Goal: Task Accomplishment & Management: Manage account settings

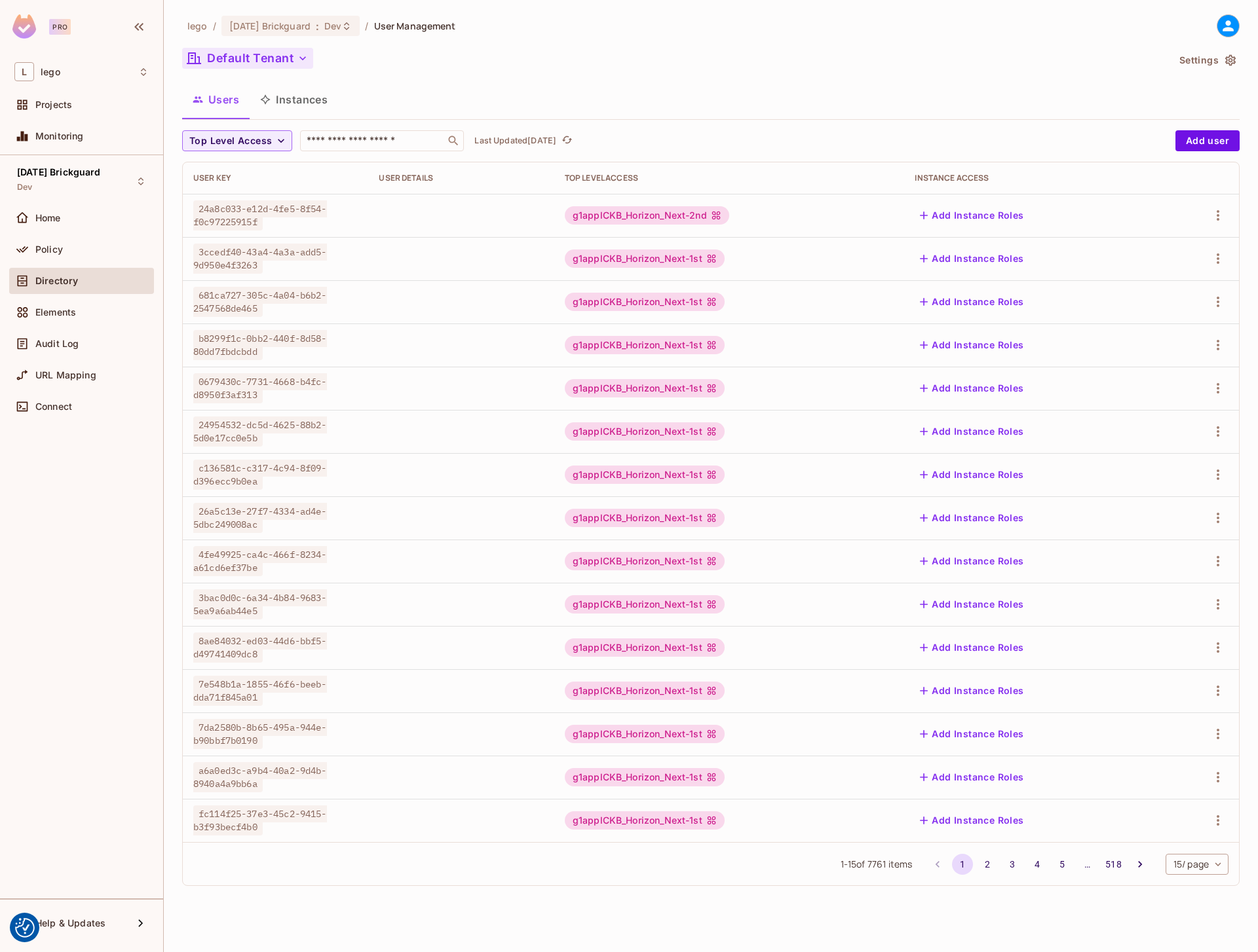
click at [255, 58] on button "Default Tenant" at bounding box center [248, 58] width 131 height 21
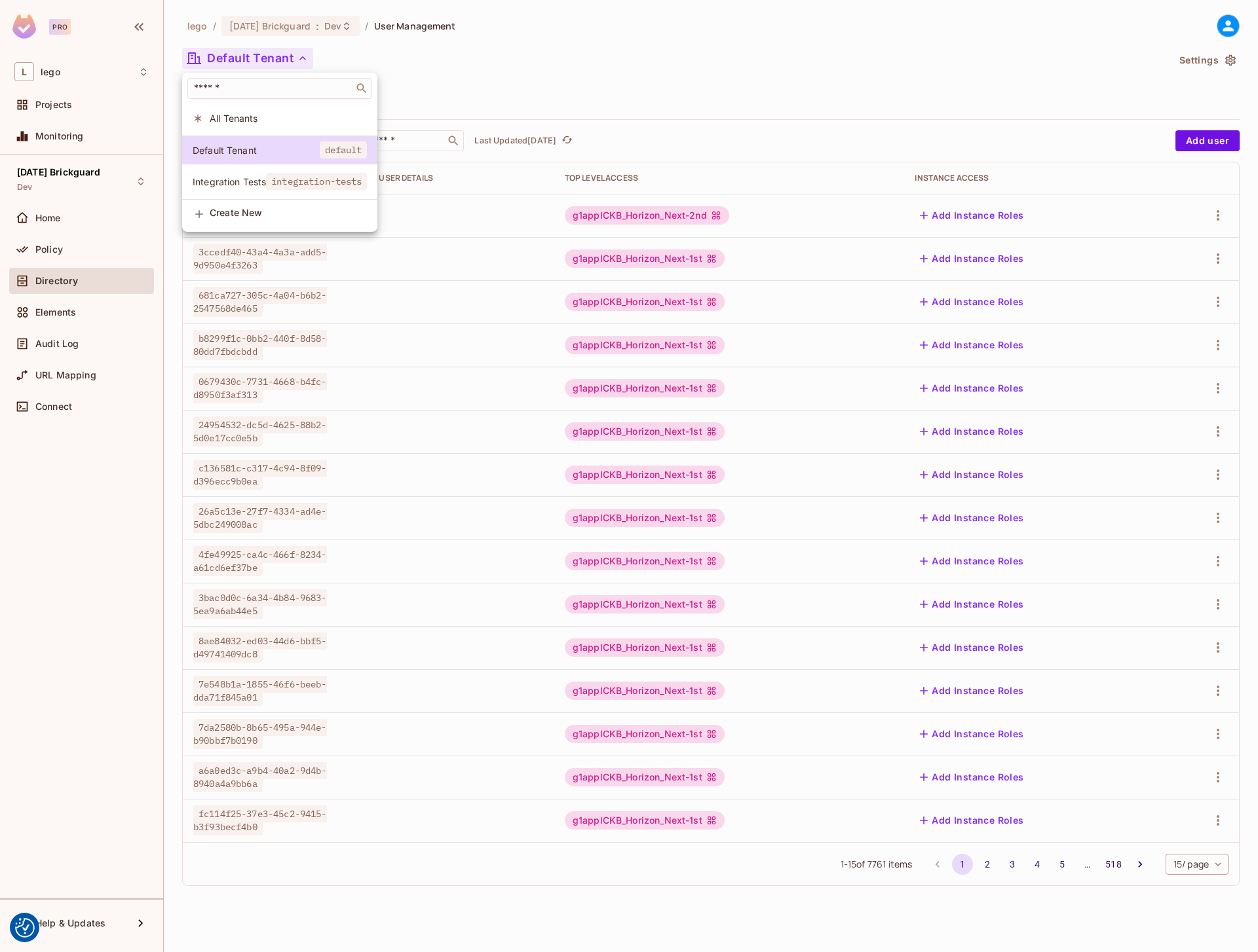
click at [264, 176] on span "Integration Tests" at bounding box center [229, 182] width 73 height 12
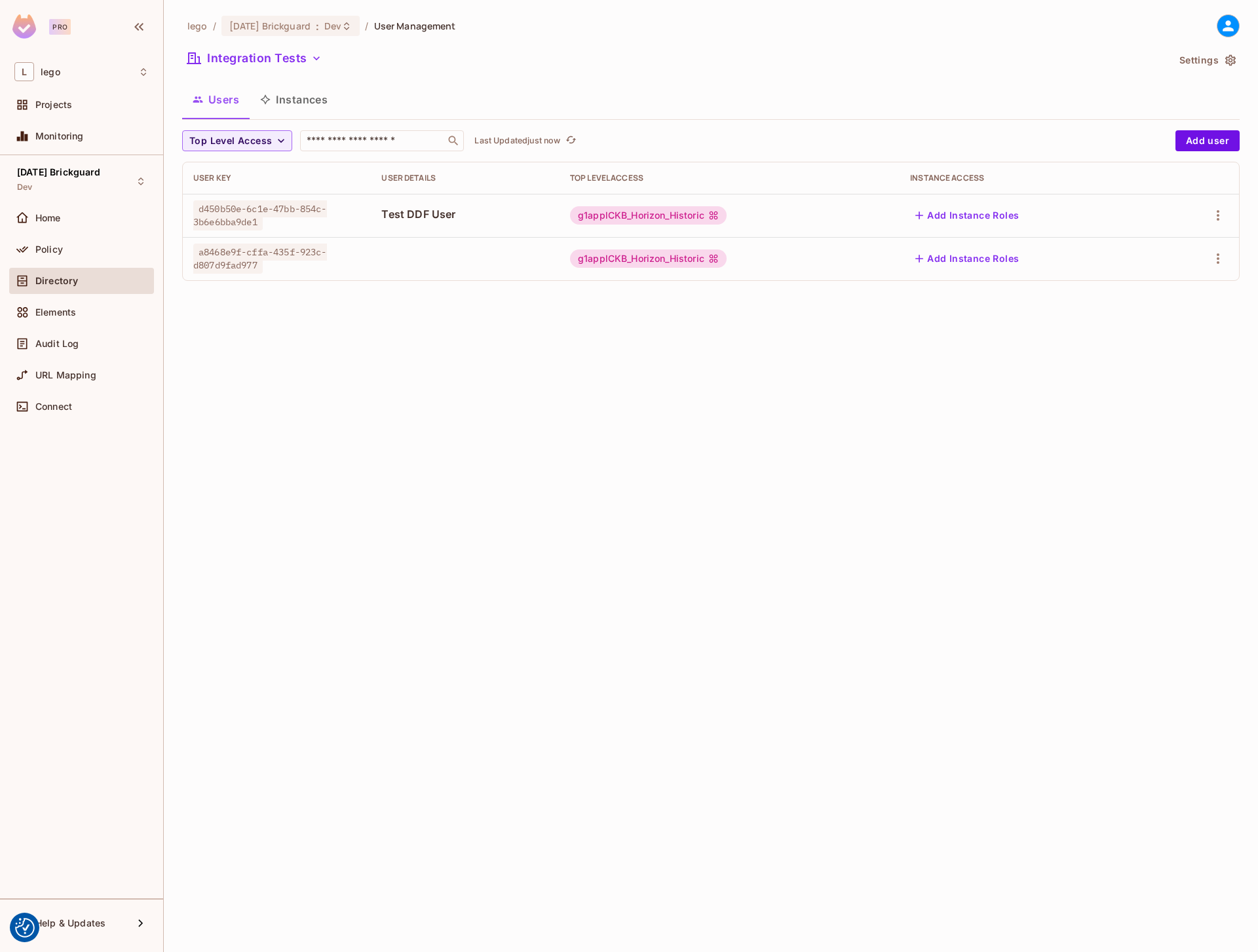
click at [626, 494] on div "lego / 08.01.11 Brickguard : Dev / User Management Integration Tests Settings U…" at bounding box center [710, 476] width 1094 height 952
click at [290, 97] on button "Instances" at bounding box center [294, 99] width 88 height 33
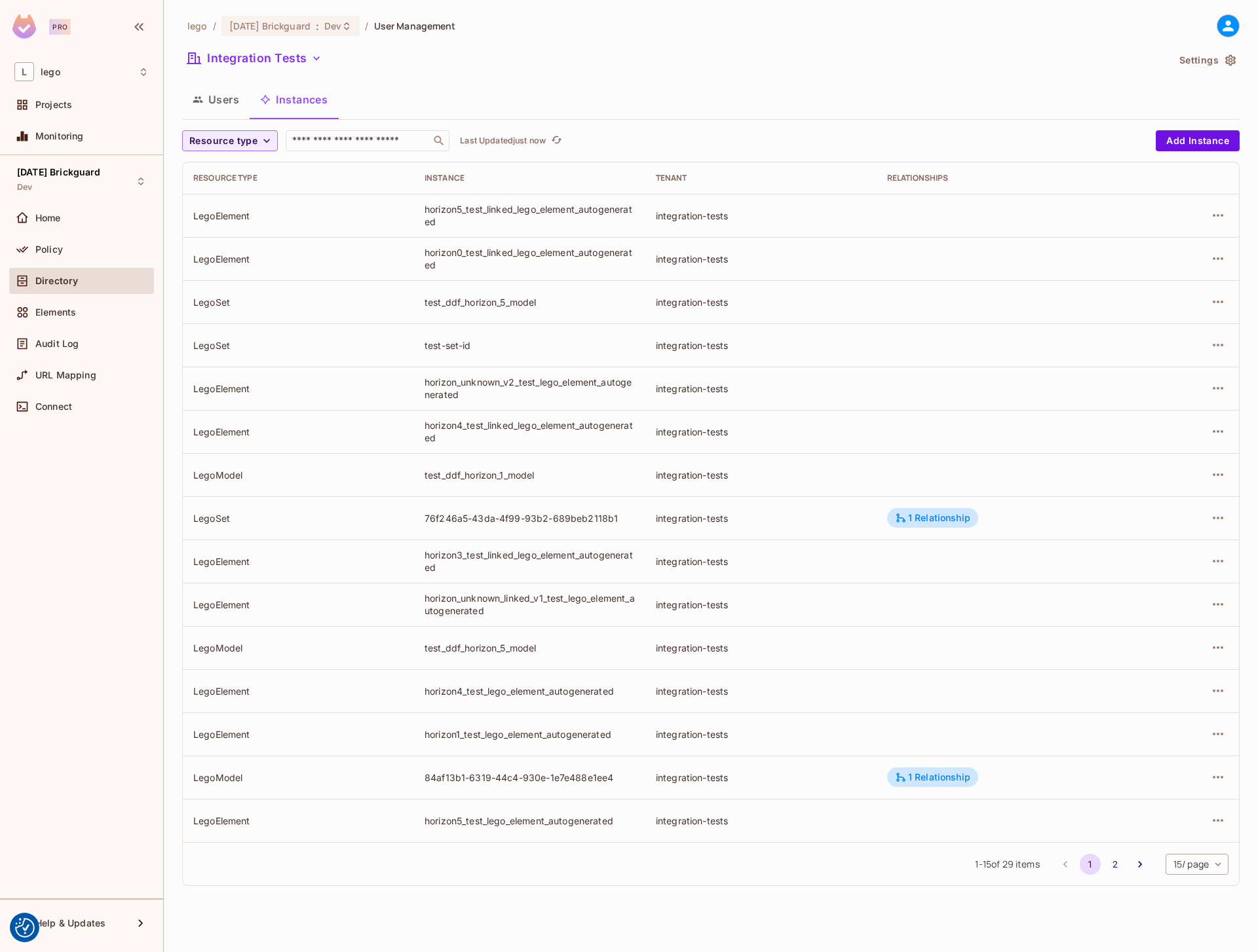
click at [217, 106] on button "Users" at bounding box center [216, 99] width 67 height 33
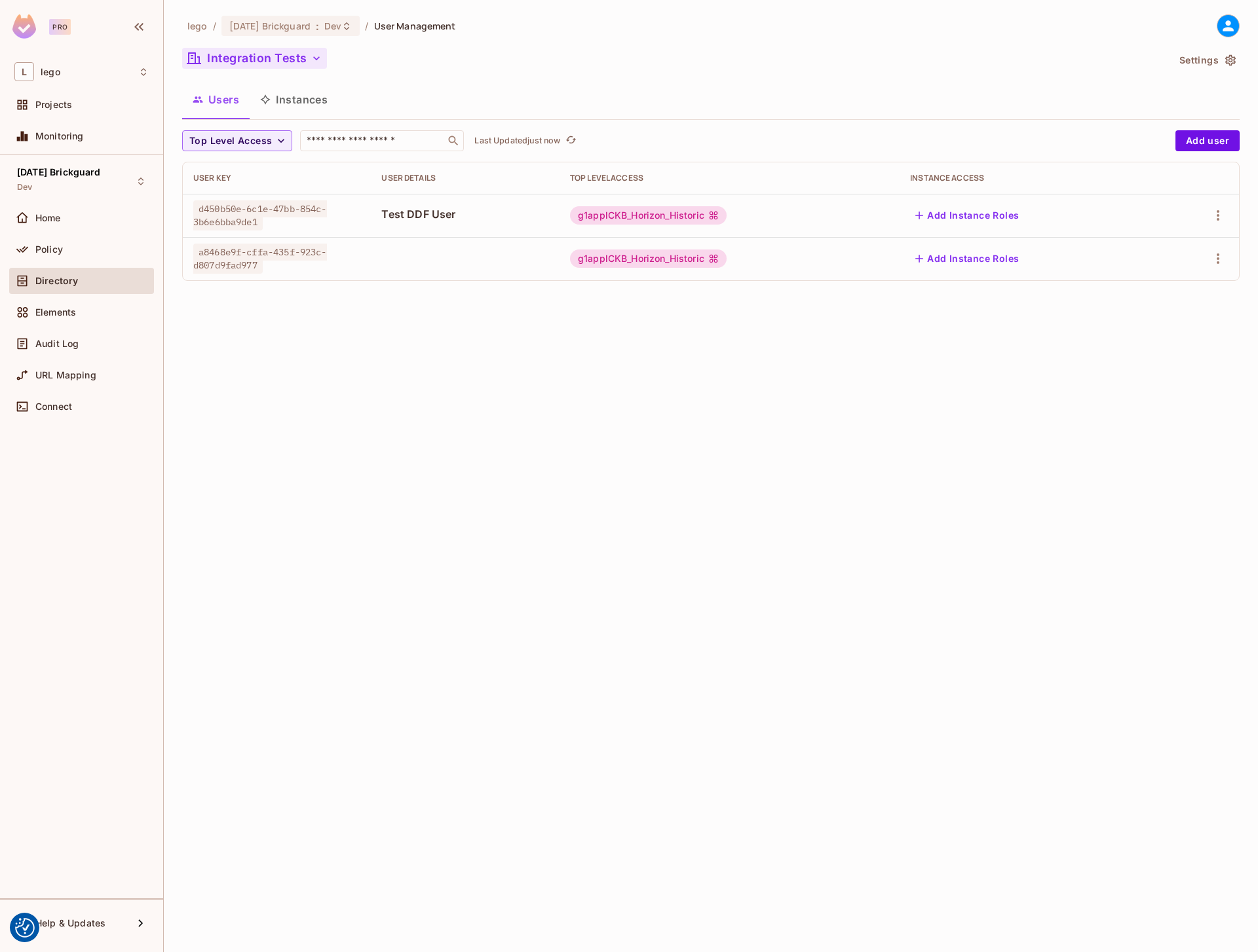
click at [283, 57] on button "Integration Tests" at bounding box center [255, 58] width 145 height 21
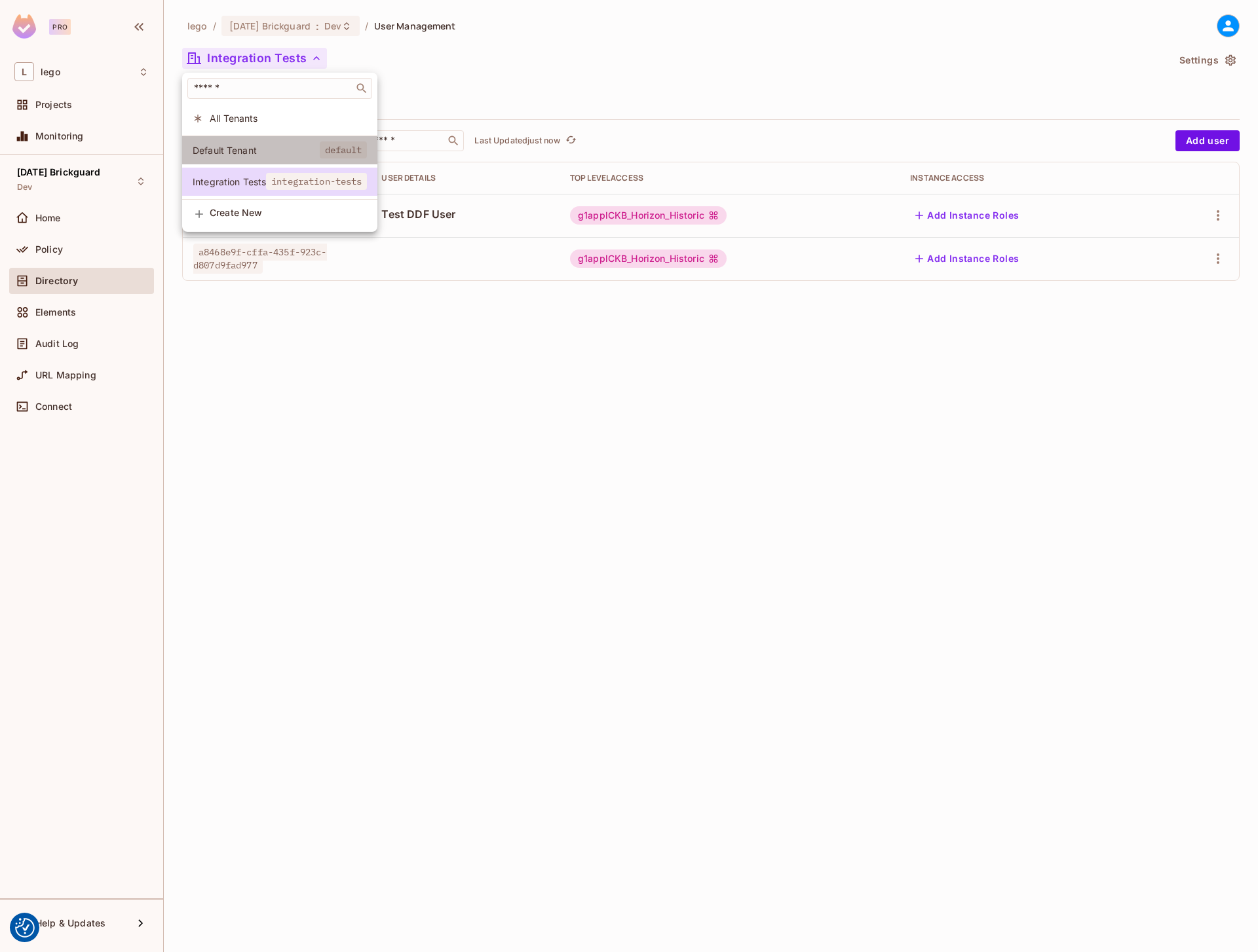
click at [269, 139] on li "Default Tenant default" at bounding box center [279, 150] width 195 height 28
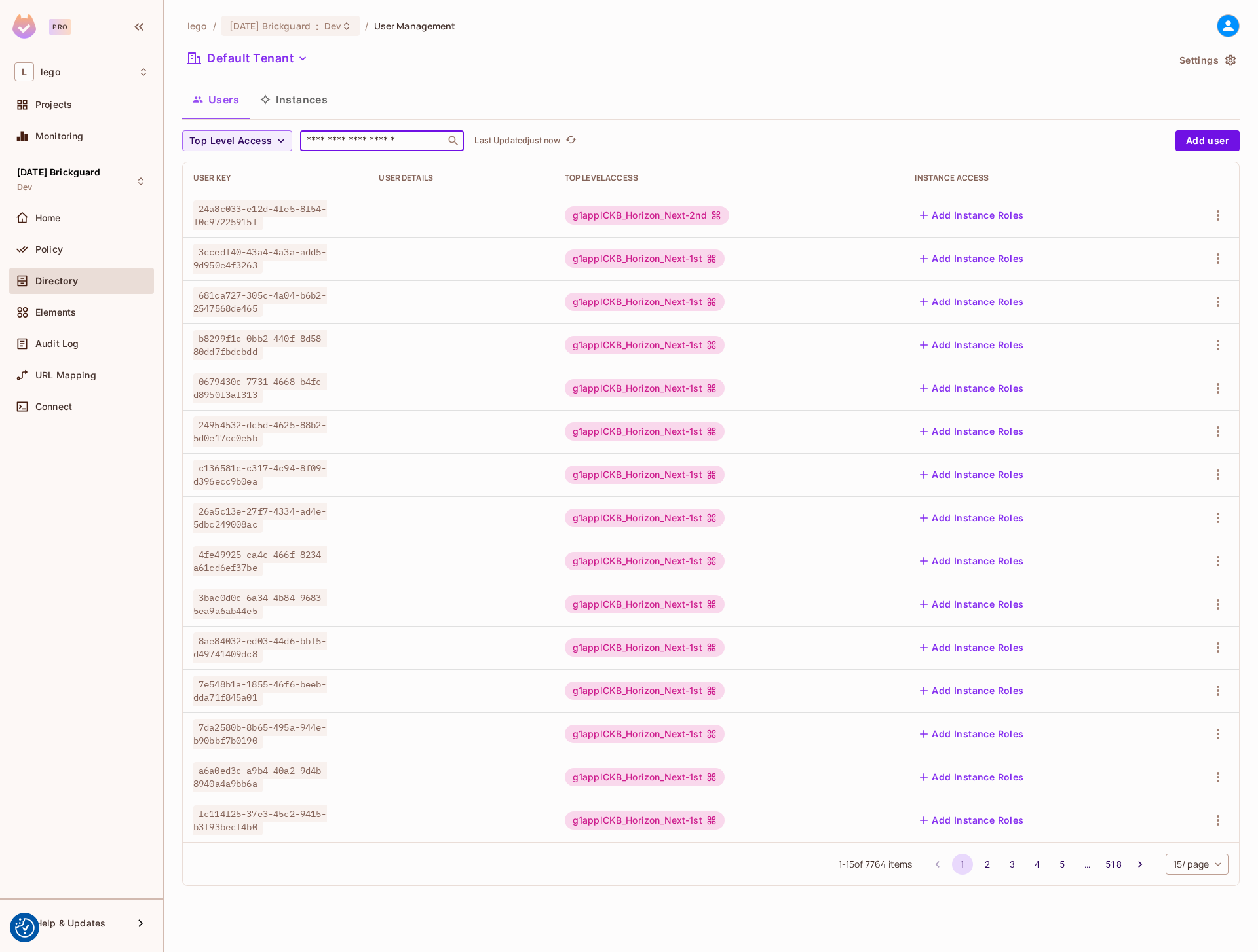
click at [370, 142] on input "text" at bounding box center [373, 141] width 138 height 13
paste input "**********"
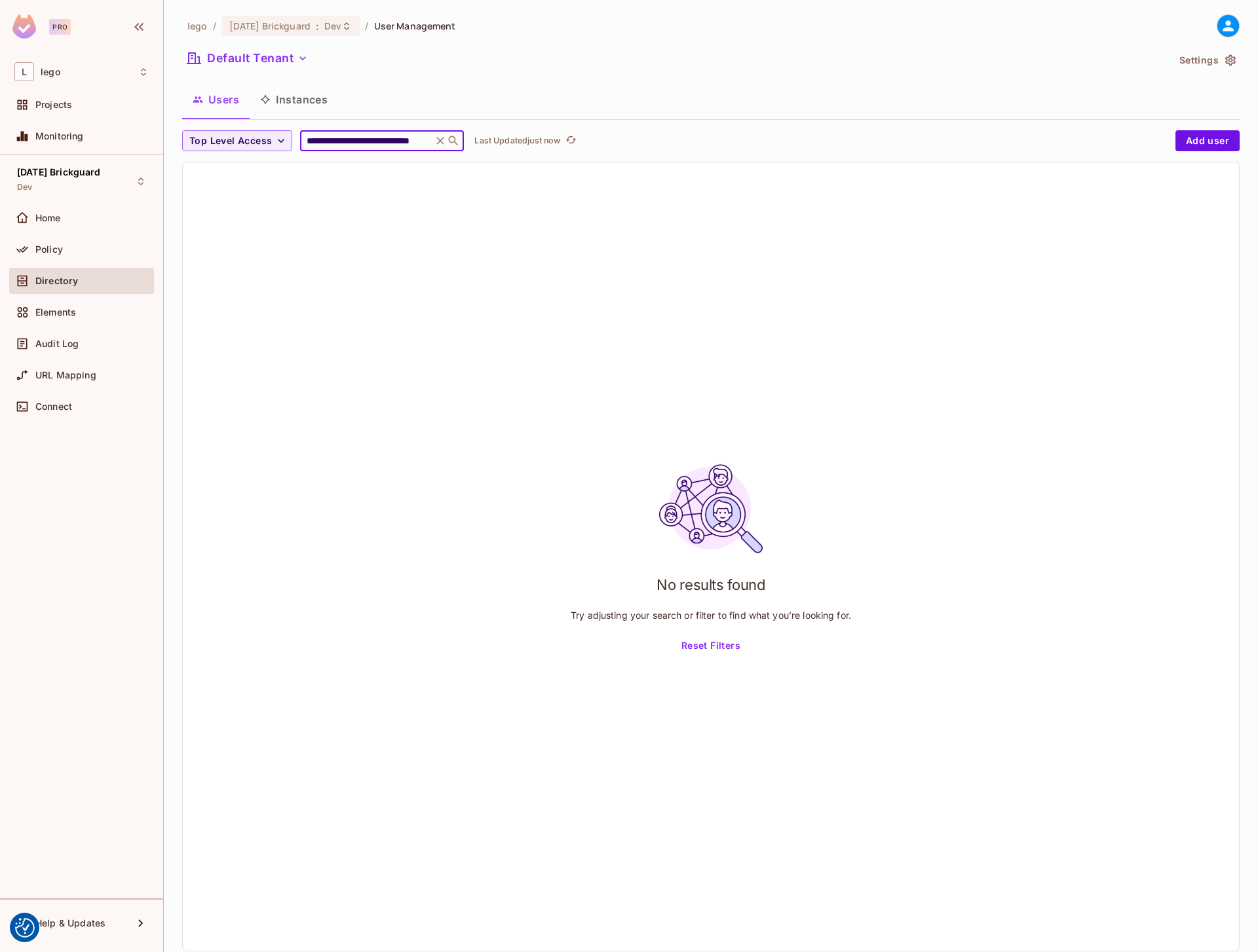
type input "**********"
click at [312, 31] on div "08.01.11 Brickguard : Dev" at bounding box center [283, 26] width 108 height 12
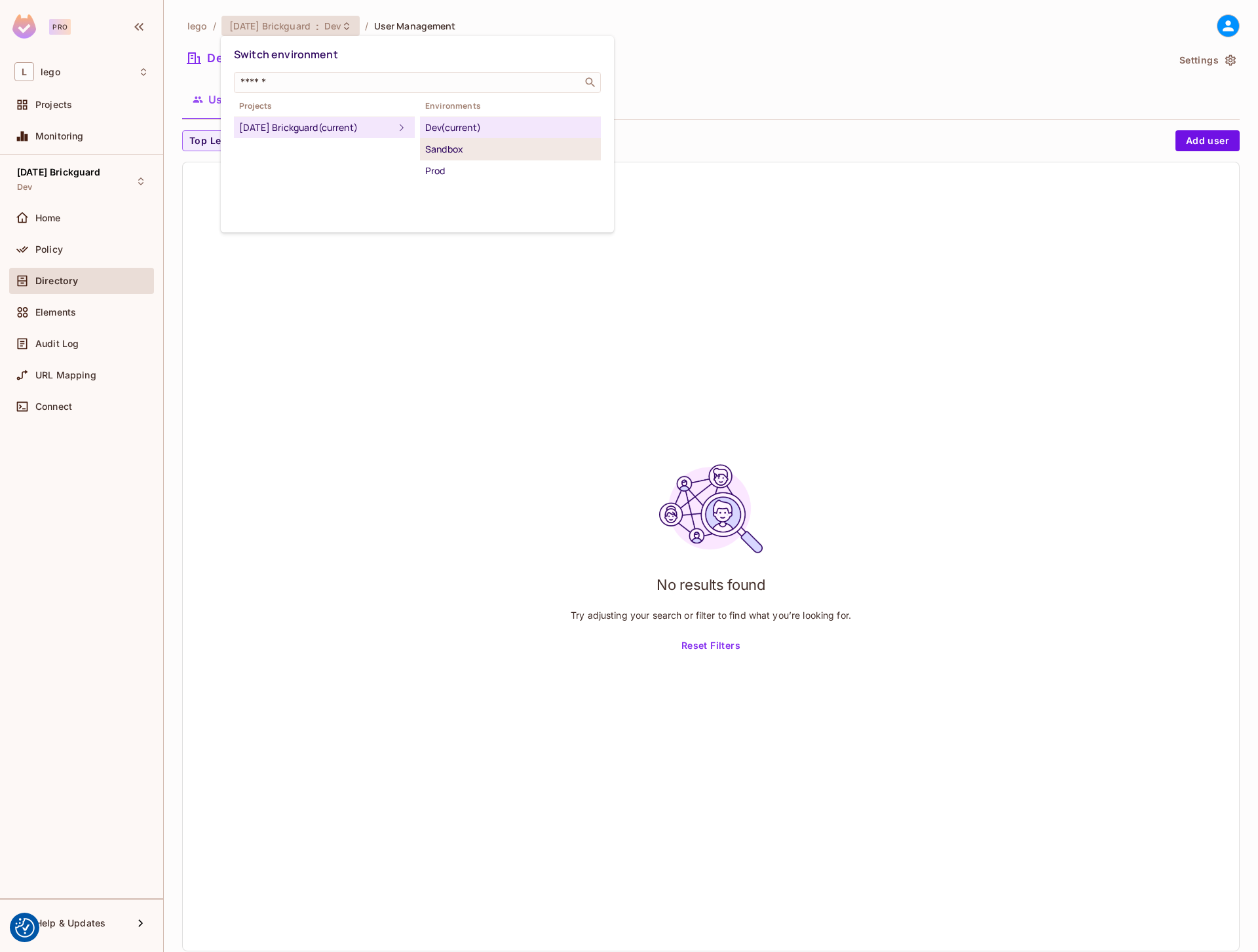
click at [438, 149] on div "Sandbox" at bounding box center [510, 149] width 171 height 16
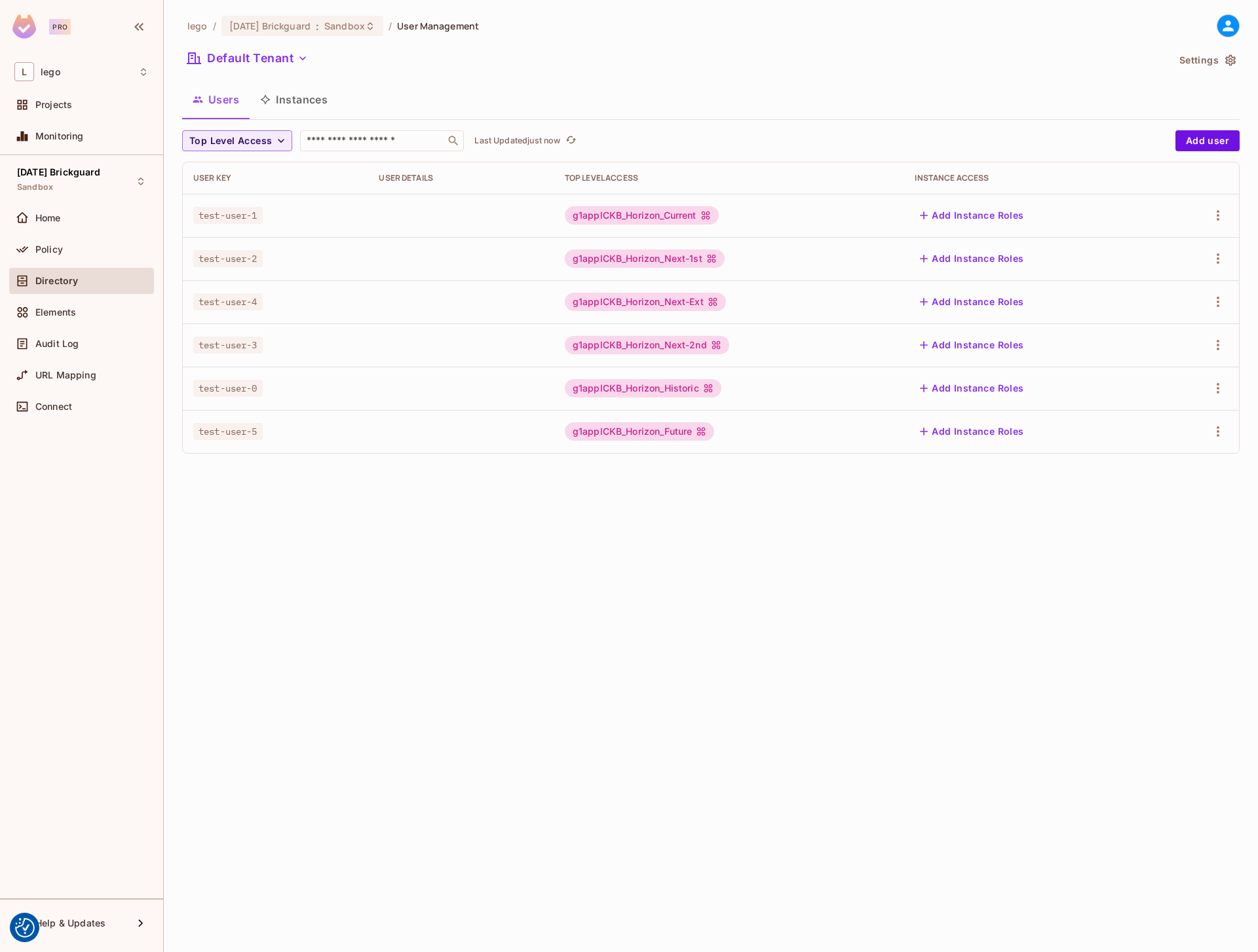
click at [303, 98] on button "Instances" at bounding box center [294, 99] width 88 height 33
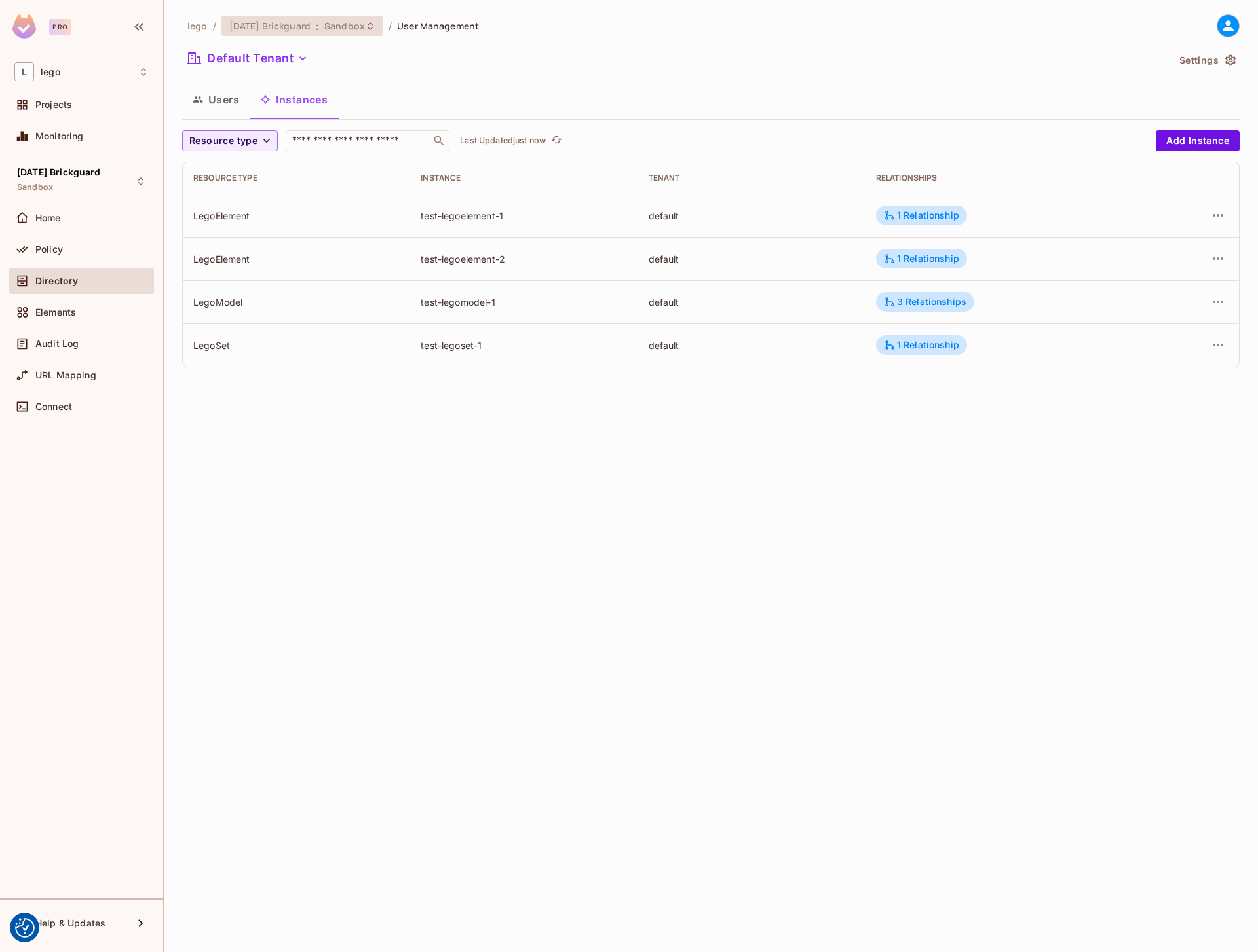
click at [306, 24] on span "[DATE] Brickguard" at bounding box center [270, 26] width 81 height 12
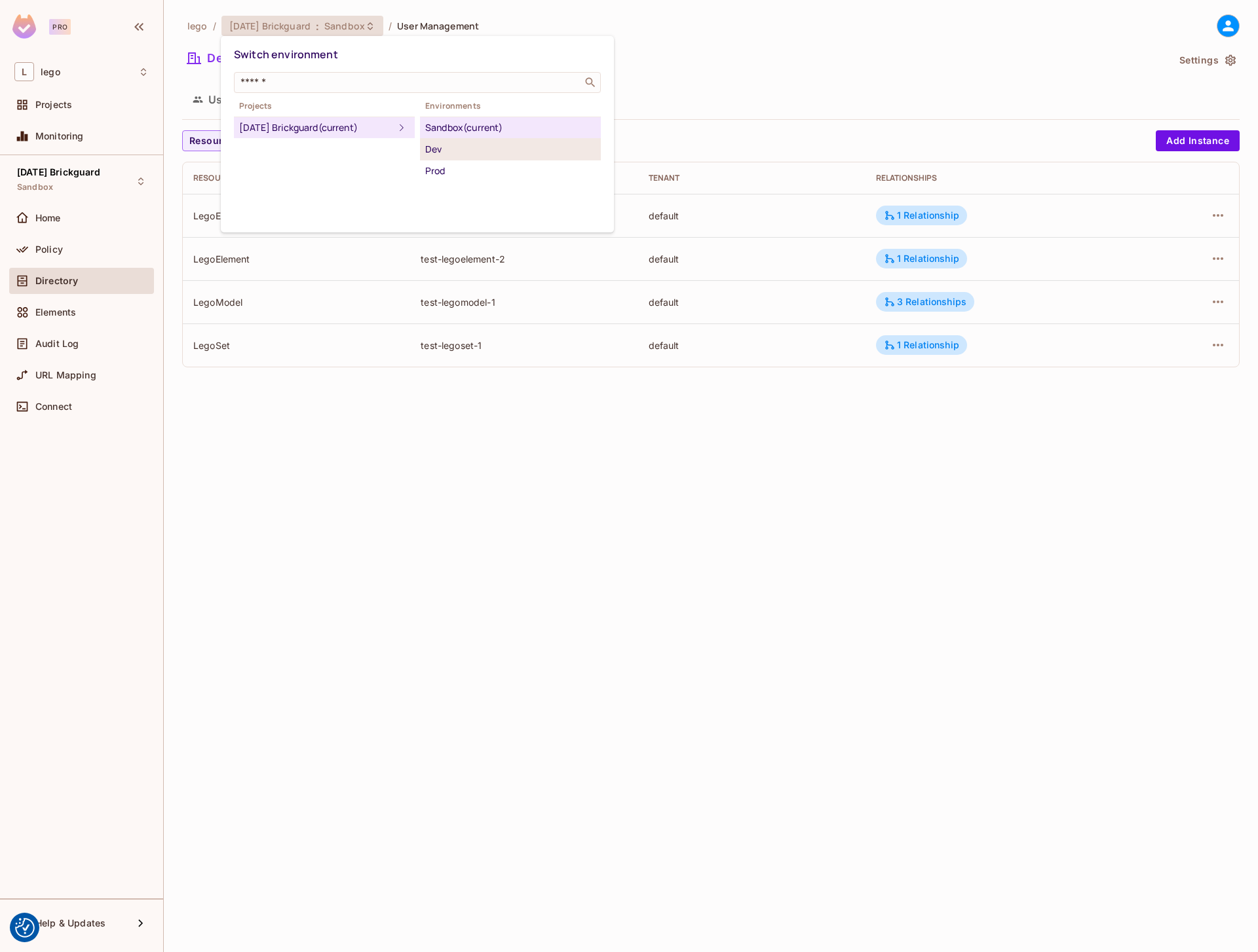
click at [434, 145] on div "Dev" at bounding box center [510, 149] width 171 height 16
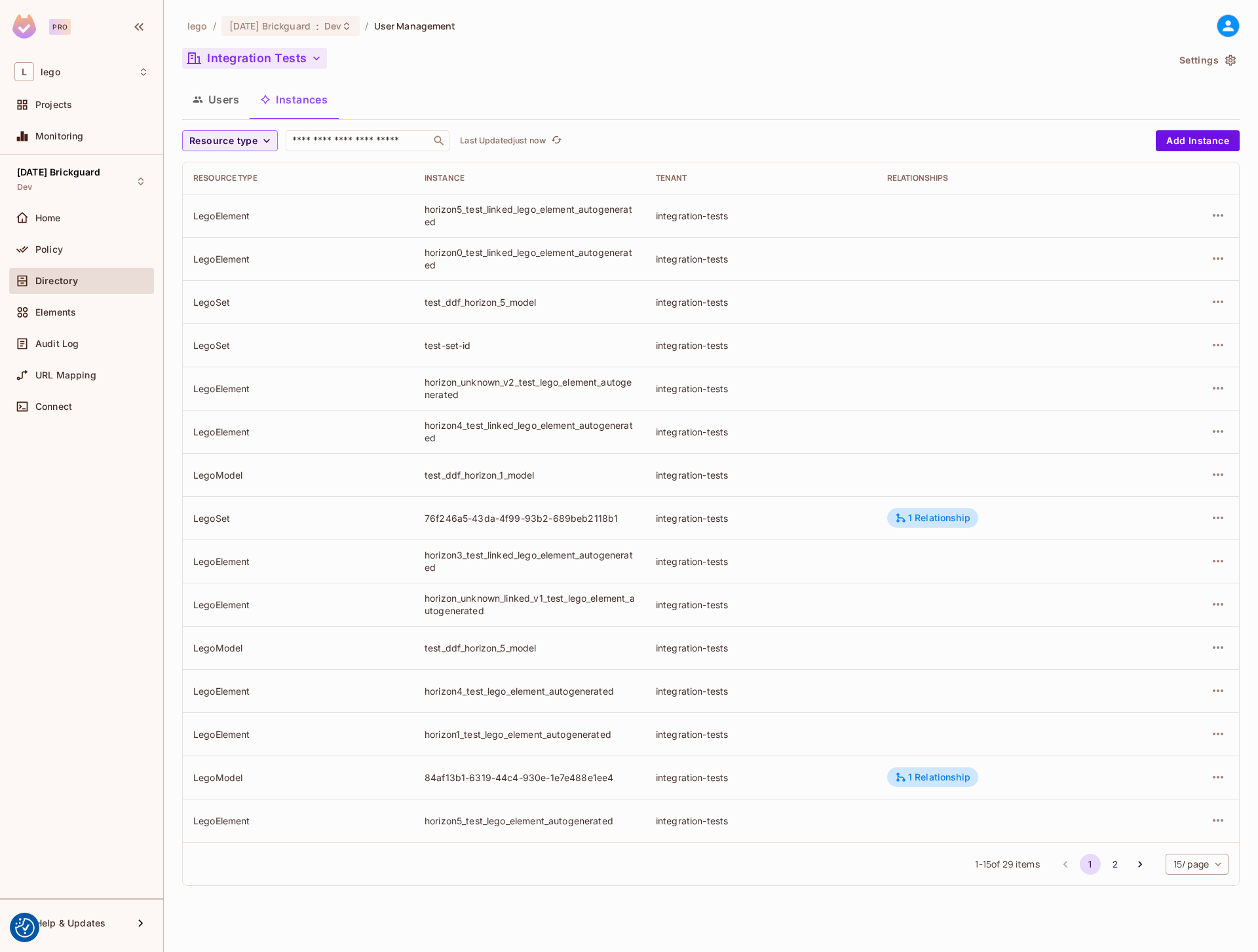
click at [254, 65] on button "Integration Tests" at bounding box center [255, 58] width 145 height 21
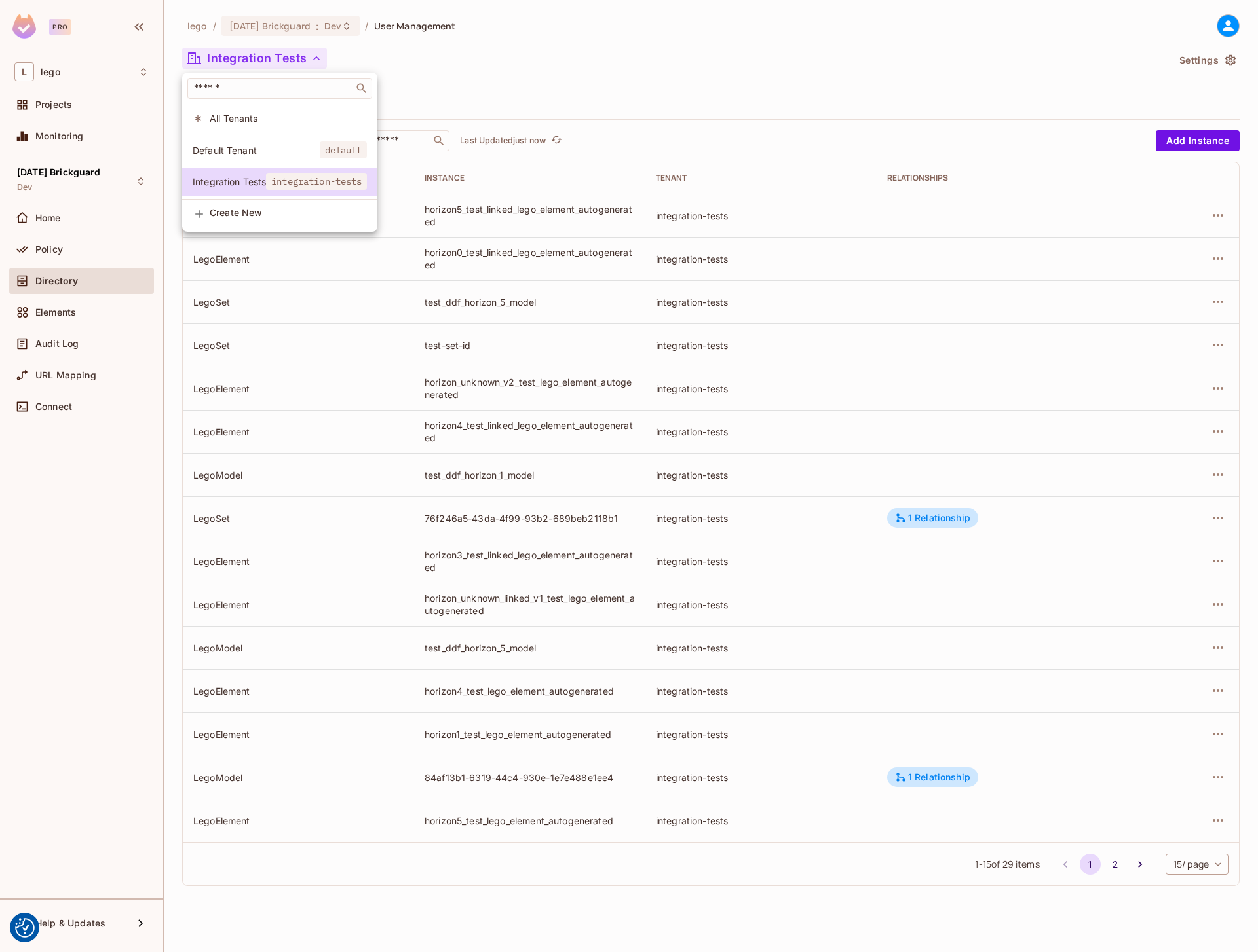
click at [562, 62] on div at bounding box center [629, 476] width 1258 height 952
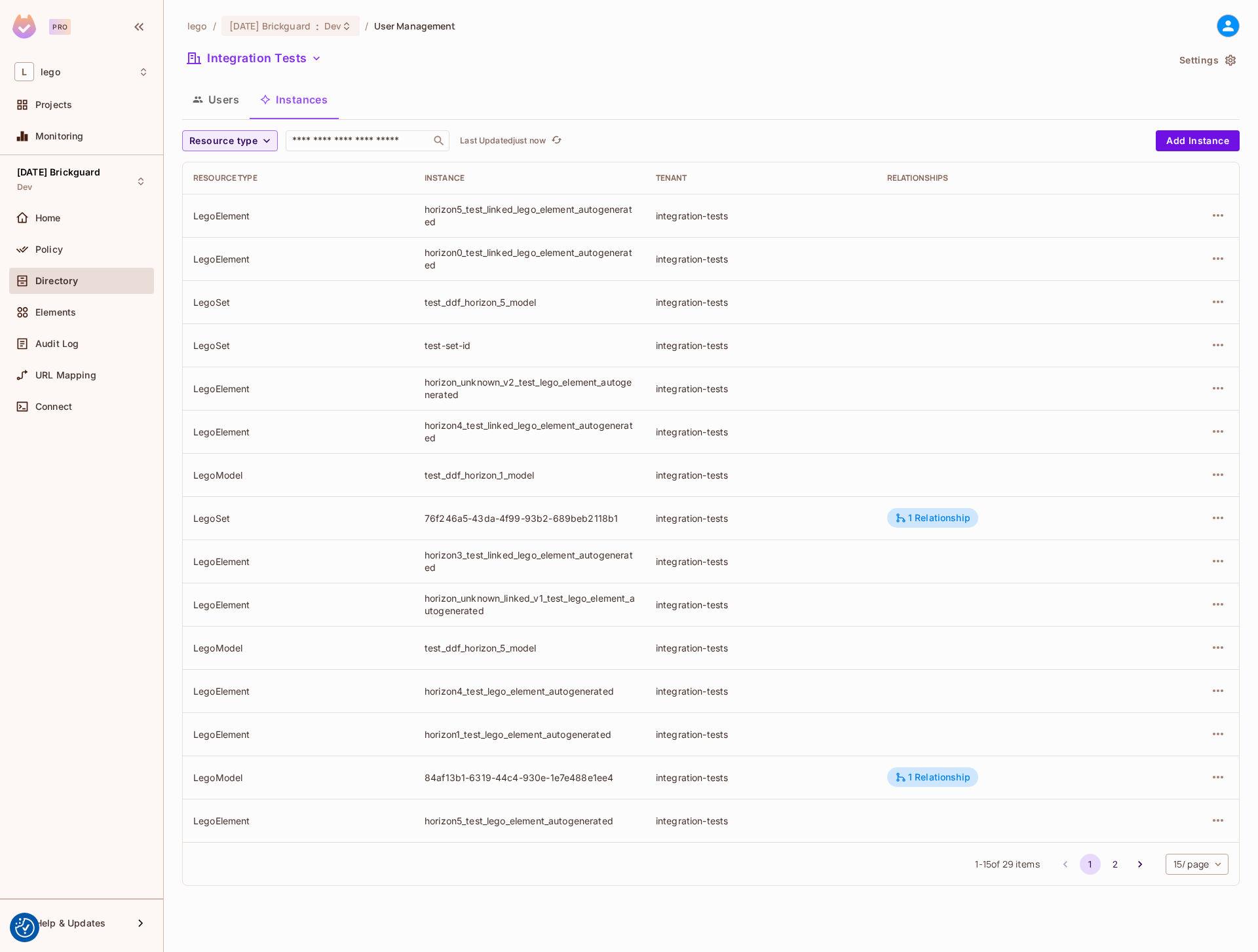
click at [1223, 28] on icon at bounding box center [1228, 26] width 17 height 17
click at [1137, 104] on span "Copy Environment Key" at bounding box center [1165, 103] width 97 height 12
click at [218, 102] on button "Users" at bounding box center [216, 99] width 67 height 33
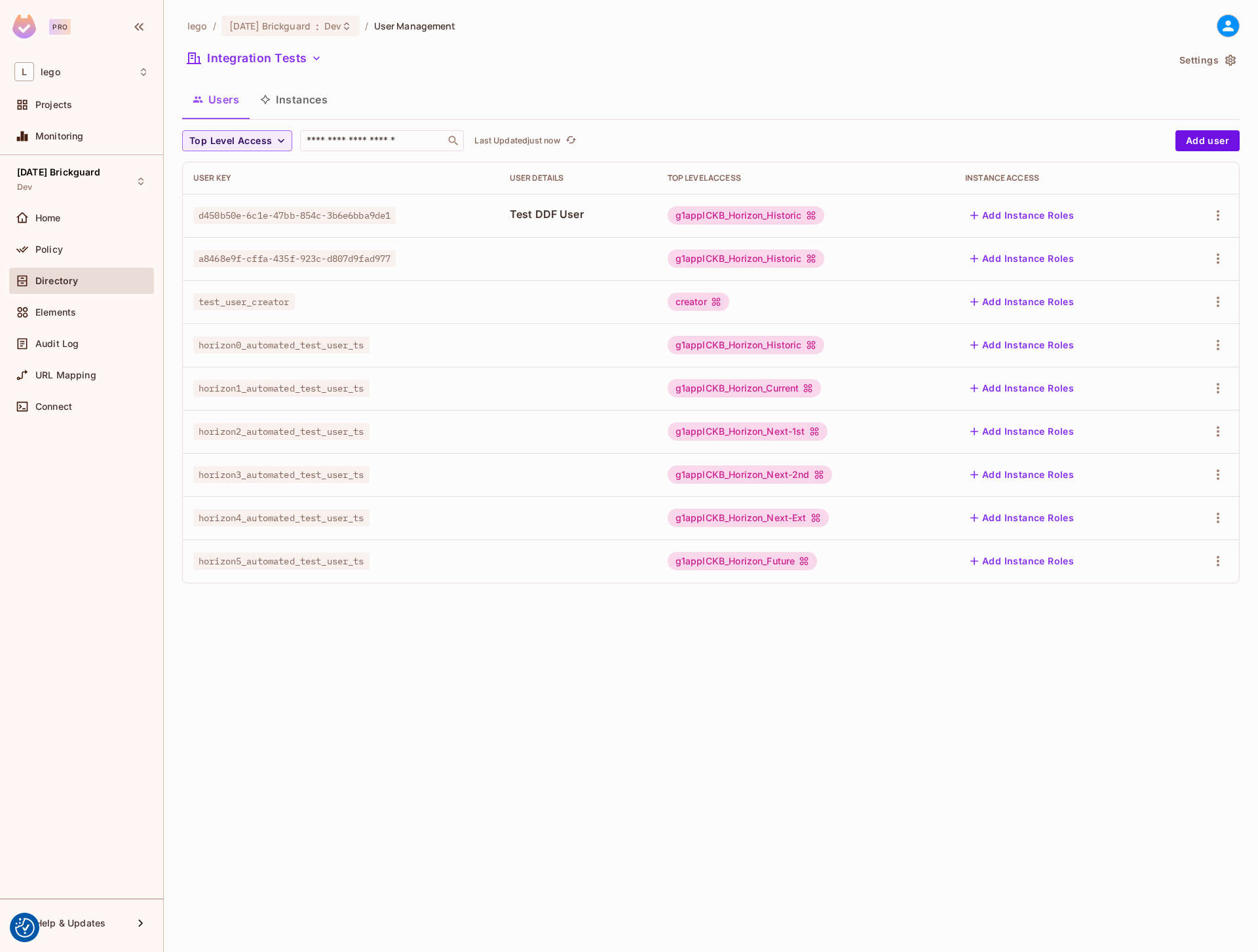
click at [289, 99] on button "Instances" at bounding box center [294, 99] width 88 height 33
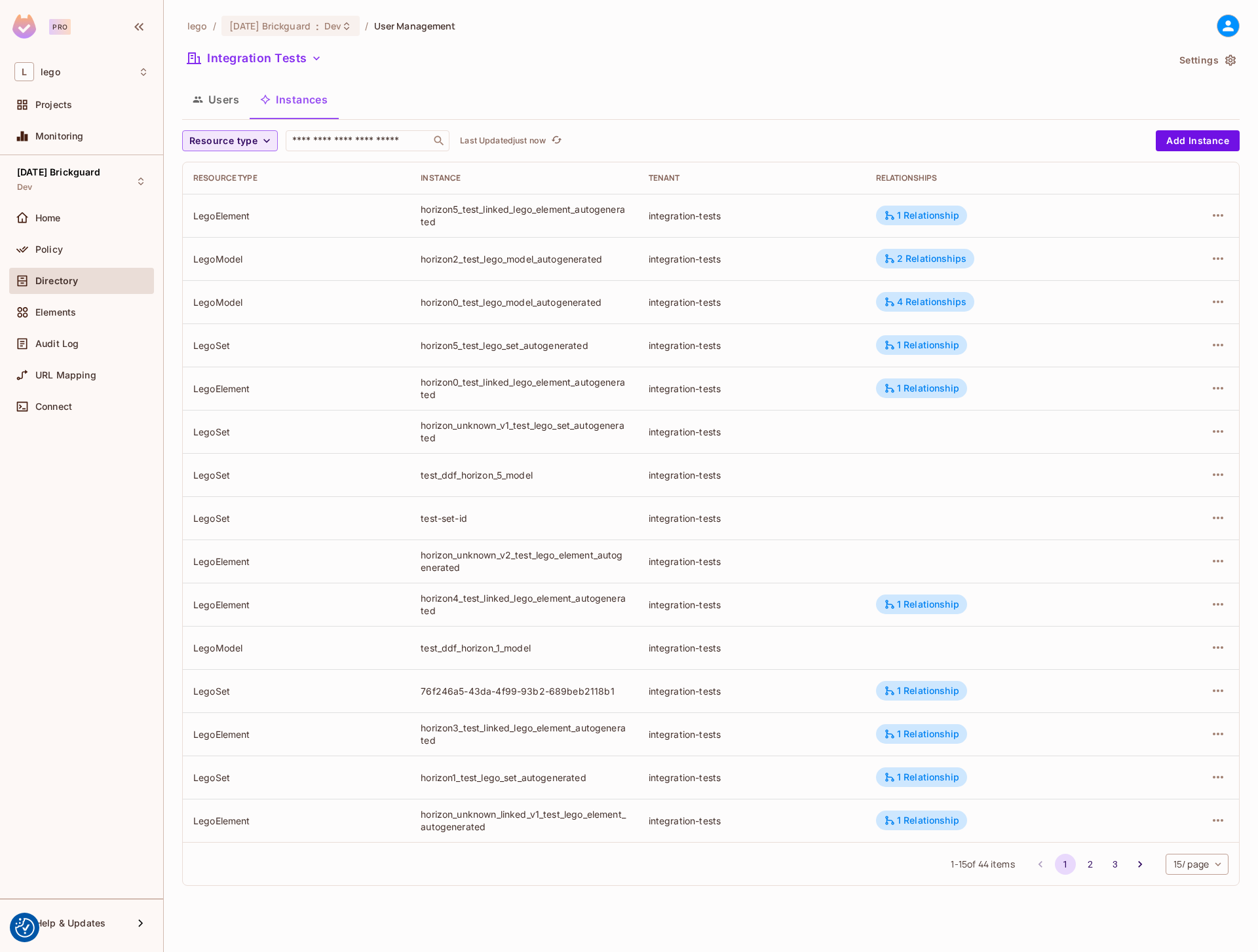
click at [221, 135] on span "Resource type" at bounding box center [223, 141] width 68 height 17
click at [217, 229] on span "LegoElement" at bounding box center [221, 227] width 57 height 12
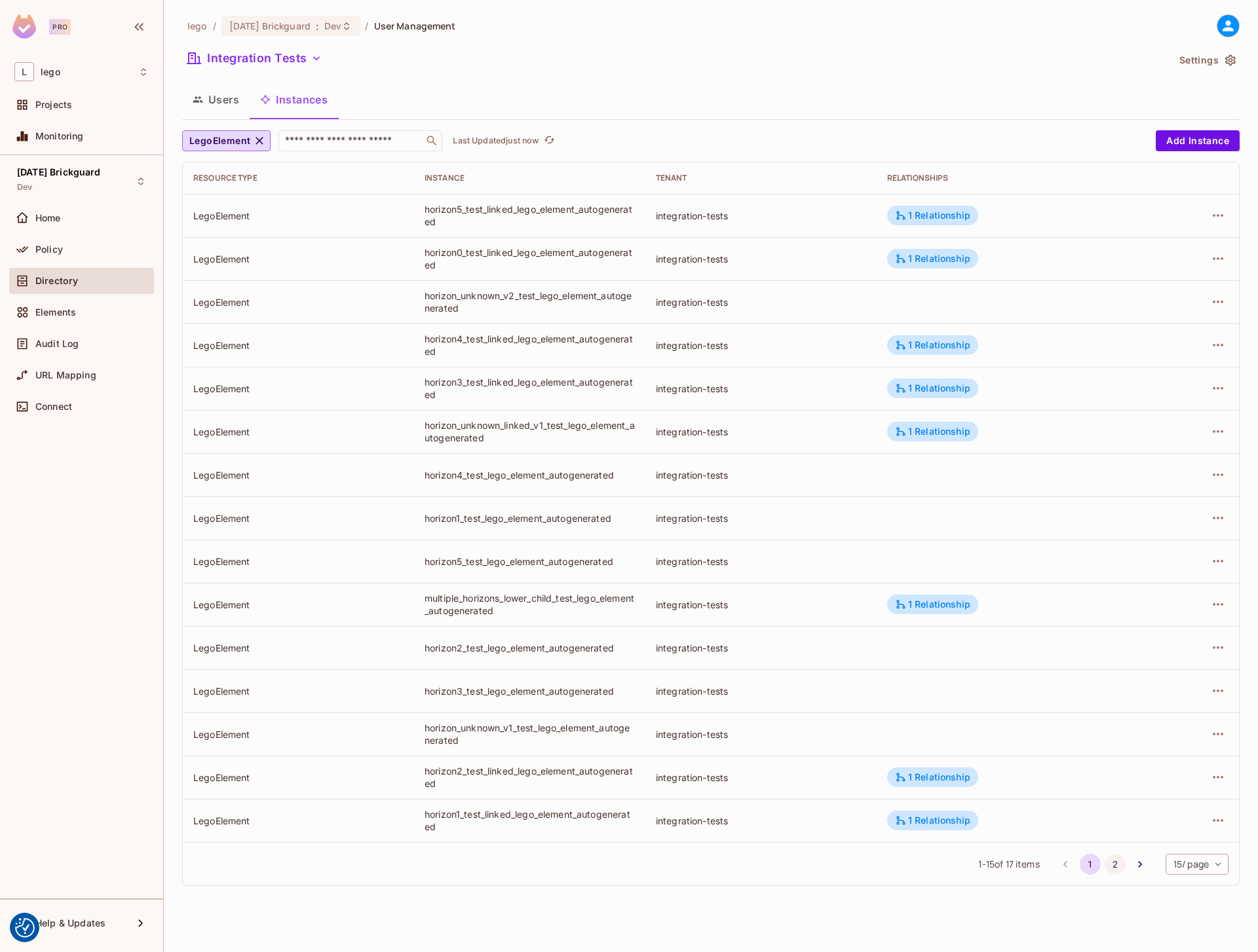
click at [1104, 865] on button "2" at bounding box center [1115, 864] width 21 height 21
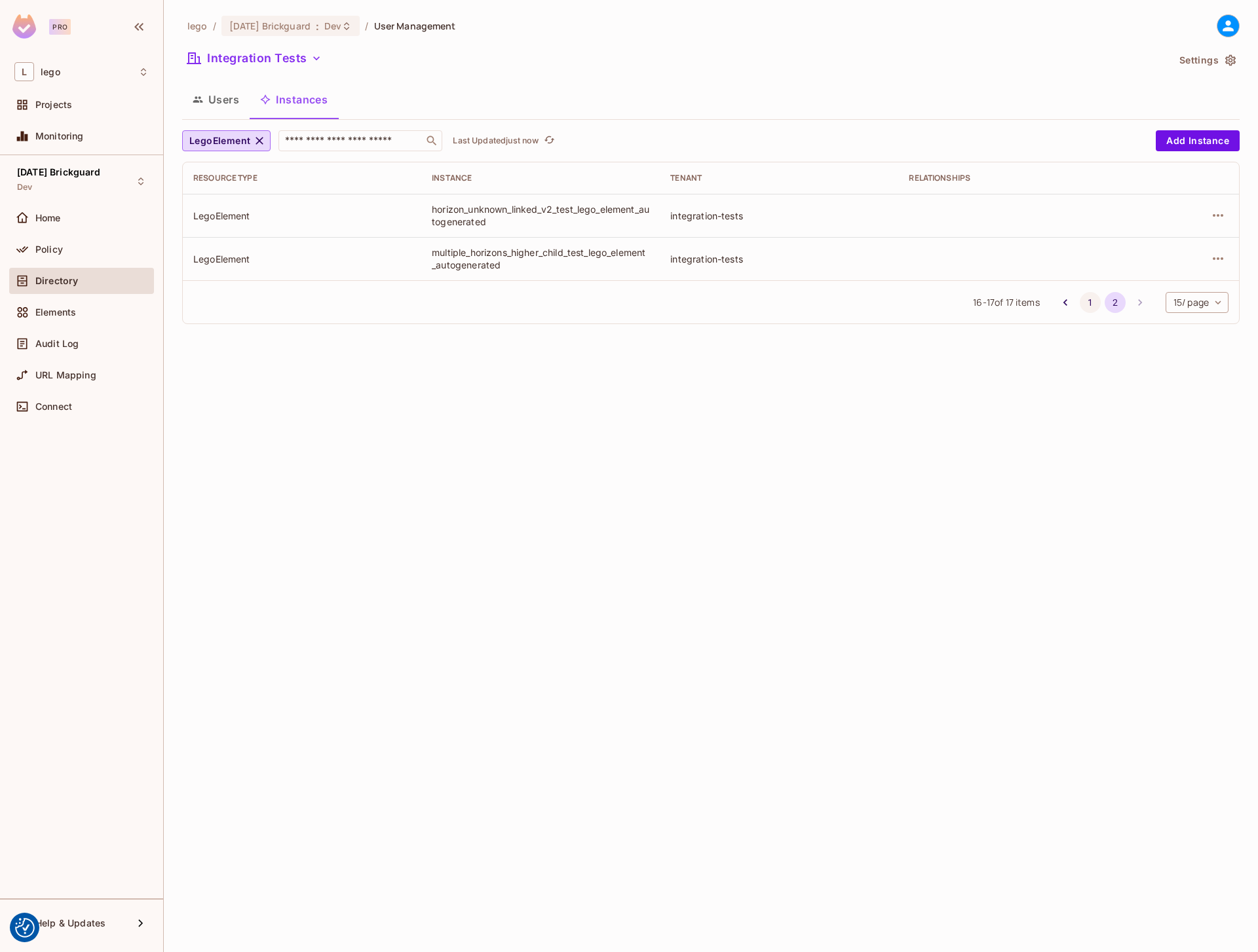
click at [1081, 304] on button "1" at bounding box center [1090, 302] width 21 height 21
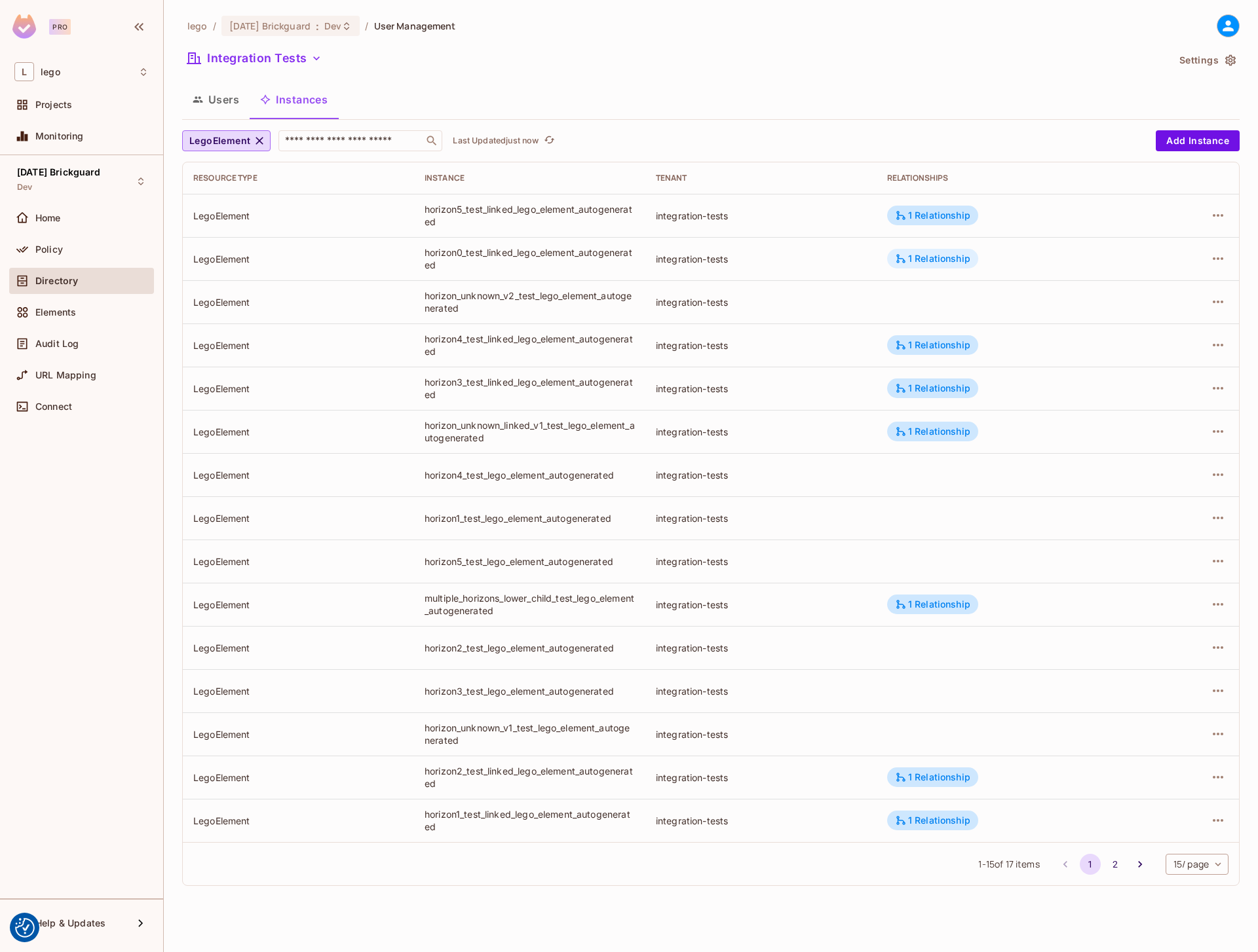
click at [950, 265] on div "1 Relationship" at bounding box center [932, 259] width 91 height 19
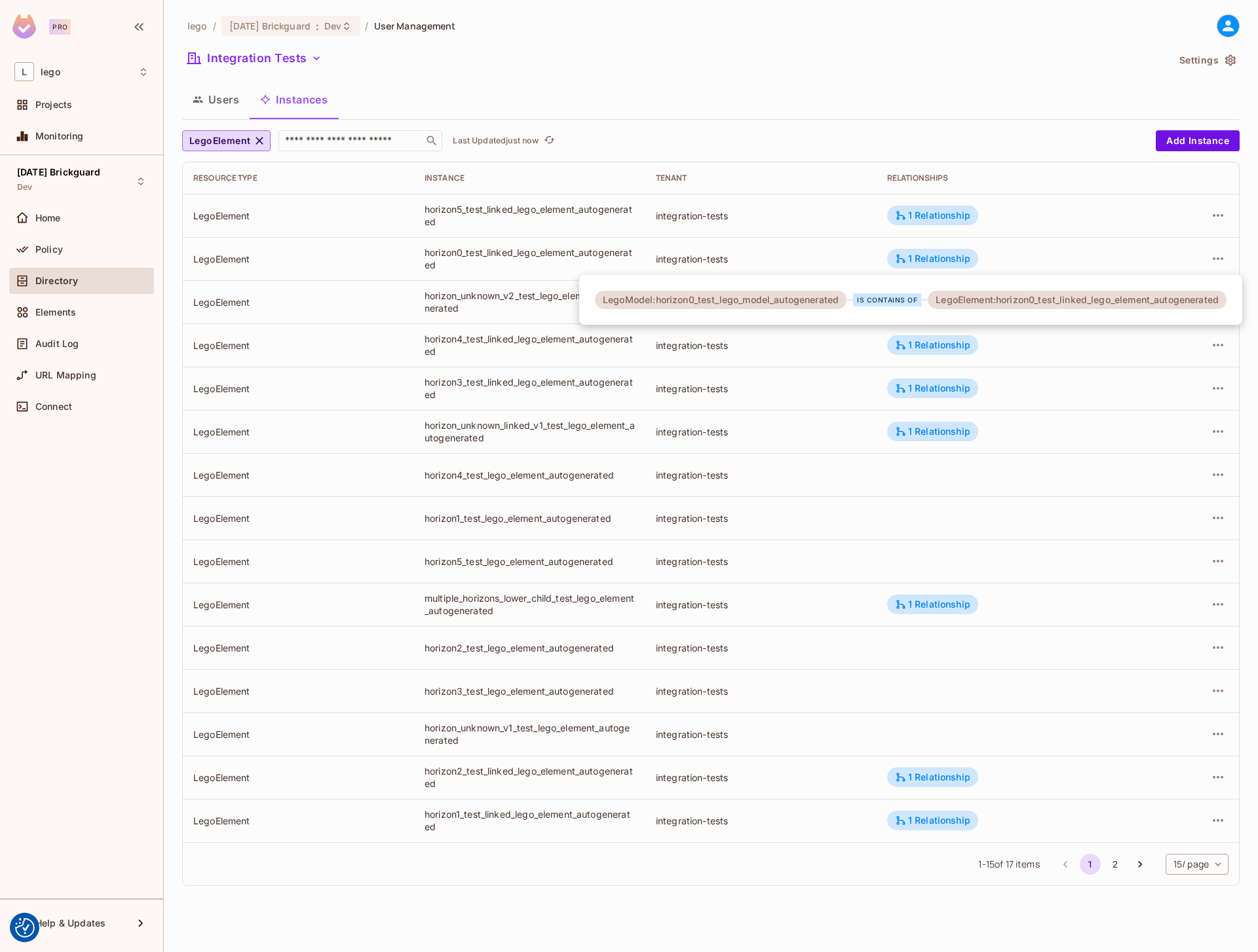
click at [960, 110] on div at bounding box center [629, 476] width 1258 height 952
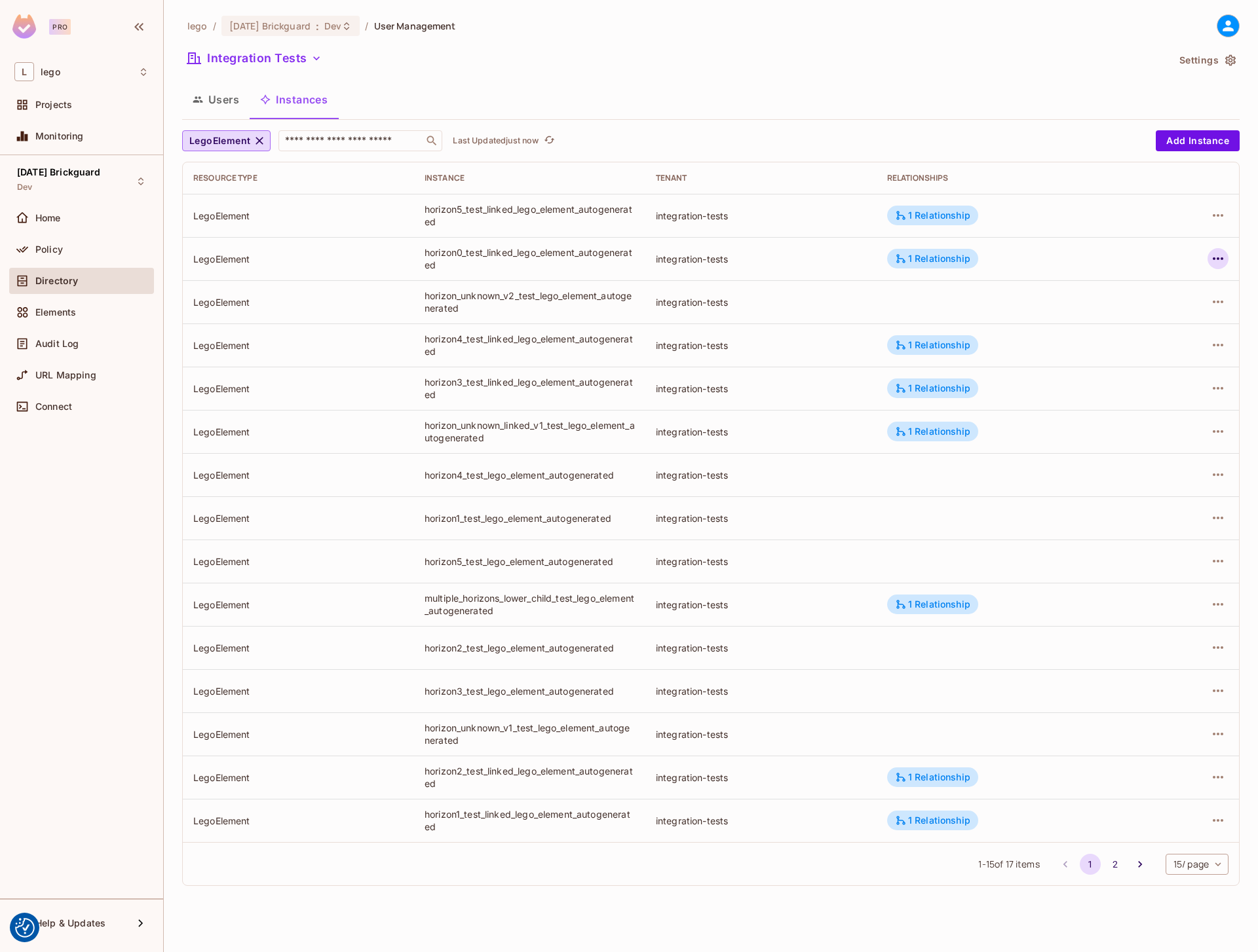
click at [1217, 261] on icon "button" at bounding box center [1218, 259] width 16 height 16
click at [1133, 316] on div "Edit Attributes" at bounding box center [1121, 317] width 65 height 13
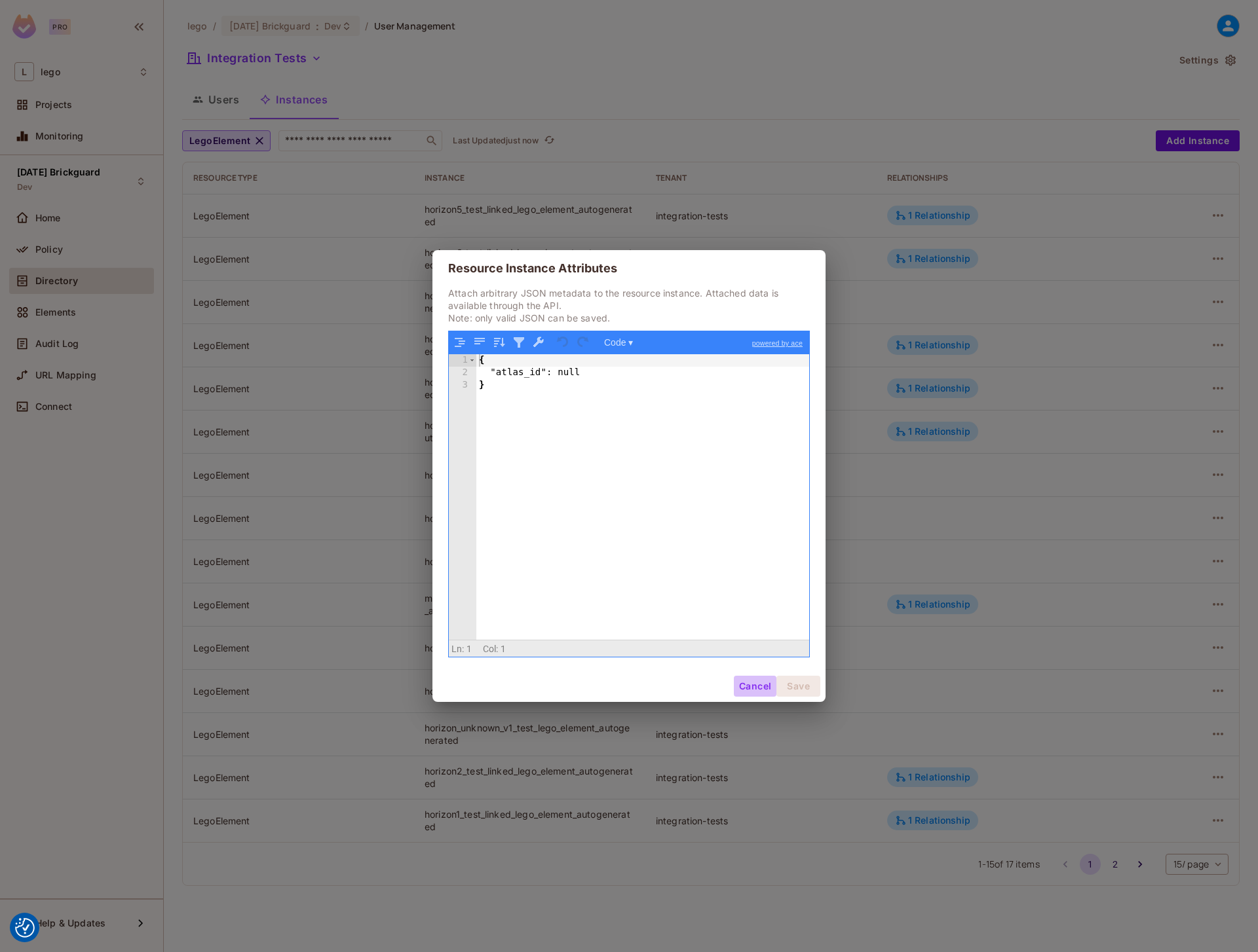
click at [752, 682] on button "Cancel" at bounding box center [755, 687] width 42 height 21
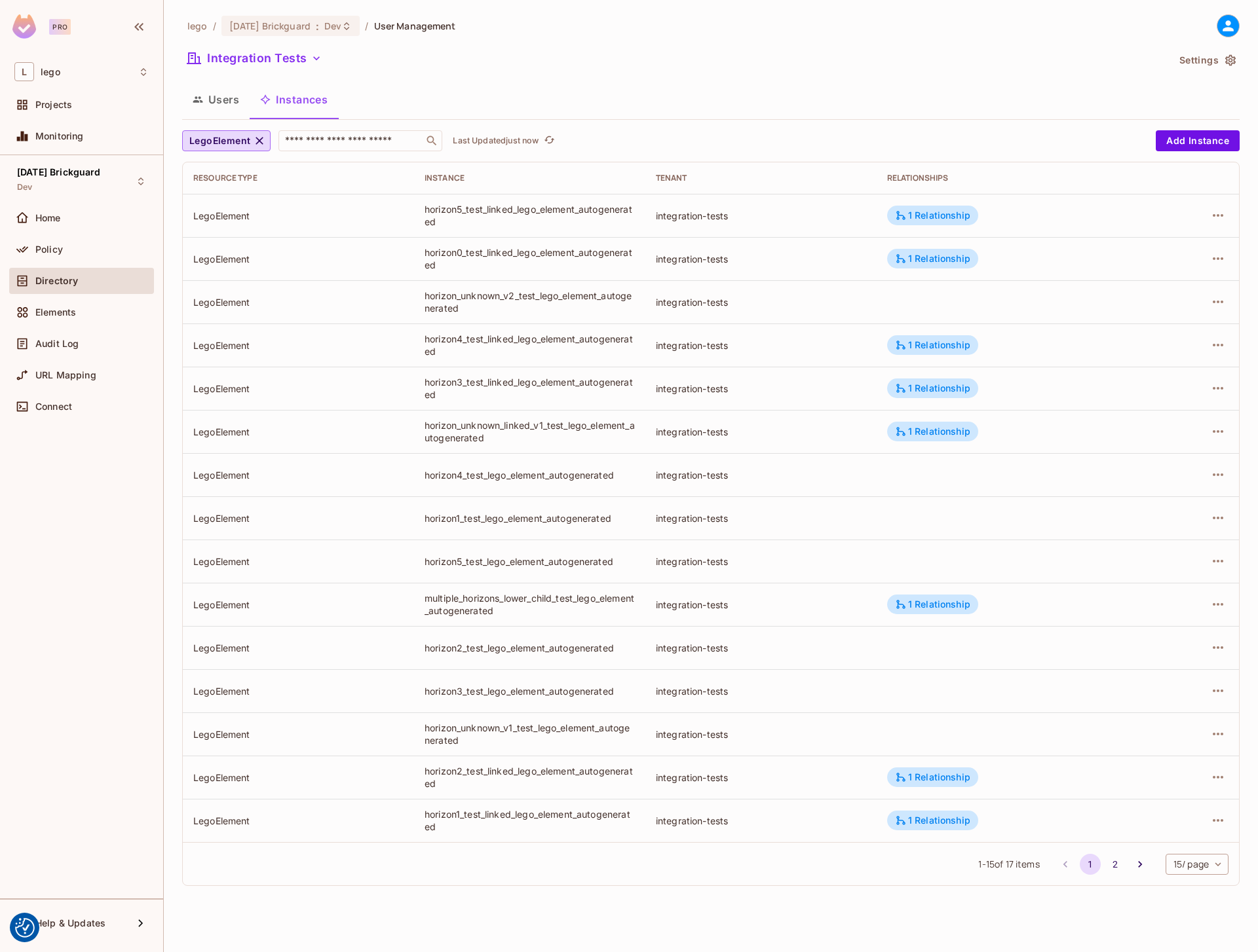
click at [660, 60] on div "Integration Tests" at bounding box center [675, 60] width 985 height 25
click at [557, 135] on button "Click to refresh data" at bounding box center [549, 141] width 16 height 16
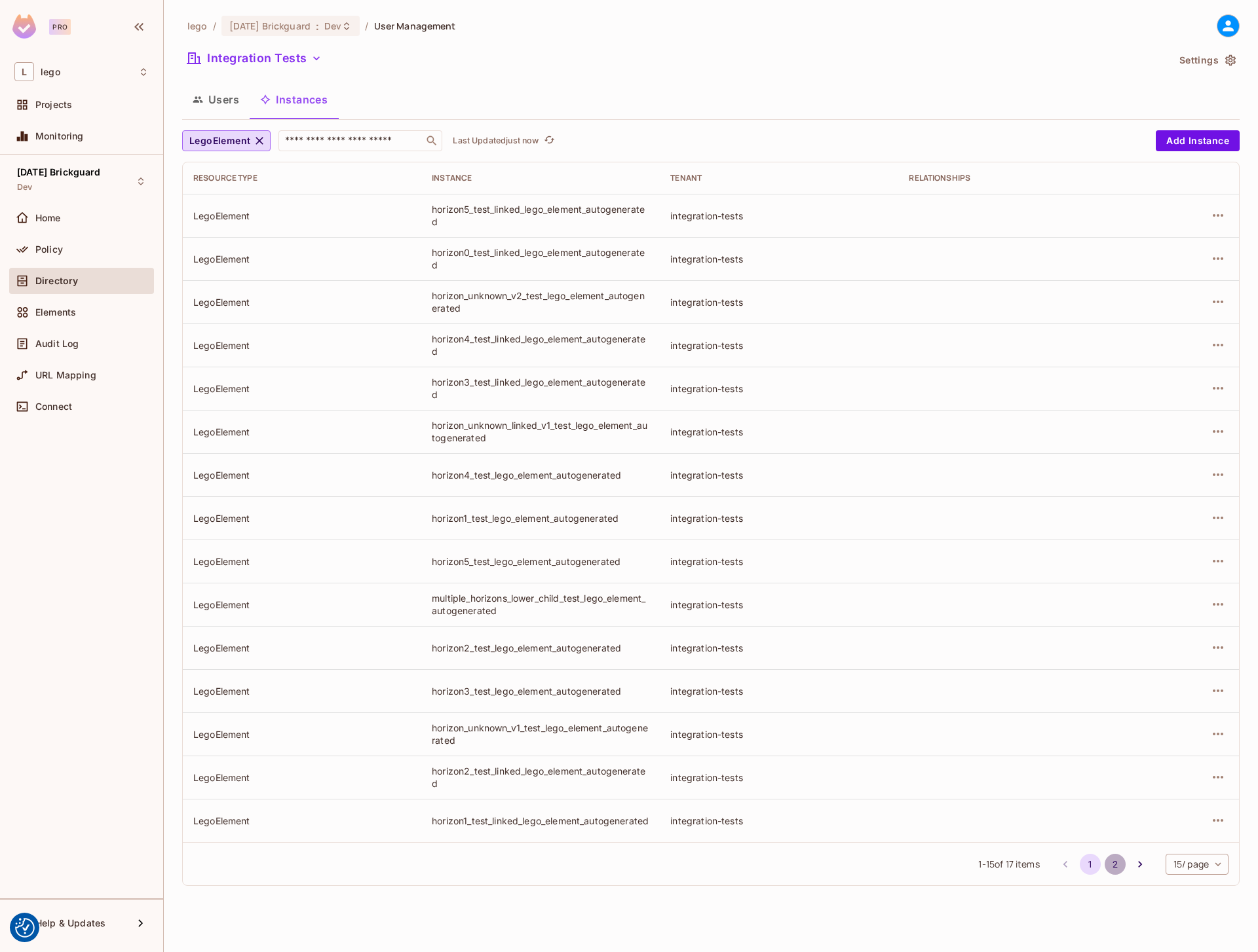
click at [1109, 868] on button "2" at bounding box center [1115, 864] width 21 height 21
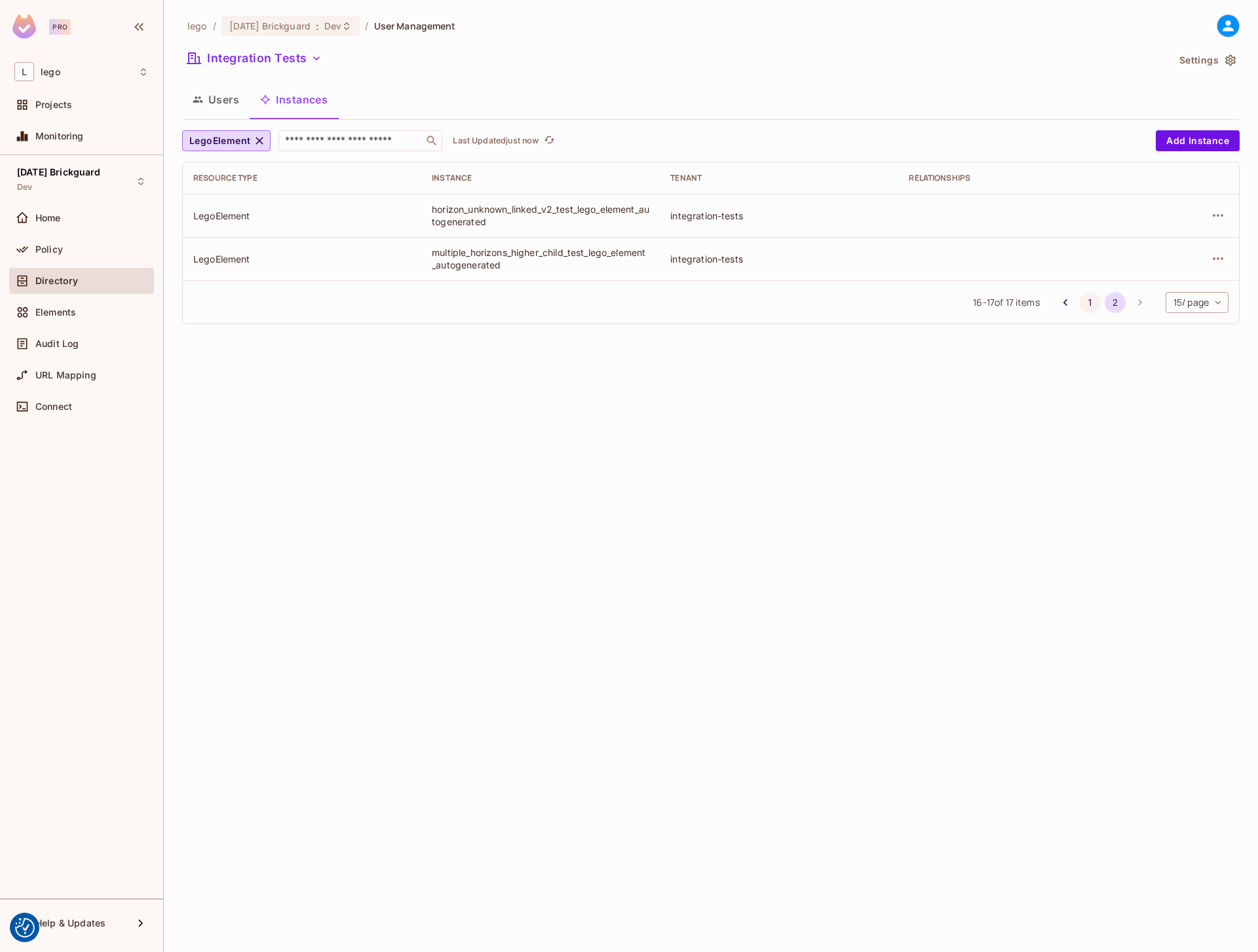
click at [1087, 302] on button "1" at bounding box center [1090, 302] width 21 height 21
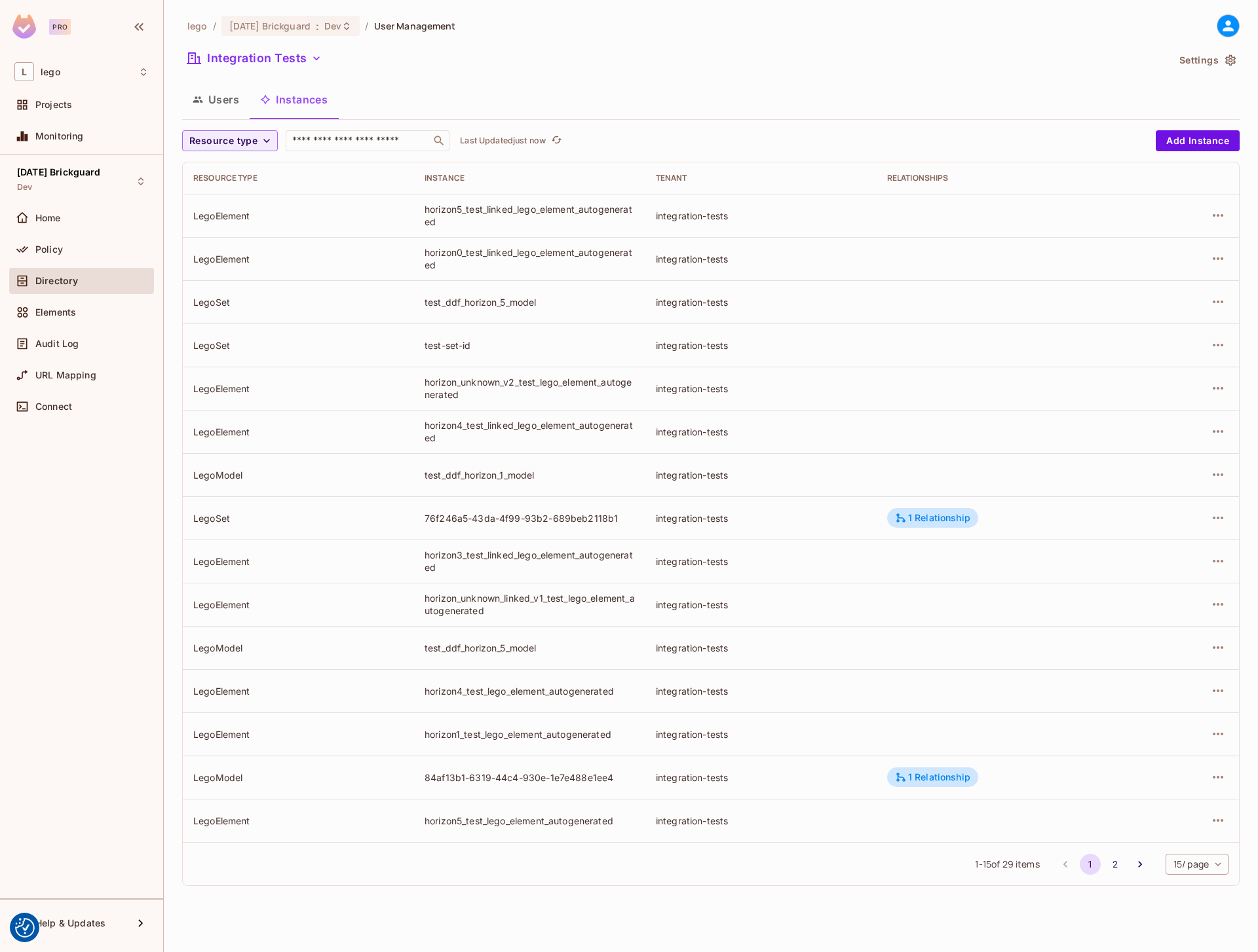
click at [664, 97] on div "Users Instances" at bounding box center [711, 99] width 1057 height 33
click at [556, 141] on icon "refresh" at bounding box center [556, 140] width 11 height 11
click at [562, 137] on icon "refresh" at bounding box center [556, 140] width 11 height 11
click at [560, 137] on icon "refresh" at bounding box center [556, 140] width 11 height 11
click at [227, 93] on button "Users" at bounding box center [216, 99] width 67 height 33
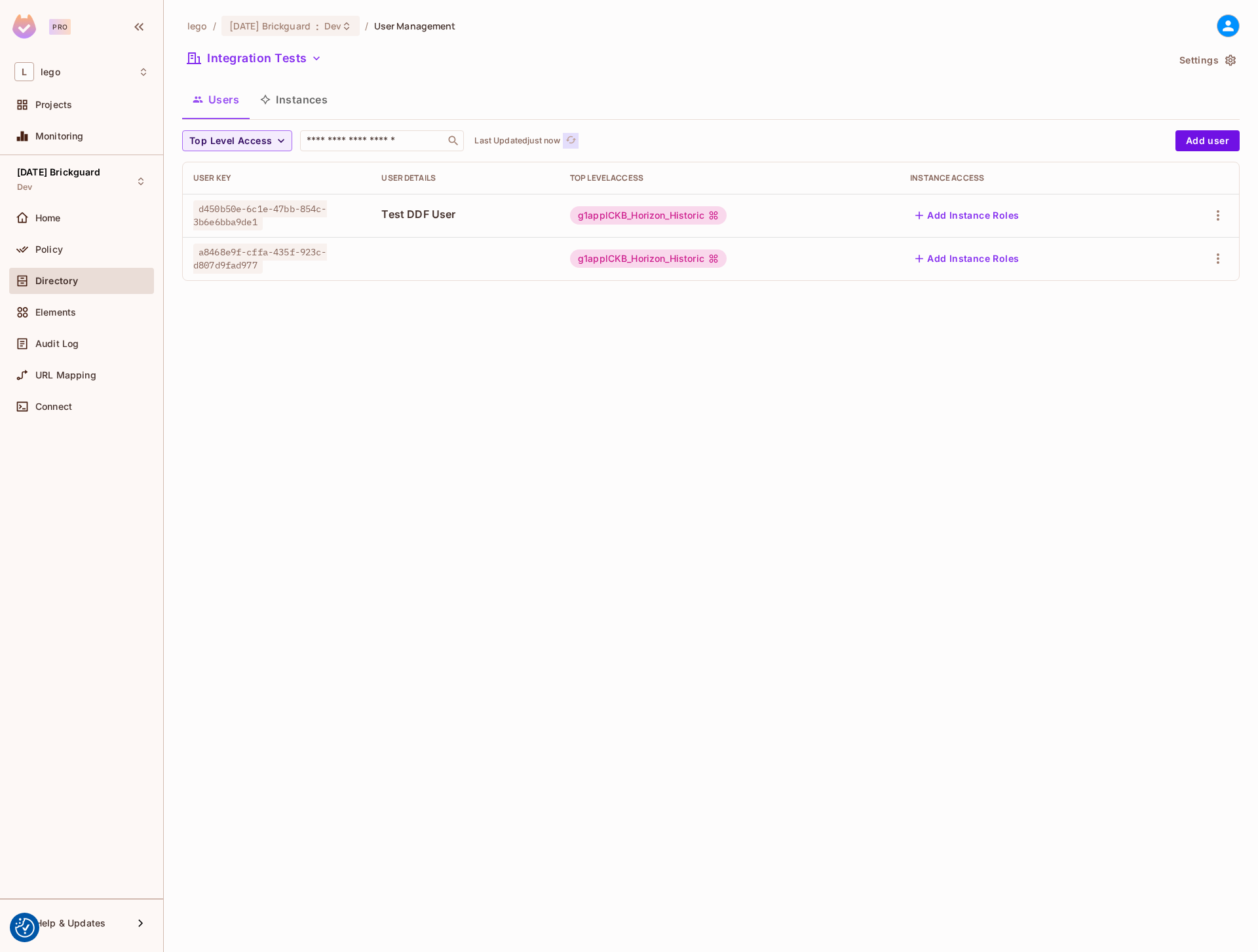
click at [574, 140] on icon "refresh" at bounding box center [570, 140] width 11 height 11
click at [315, 100] on button "Instances" at bounding box center [294, 99] width 88 height 33
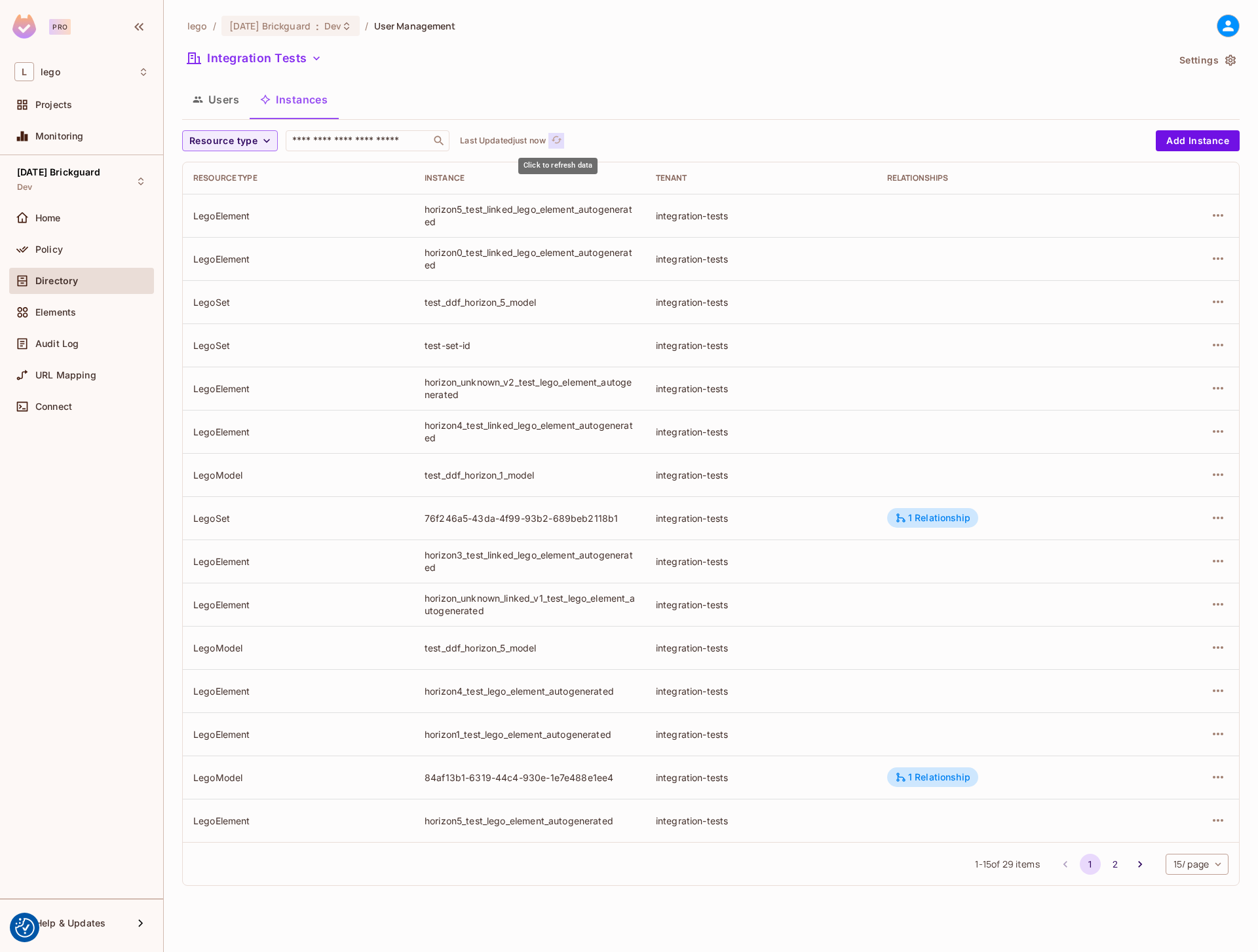
click at [557, 138] on icon "refresh" at bounding box center [556, 140] width 11 height 11
click at [557, 136] on icon "refresh" at bounding box center [556, 140] width 11 height 7
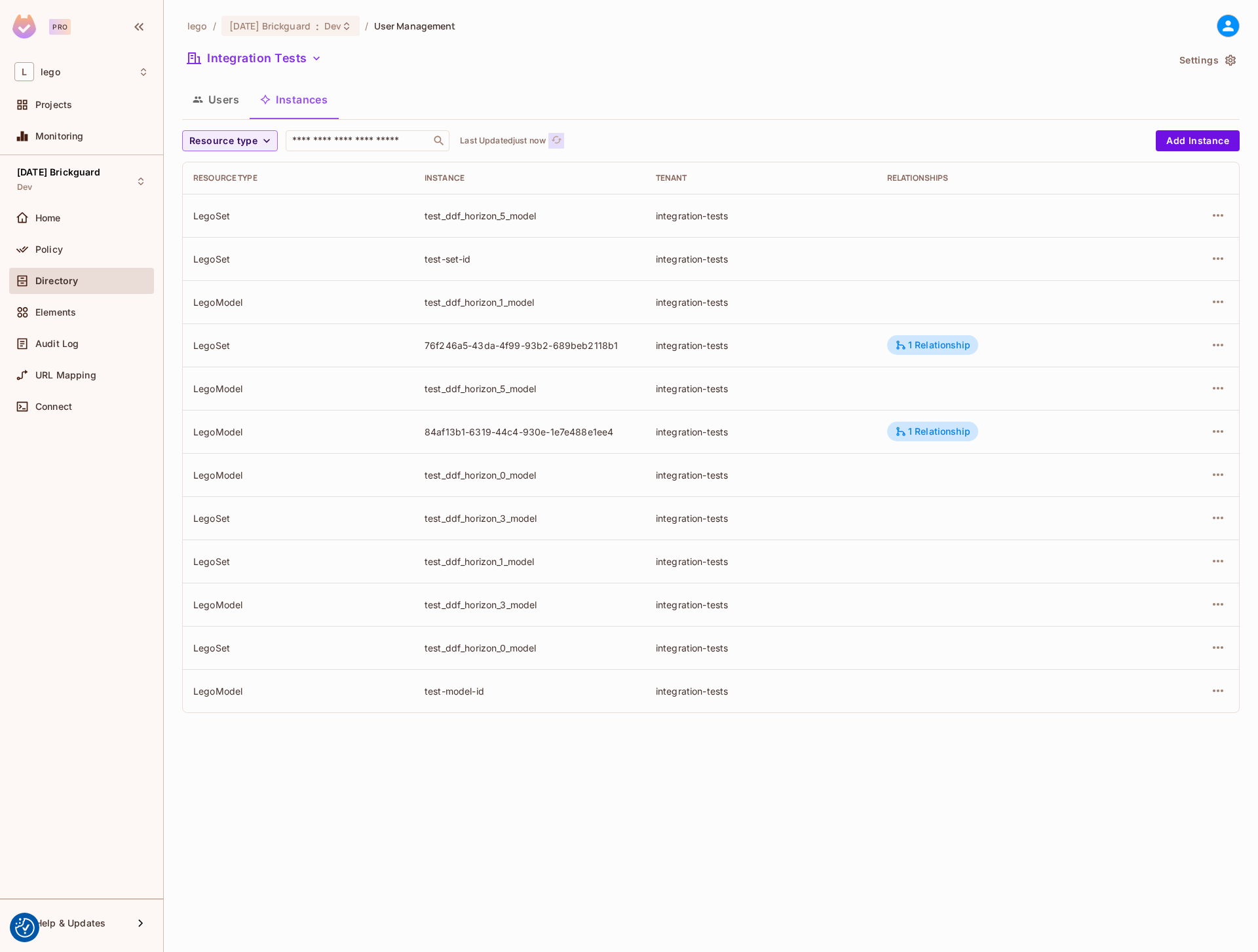
click at [554, 136] on icon "refresh" at bounding box center [556, 140] width 11 height 11
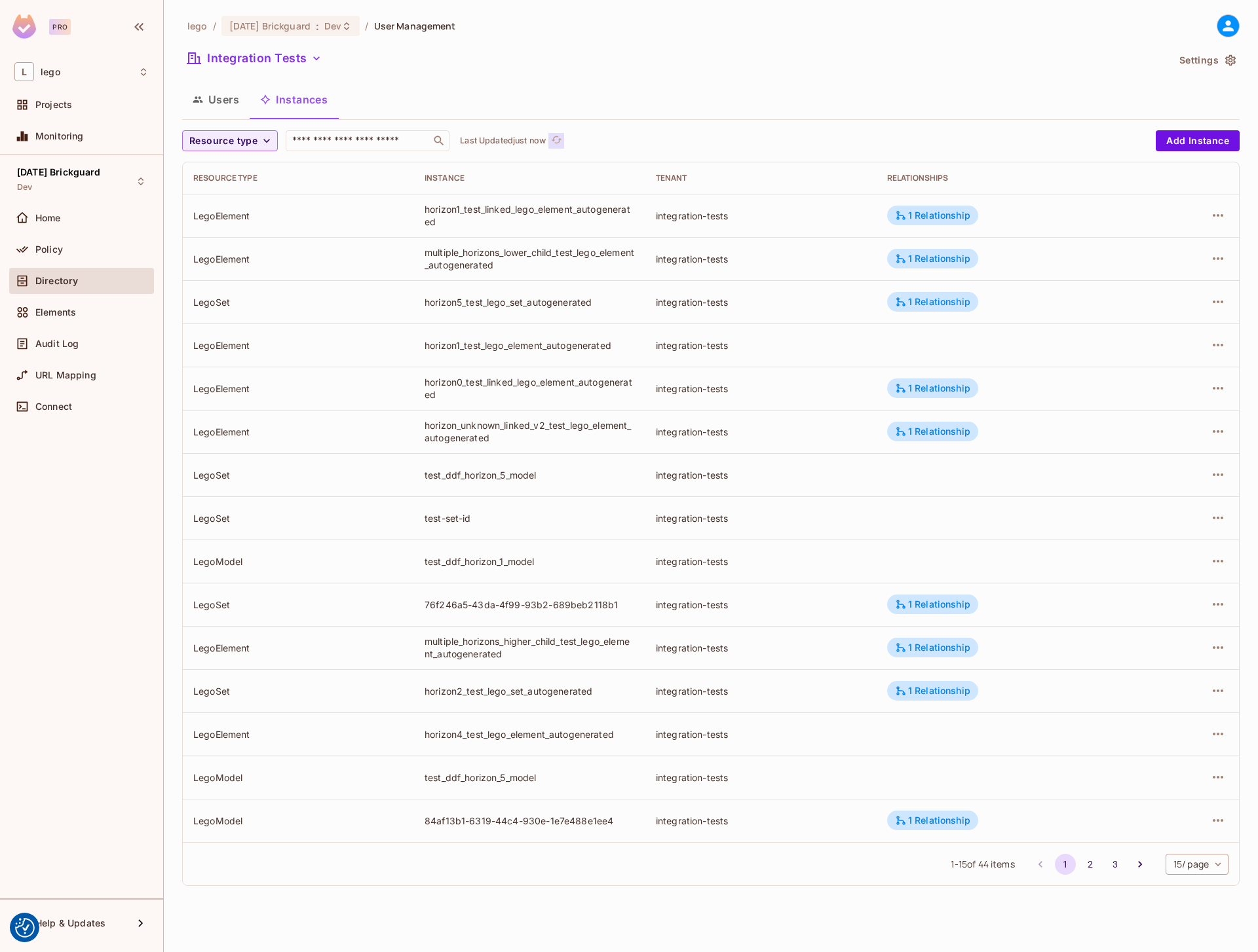
click at [558, 138] on icon "refresh" at bounding box center [556, 140] width 11 height 11
click at [221, 103] on button "Users" at bounding box center [216, 99] width 67 height 33
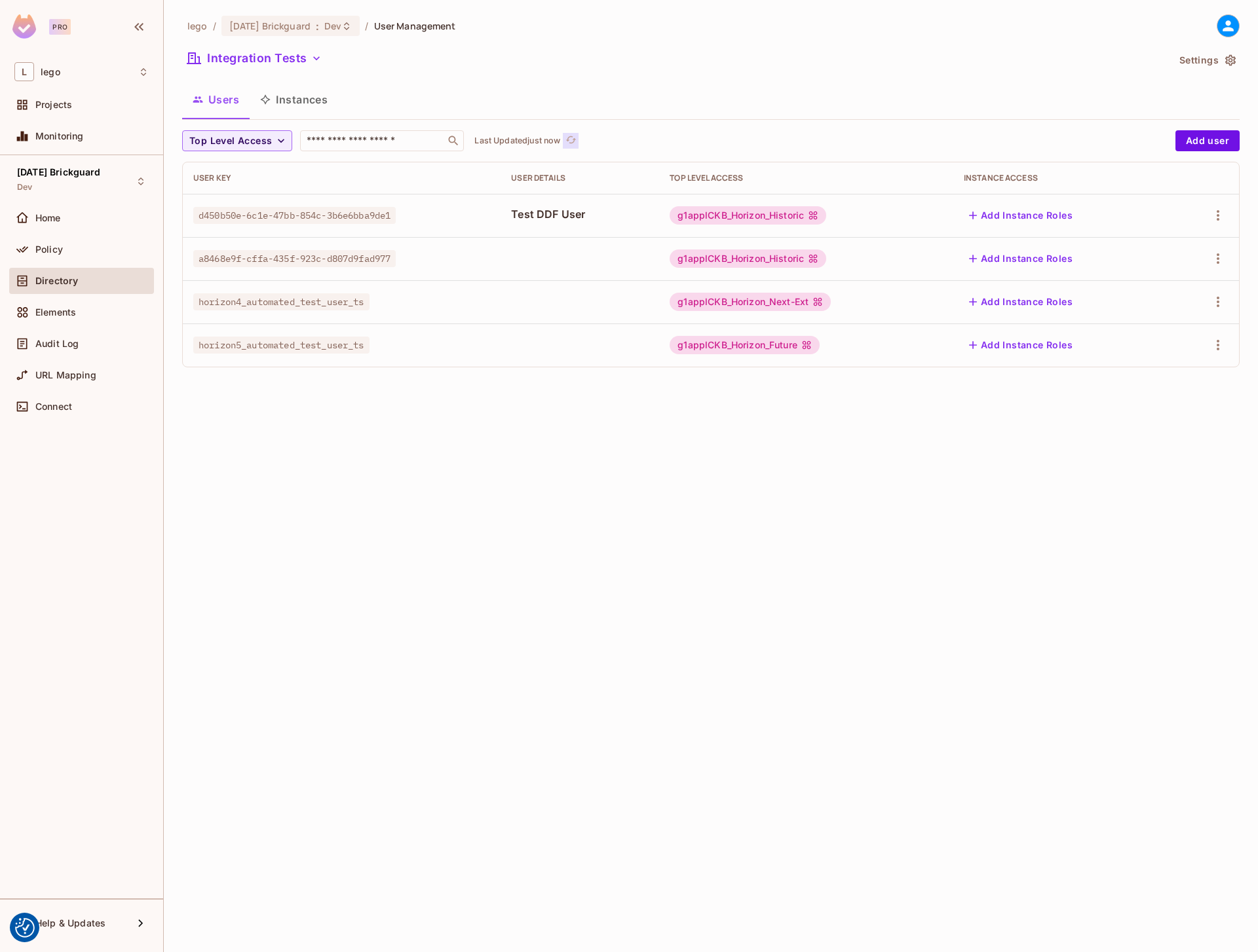
click at [573, 141] on icon "refresh" at bounding box center [570, 140] width 11 height 11
click at [312, 105] on button "Instances" at bounding box center [294, 99] width 88 height 33
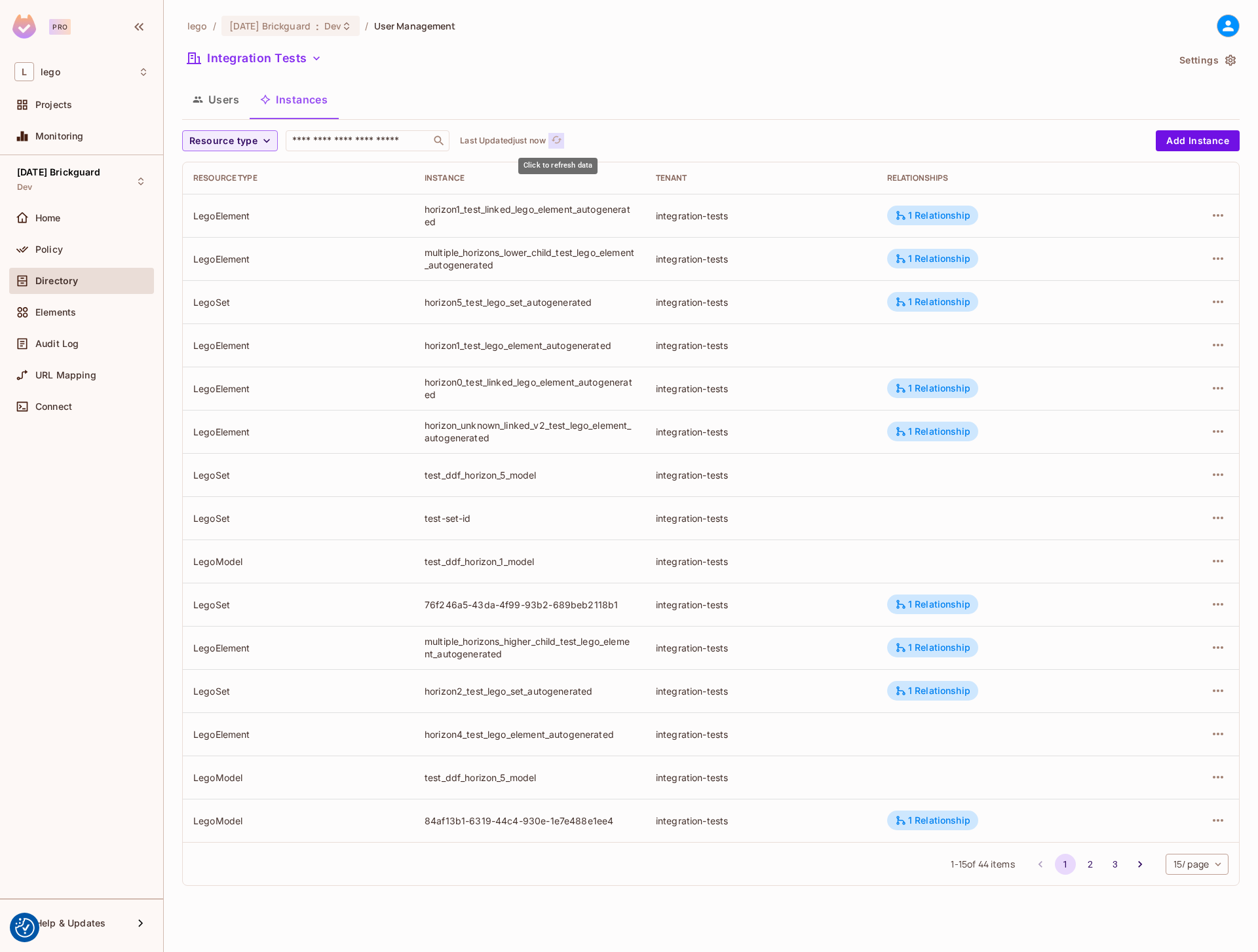
click at [558, 133] on button "Click to refresh data" at bounding box center [556, 141] width 16 height 16
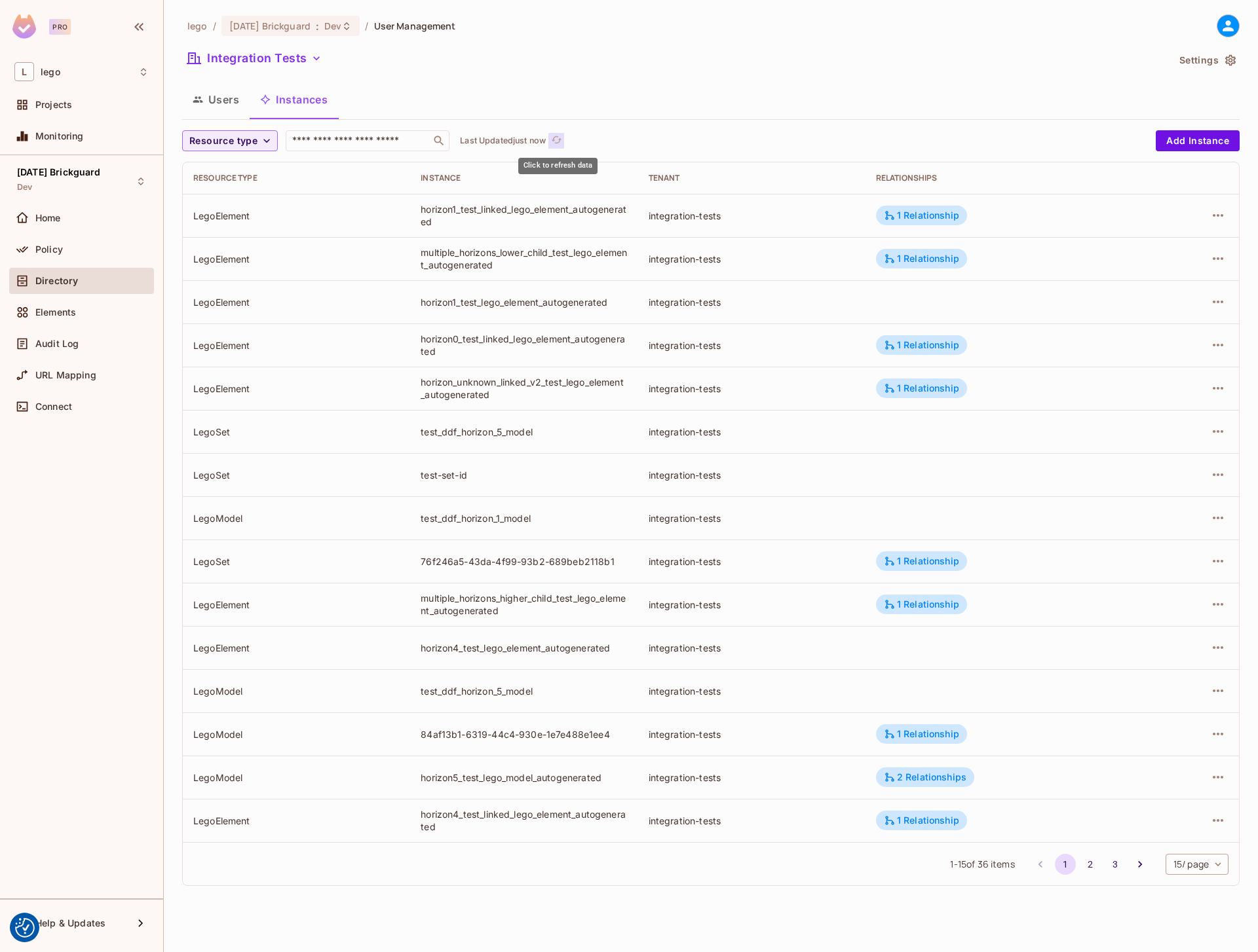
click at [558, 140] on icon "refresh" at bounding box center [556, 140] width 11 height 11
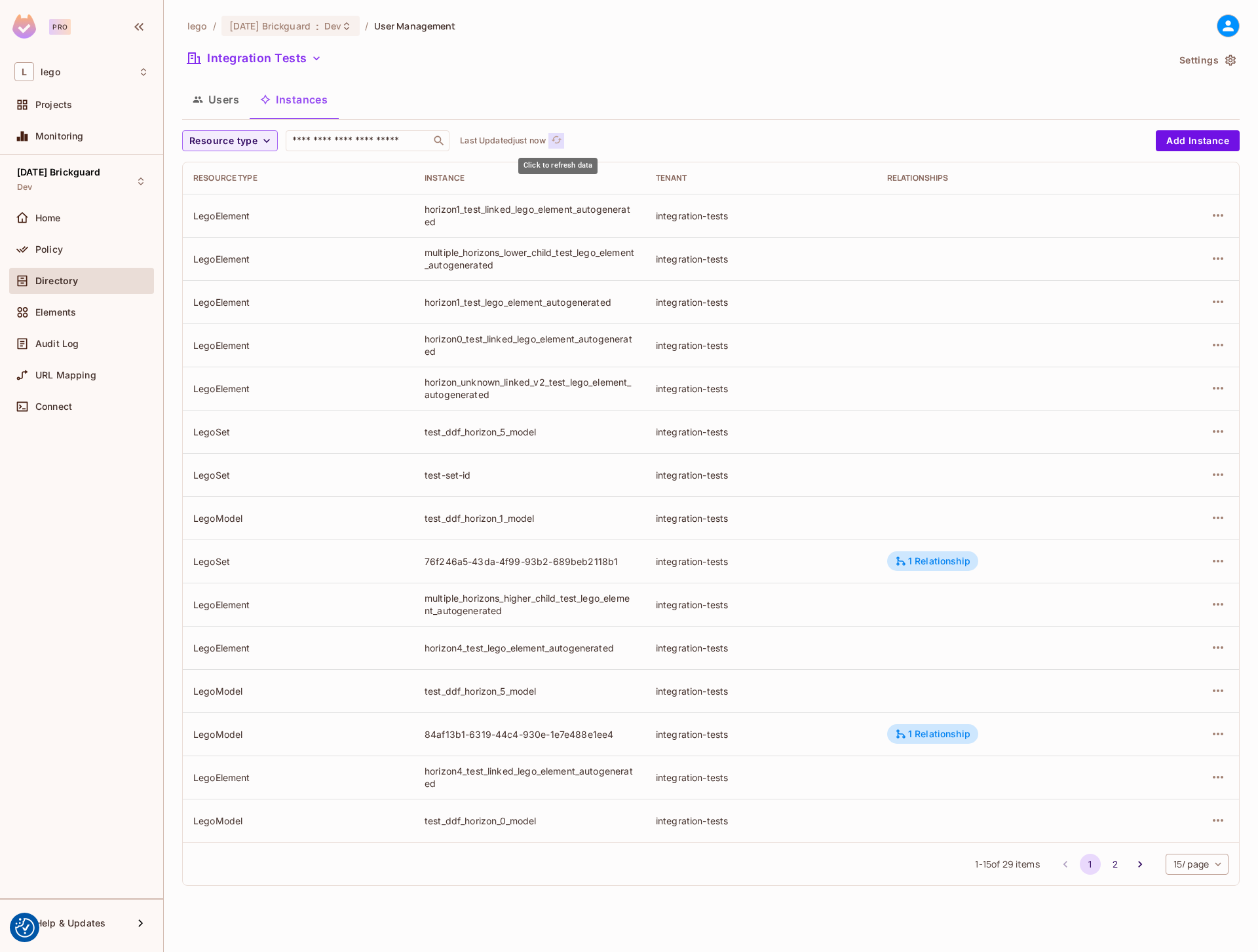
click at [558, 140] on icon "refresh" at bounding box center [556, 140] width 11 height 11
click at [550, 138] on button "Click to refresh data" at bounding box center [556, 141] width 16 height 16
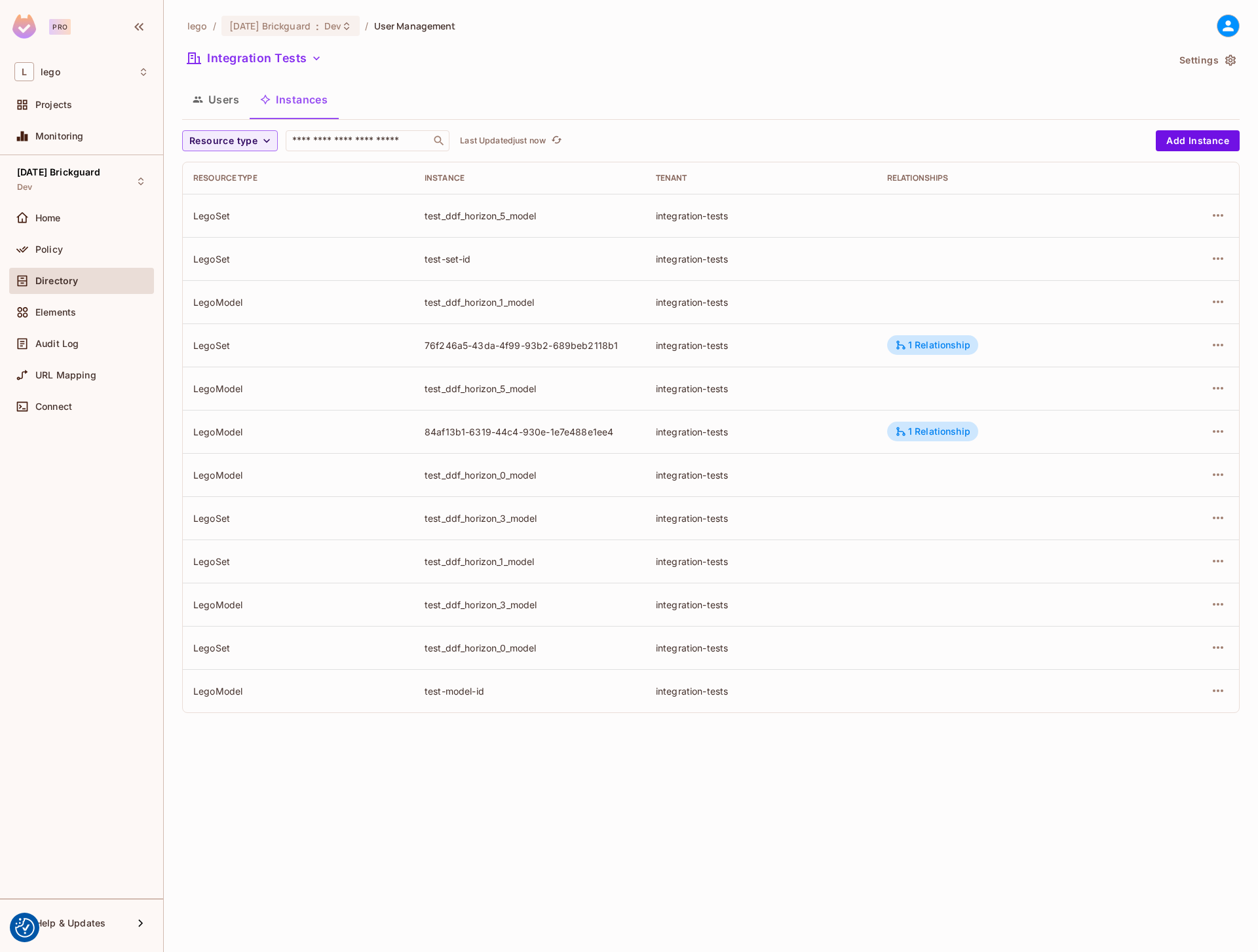
click at [245, 123] on div "lego / 08.01.11 Brickguard : Dev / User Management Integration Tests Settings U…" at bounding box center [711, 369] width 1057 height 709
click at [230, 112] on button "Users" at bounding box center [216, 99] width 67 height 33
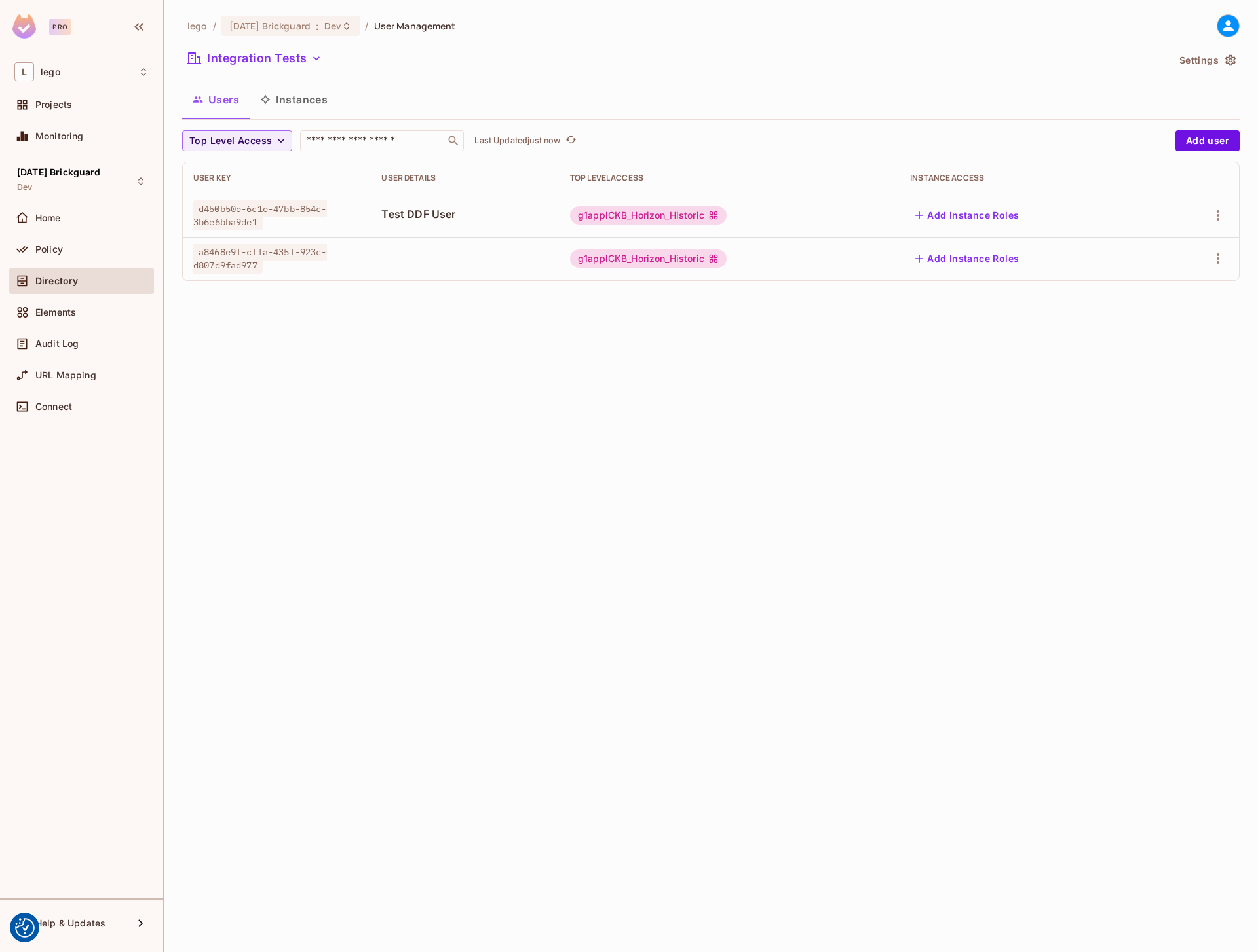
click at [520, 149] on div "Top Level Access ​ Last Updated just now" at bounding box center [675, 141] width 987 height 21
click at [519, 140] on p "Last Updated just now" at bounding box center [516, 141] width 86 height 11
click at [532, 140] on p "Last Updated just now" at bounding box center [516, 141] width 86 height 11
click at [292, 101] on button "Instances" at bounding box center [294, 99] width 88 height 33
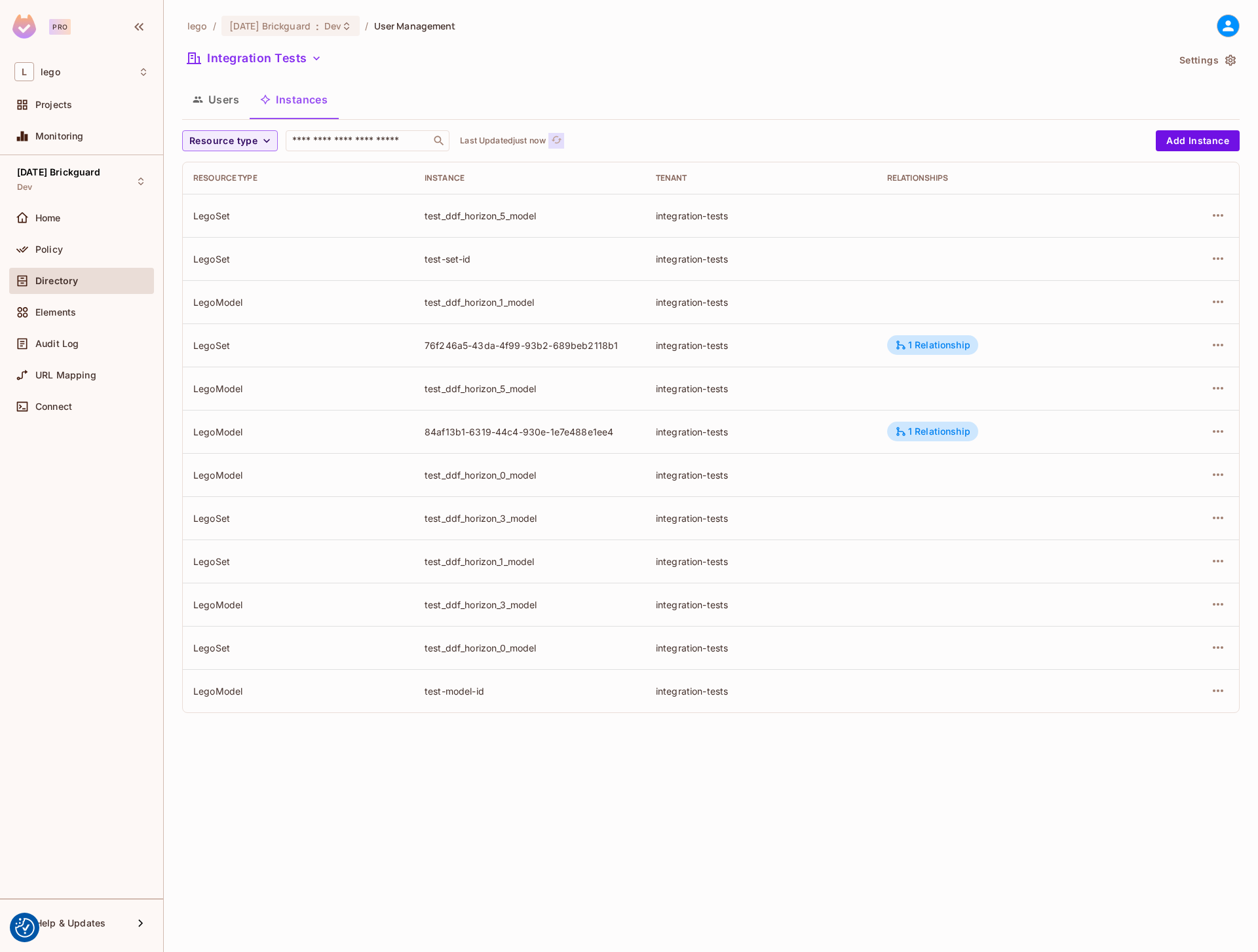
click at [556, 141] on icon "refresh" at bounding box center [556, 140] width 11 height 7
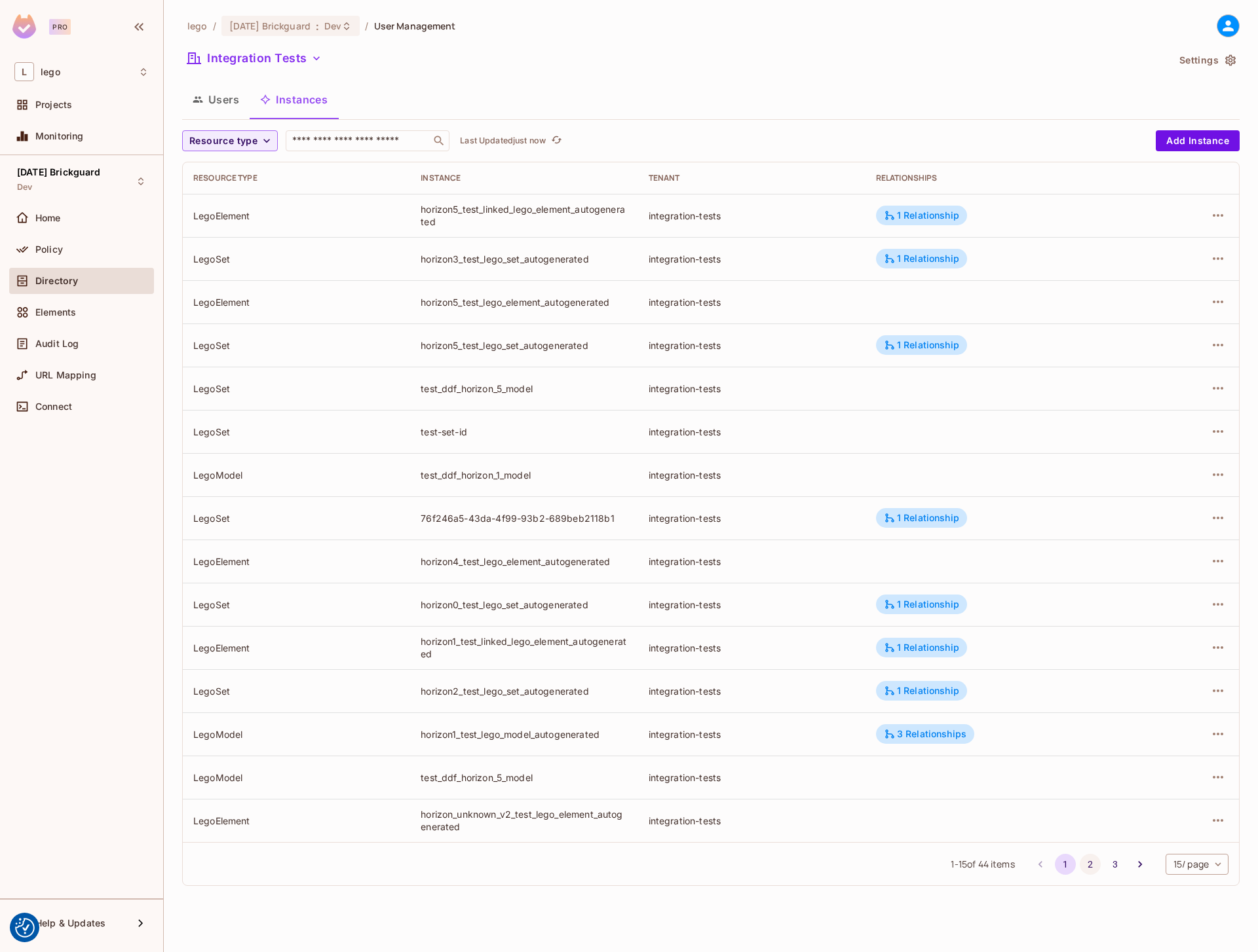
click at [1087, 864] on button "2" at bounding box center [1090, 864] width 21 height 21
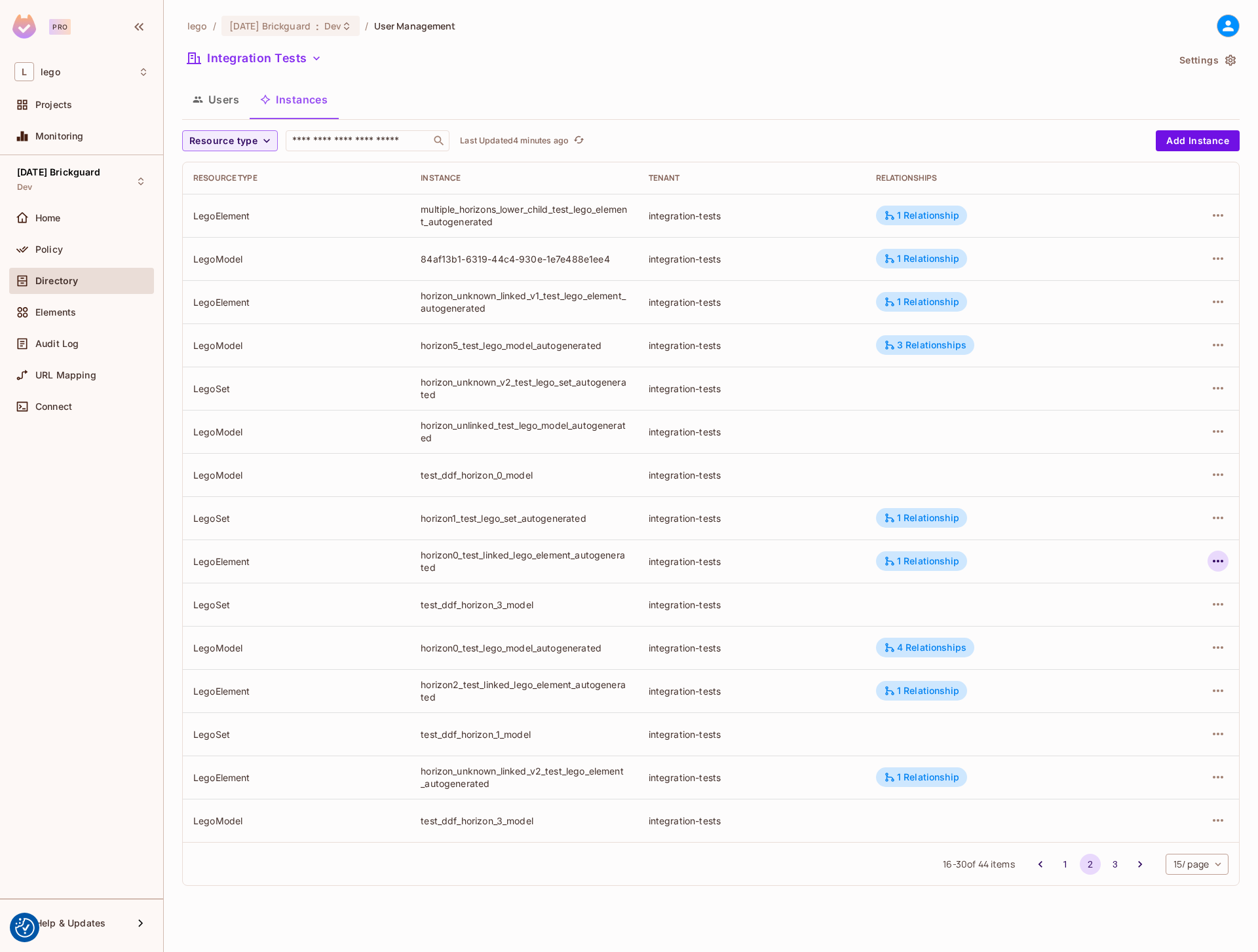
click at [1218, 560] on icon "button" at bounding box center [1218, 561] width 16 height 16
click at [1126, 626] on div "Edit Attributes" at bounding box center [1121, 620] width 65 height 13
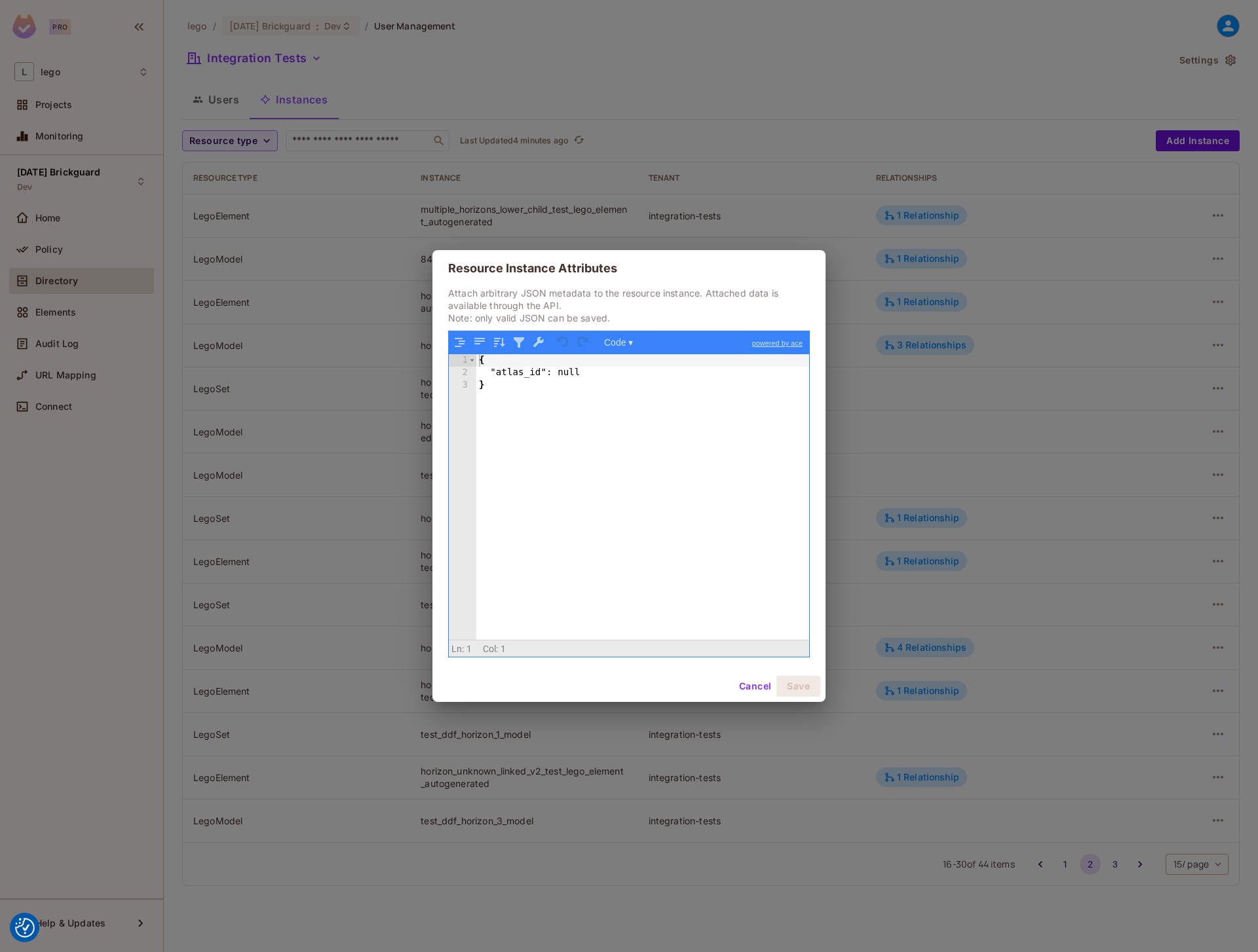
click at [748, 686] on button "Cancel" at bounding box center [755, 687] width 42 height 21
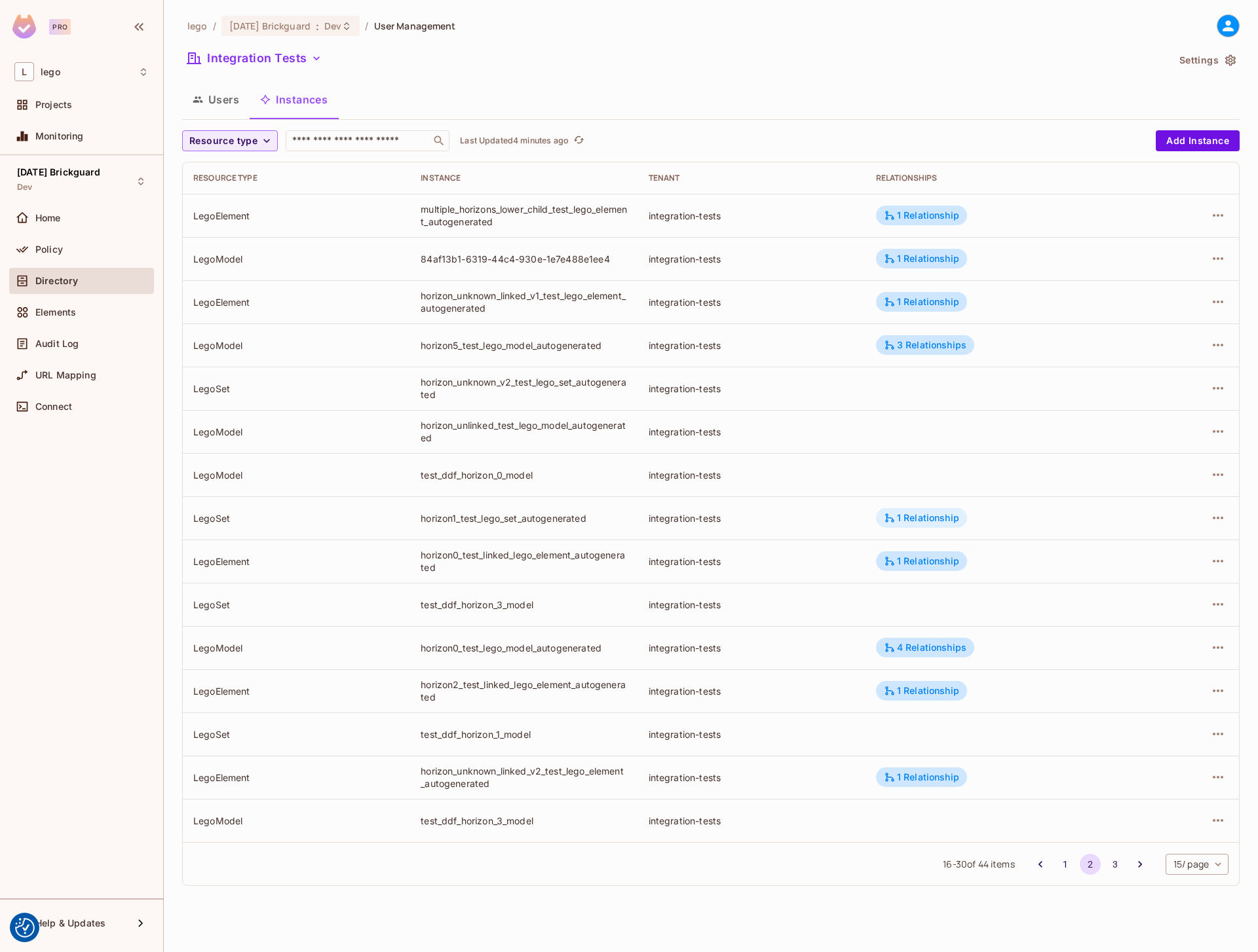
click at [923, 516] on div "1 Relationship" at bounding box center [921, 517] width 75 height 11
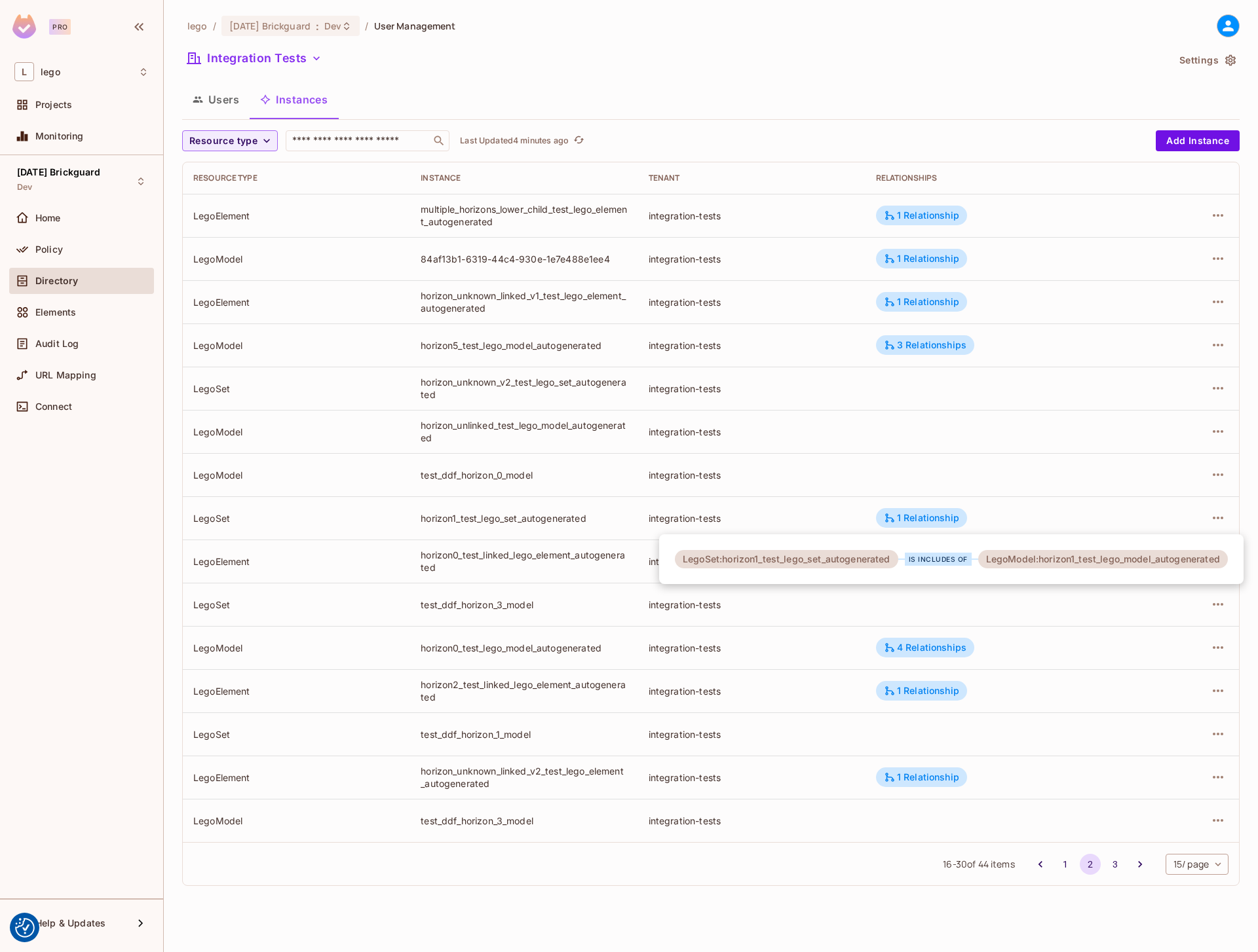
click at [1025, 559] on div "LegoModel:horizon1_test_lego_model_autogenerated" at bounding box center [1102, 559] width 249 height 19
click at [1088, 565] on div "LegoModel:horizon1_test_lego_model_autogenerated" at bounding box center [1102, 559] width 249 height 19
click at [471, 558] on div at bounding box center [629, 476] width 1258 height 952
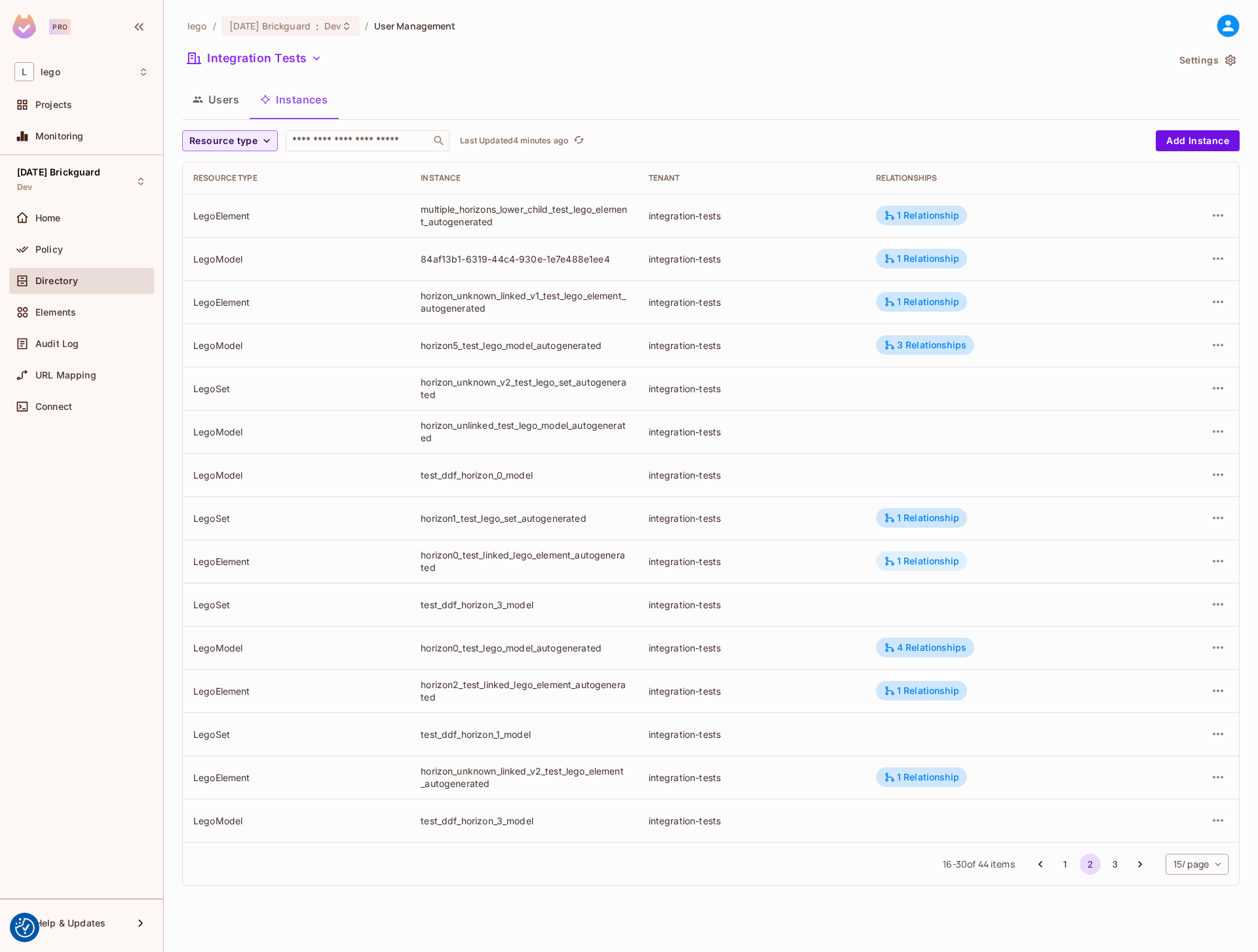
click at [902, 559] on div "1 Relationship" at bounding box center [921, 560] width 75 height 11
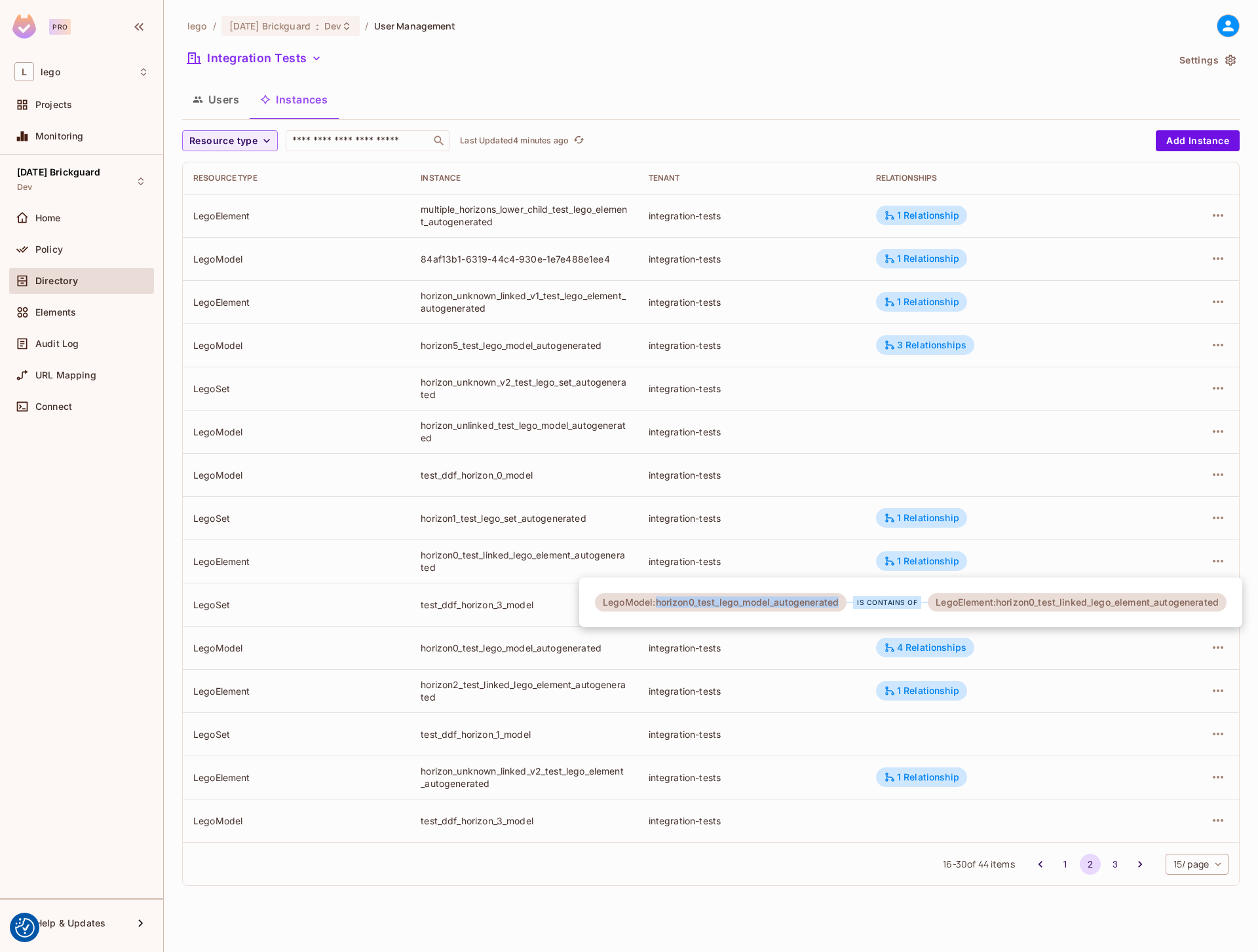
drag, startPoint x: 844, startPoint y: 601, endPoint x: 655, endPoint y: 603, distance: 189.0
click at [655, 603] on div "LegoModel:horizon0_test_lego_model_autogenerated" at bounding box center [720, 602] width 252 height 19
copy div "horizon0_test_lego_model_autogenerated"
click at [362, 146] on div at bounding box center [629, 476] width 1258 height 952
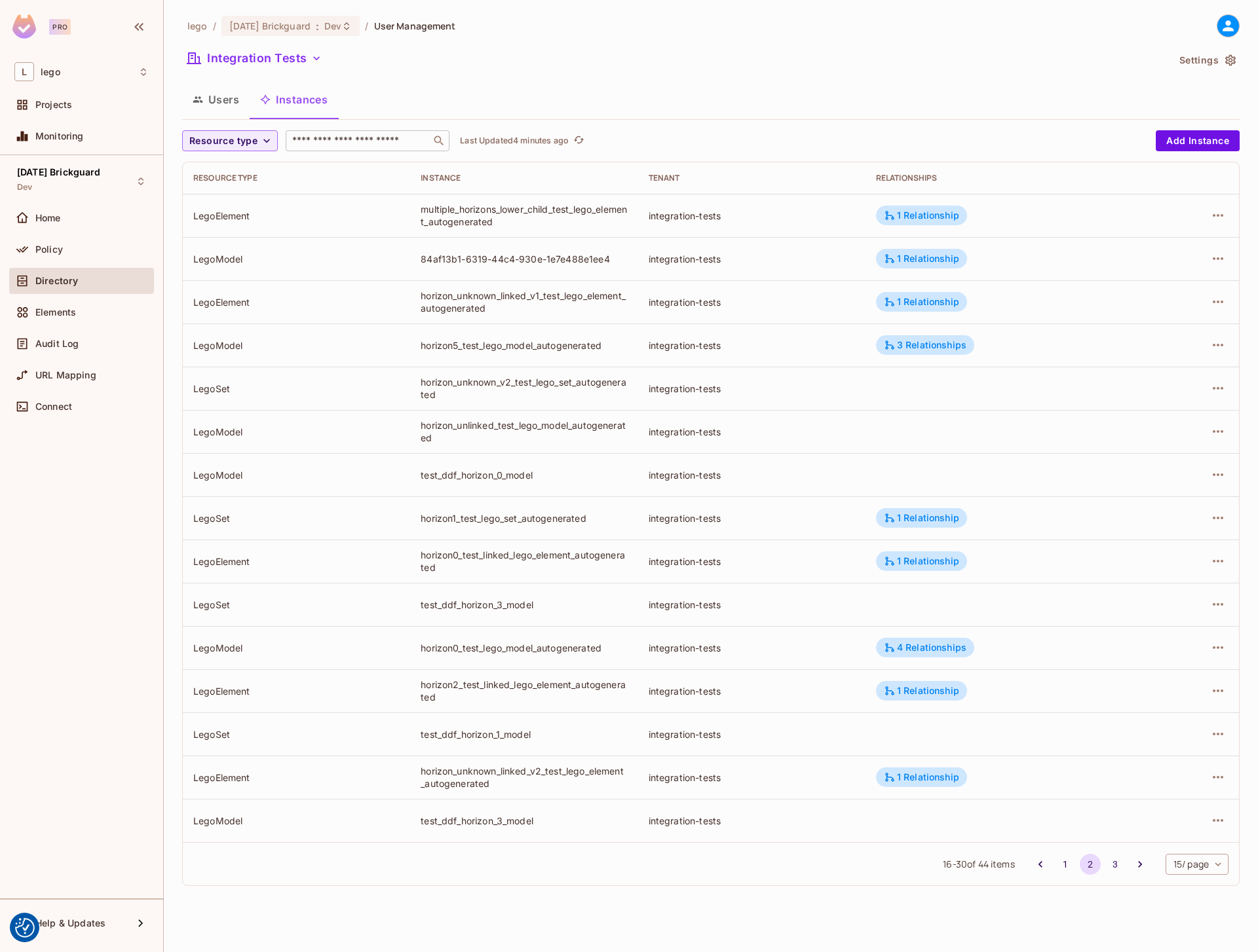
click at [355, 137] on input "text" at bounding box center [358, 141] width 138 height 13
paste input "**********"
type input "**********"
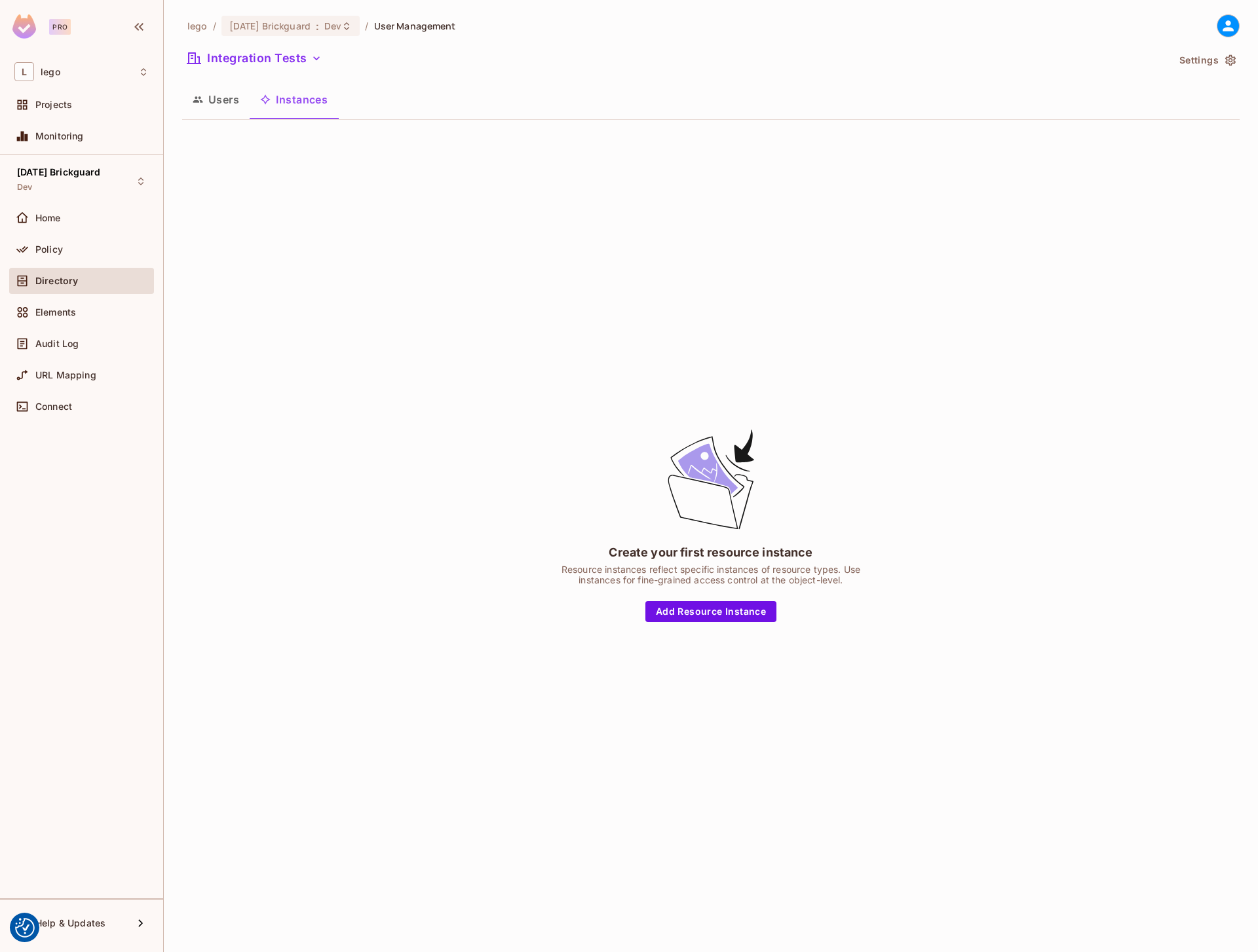
click at [209, 110] on button "Users" at bounding box center [216, 99] width 67 height 33
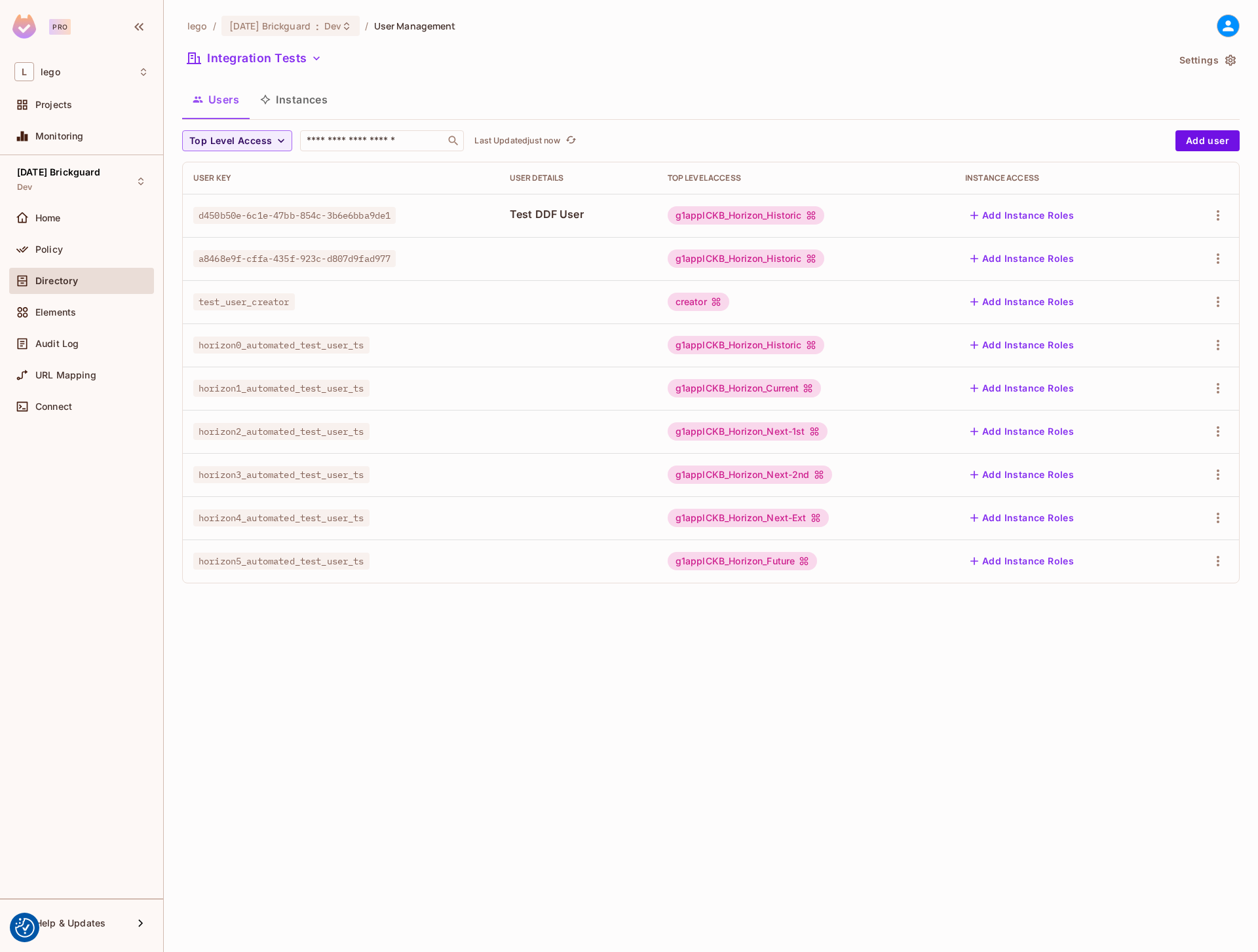
click at [316, 108] on button "Instances" at bounding box center [294, 99] width 88 height 33
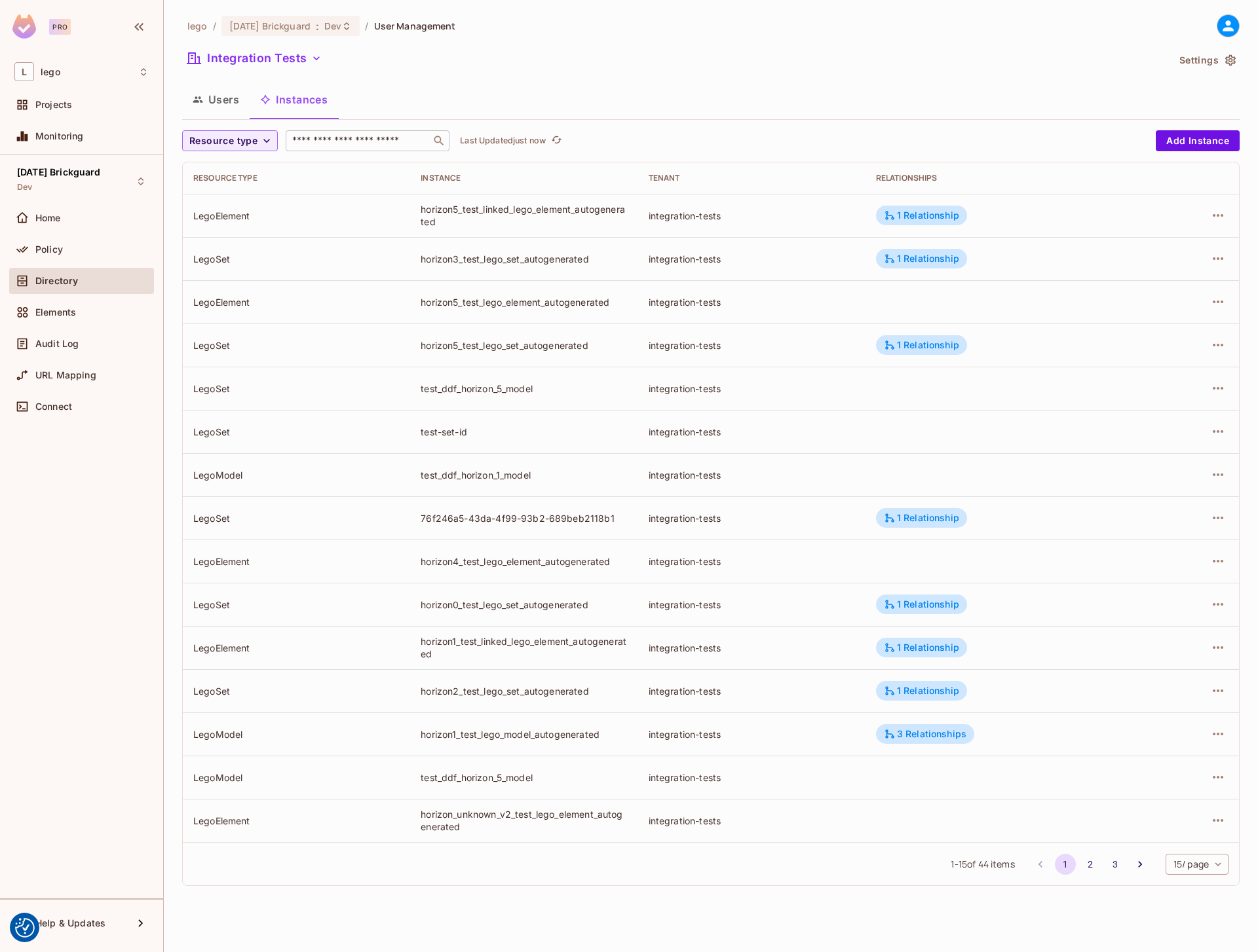
click at [324, 141] on input "text" at bounding box center [358, 141] width 138 height 13
paste input "**********"
type input "**********"
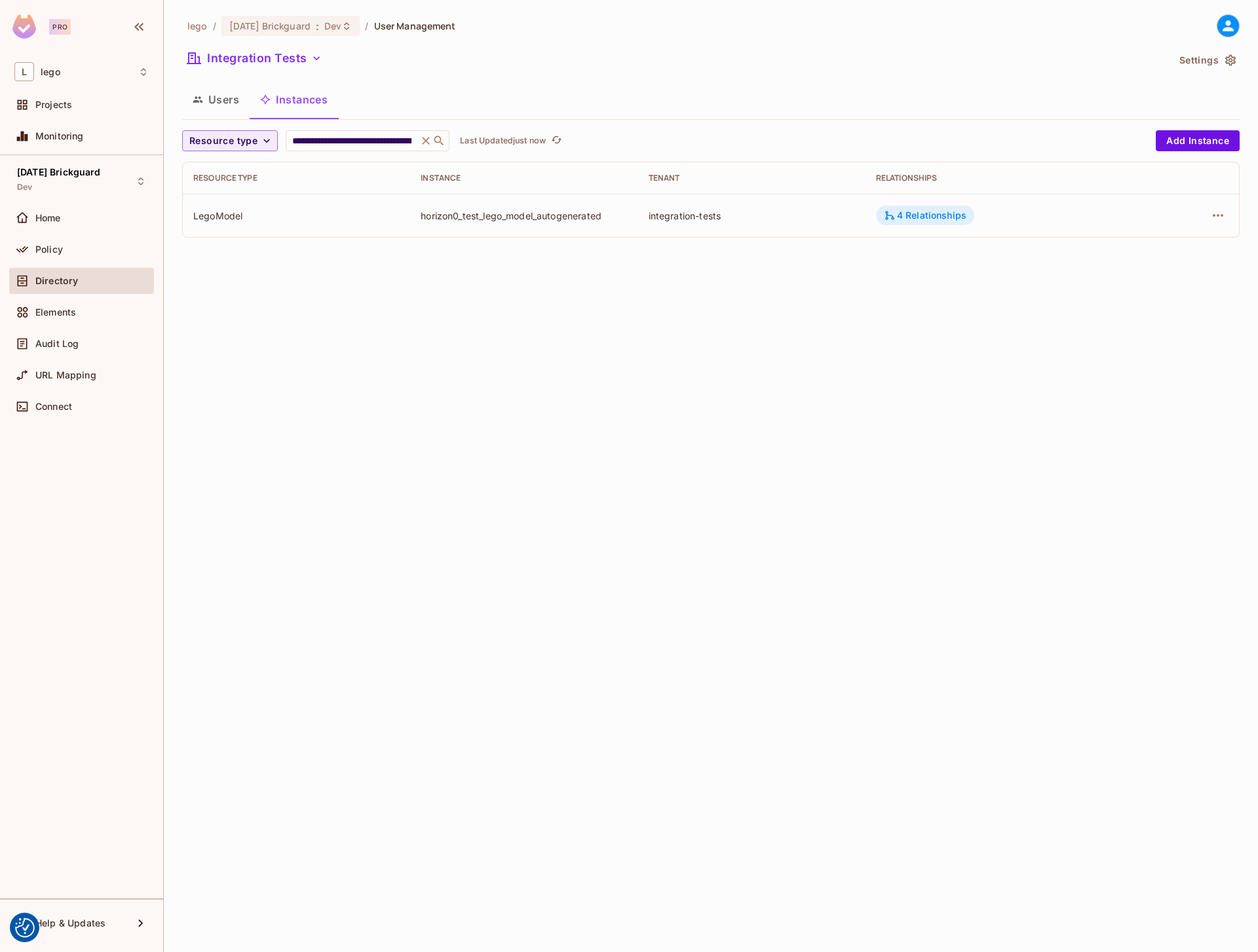
click at [932, 210] on div "4 Relationships" at bounding box center [925, 215] width 82 height 11
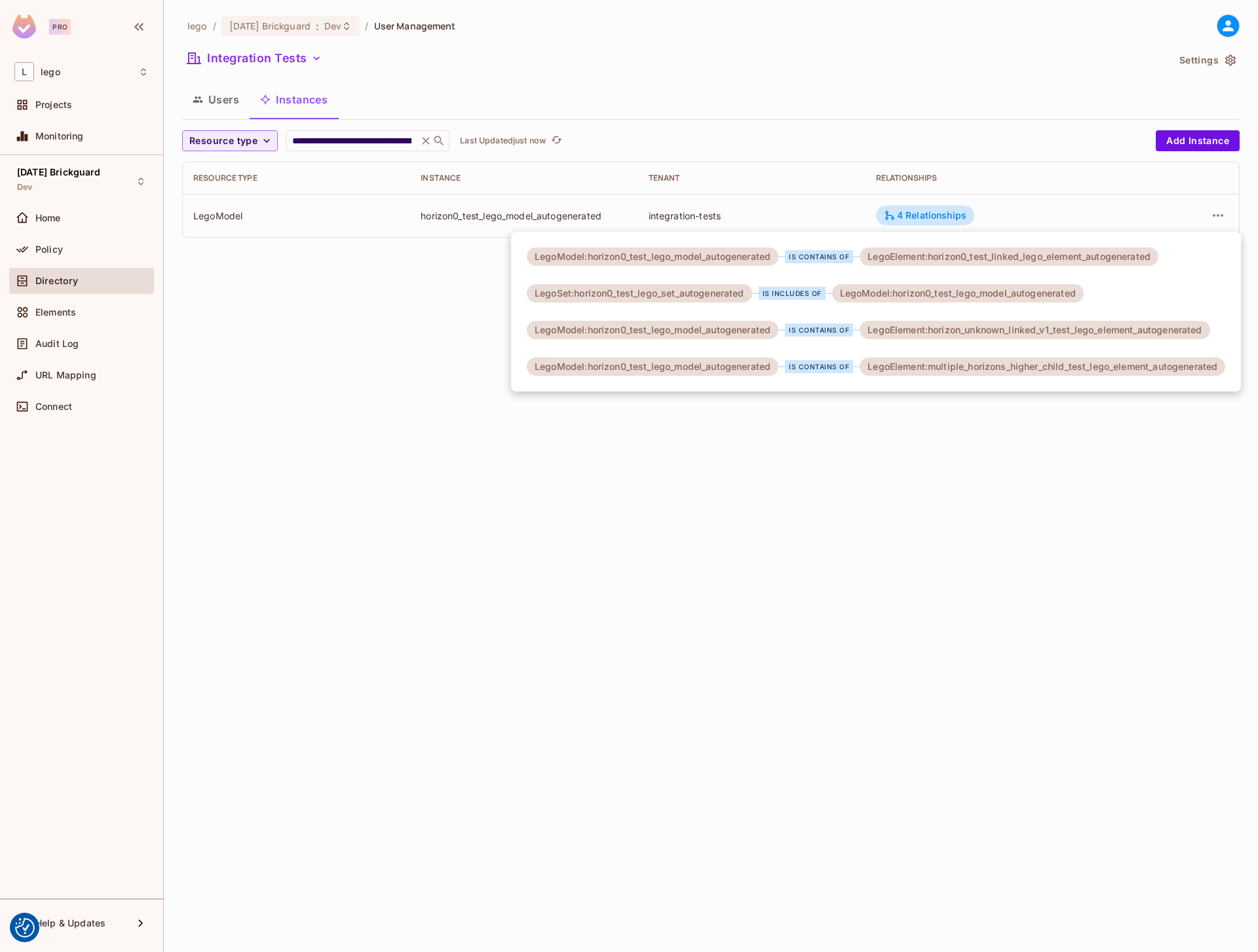
click at [962, 330] on div "LegoElement:horizon_unknown_linked_v1_test_lego_element_autogenerated" at bounding box center [1034, 330] width 350 height 19
click at [949, 292] on div "LegoModel:horizon0_test_lego_model_autogenerated" at bounding box center [957, 293] width 252 height 19
click at [1058, 258] on div "LegoElement:horizon0_test_linked_lego_element_autogenerated" at bounding box center [1009, 256] width 299 height 19
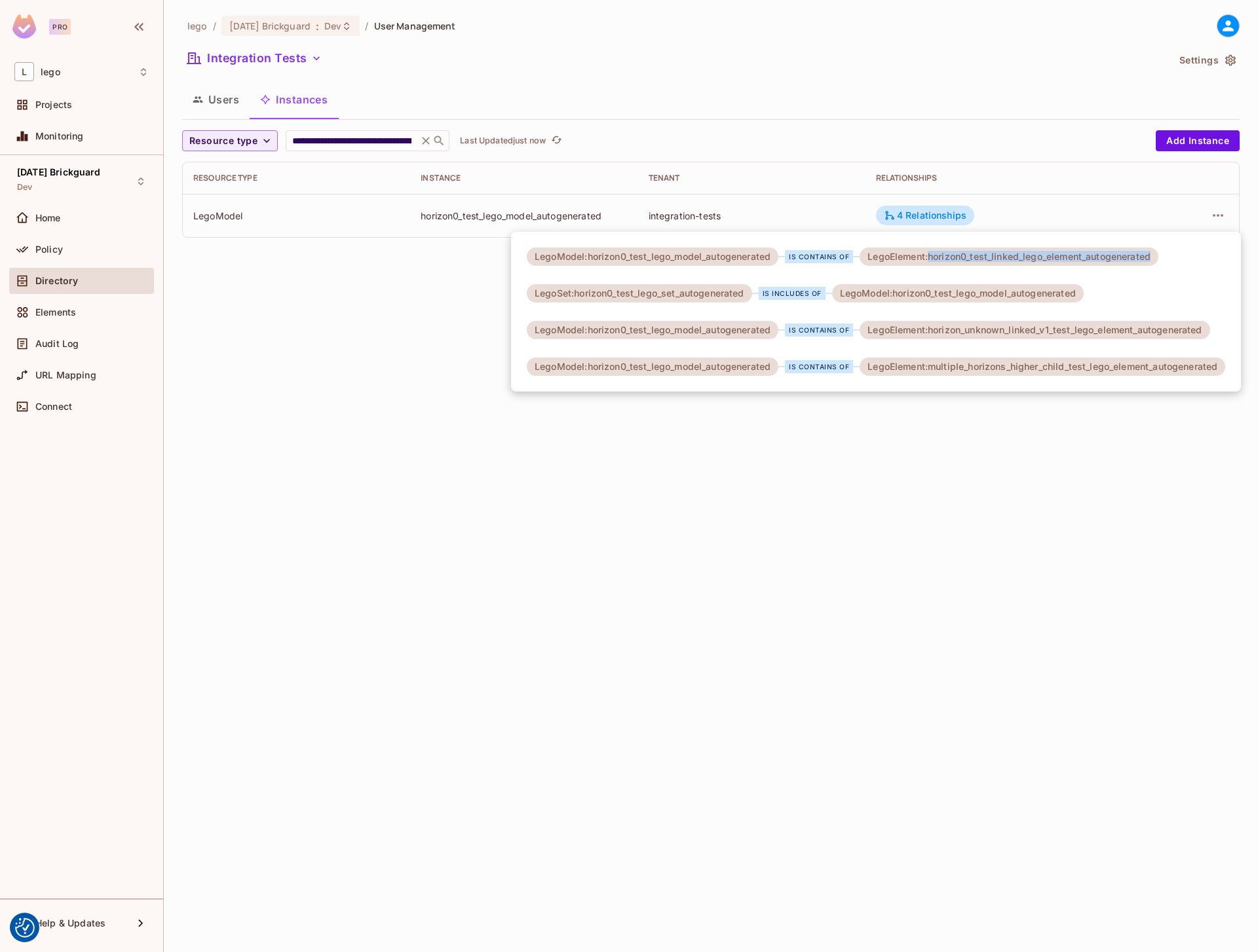
click at [1058, 258] on div "LegoElement:horizon0_test_linked_lego_element_autogenerated" at bounding box center [1009, 256] width 299 height 19
copy div "horizon0_test_linked_lego_element_autogenerated"
click at [229, 106] on div at bounding box center [629, 476] width 1258 height 952
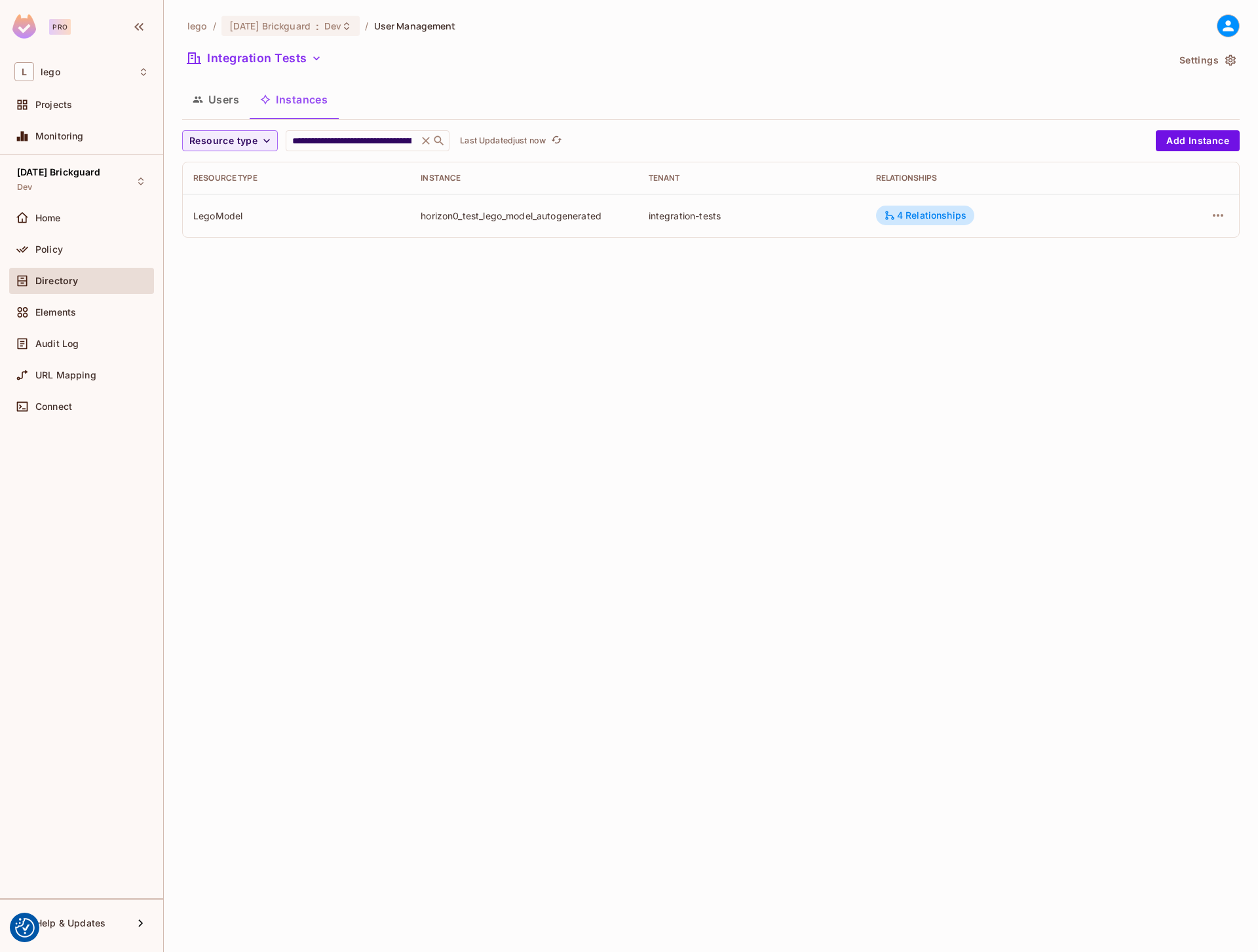
click at [219, 97] on button "Users" at bounding box center [216, 99] width 67 height 33
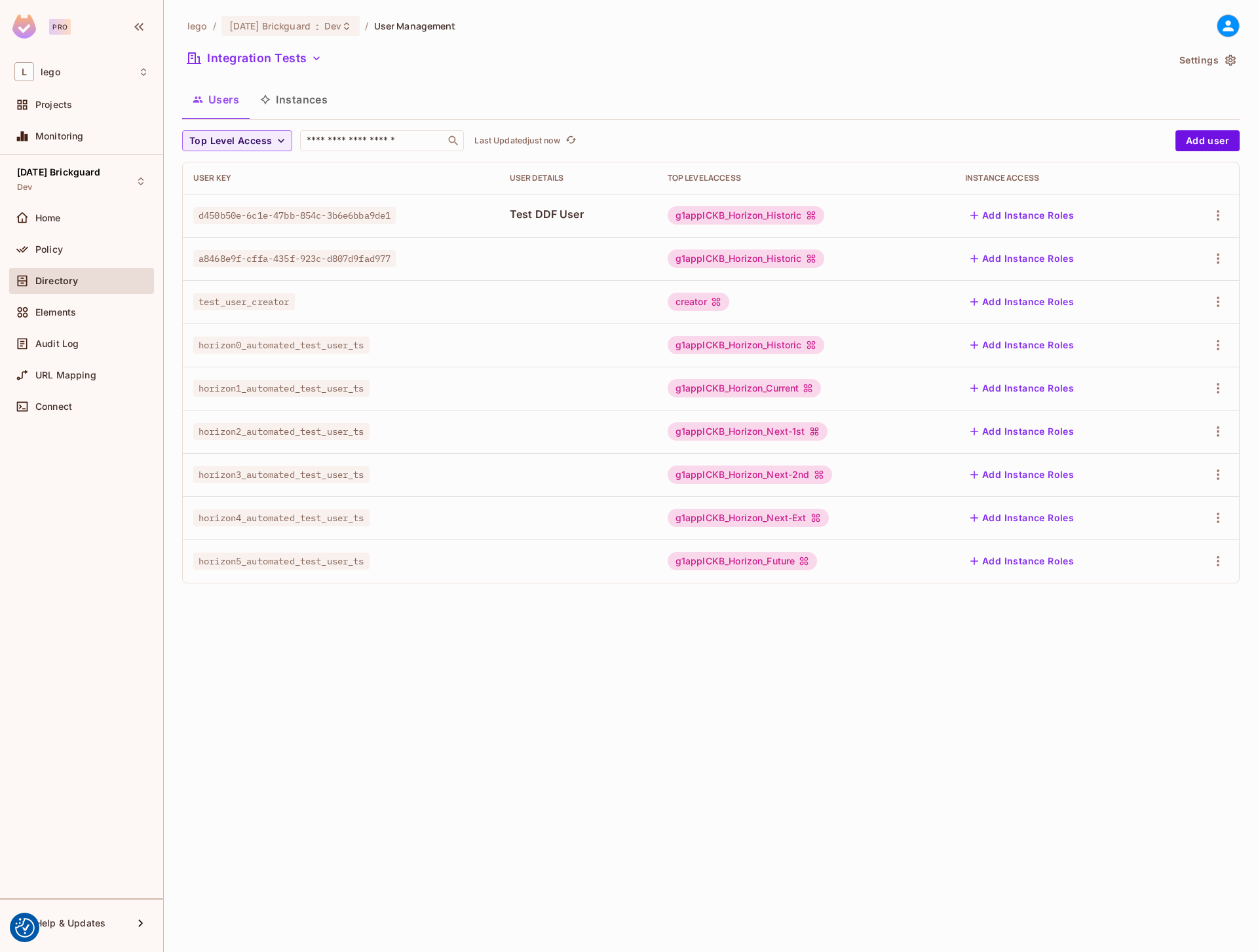
click at [286, 347] on span "horizon0_automated_test_user_ts" at bounding box center [281, 345] width 176 height 17
copy span "horizon0_automated_test_user_ts"
click at [1229, 21] on icon at bounding box center [1228, 26] width 11 height 11
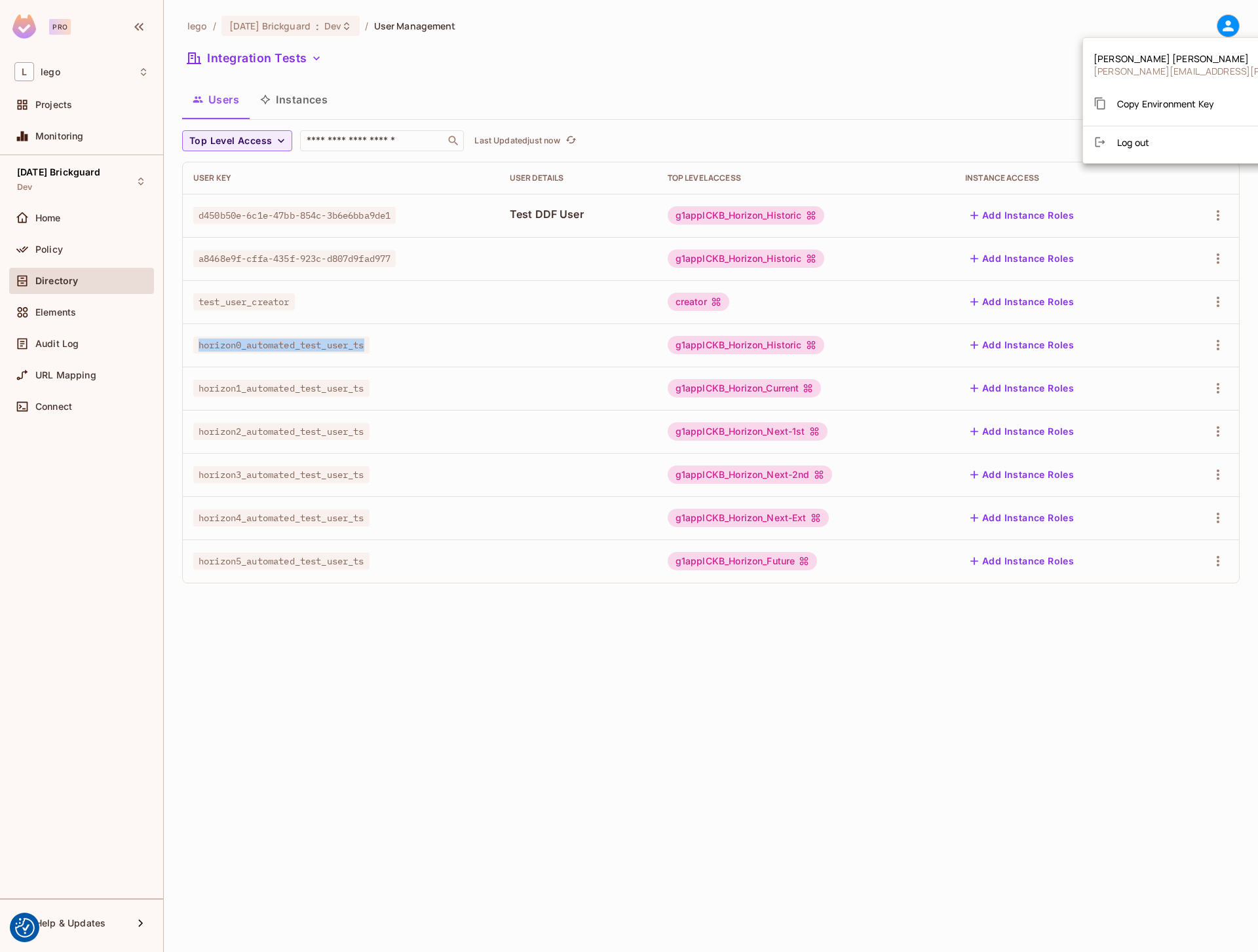
click at [1182, 97] on span "Copy Environment Key" at bounding box center [1165, 103] width 97 height 12
click at [592, 136] on button "Click to refresh data" at bounding box center [597, 141] width 16 height 16
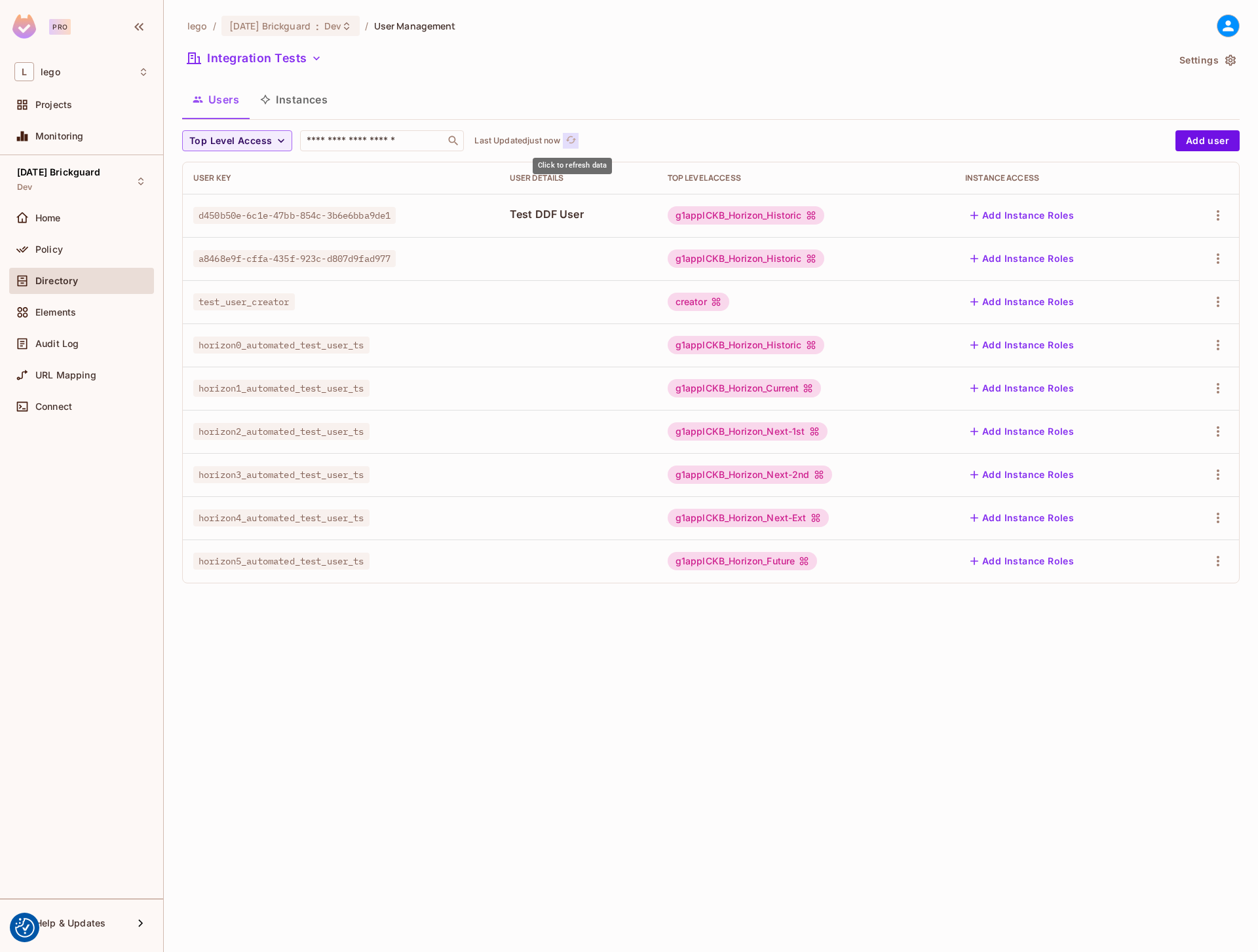
click at [565, 141] on button "Click to refresh data" at bounding box center [570, 141] width 16 height 16
click at [316, 104] on button "Instances" at bounding box center [294, 99] width 88 height 33
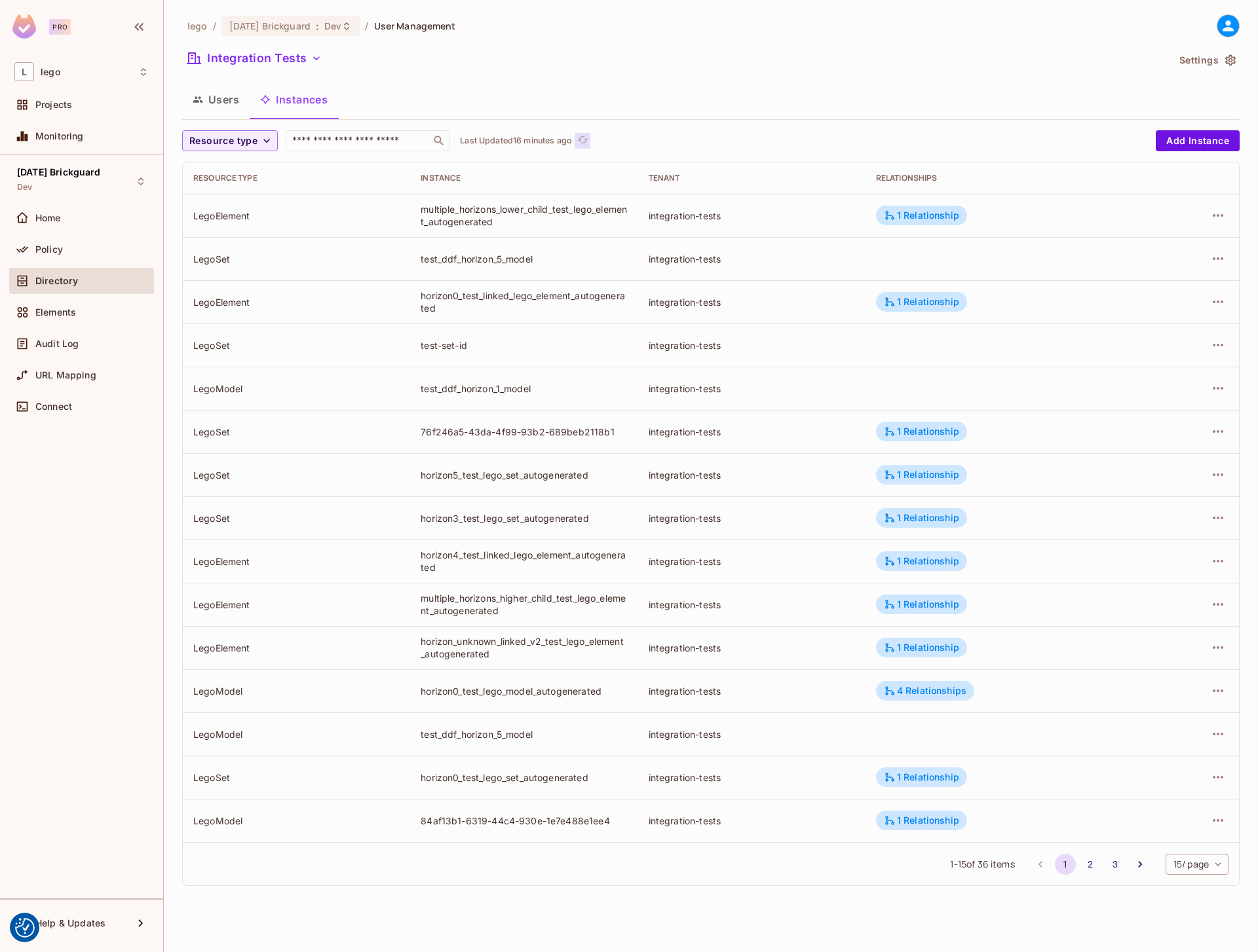
click at [591, 133] on button "Click to refresh data" at bounding box center [583, 141] width 16 height 16
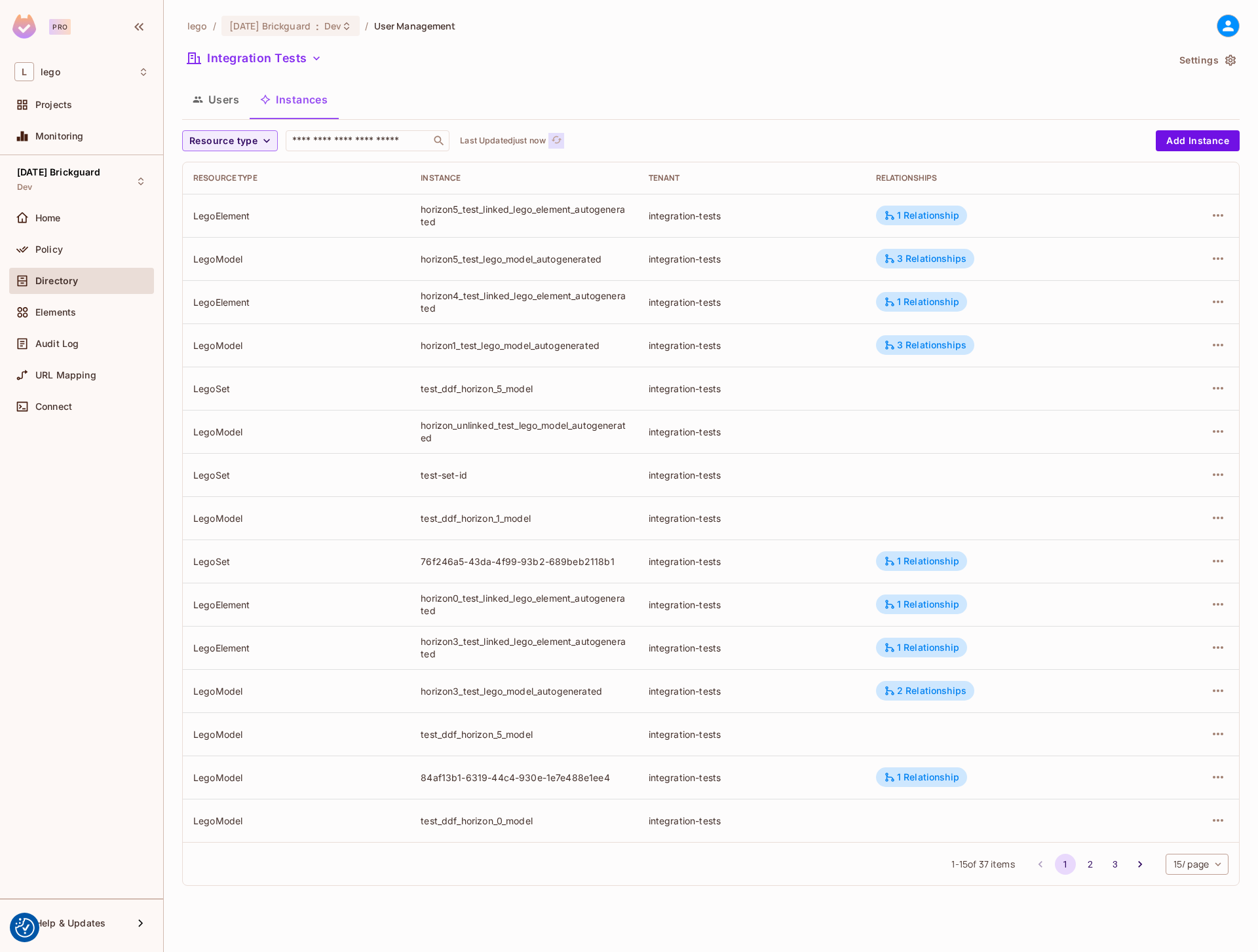
click at [560, 142] on icon "refresh" at bounding box center [556, 140] width 11 height 7
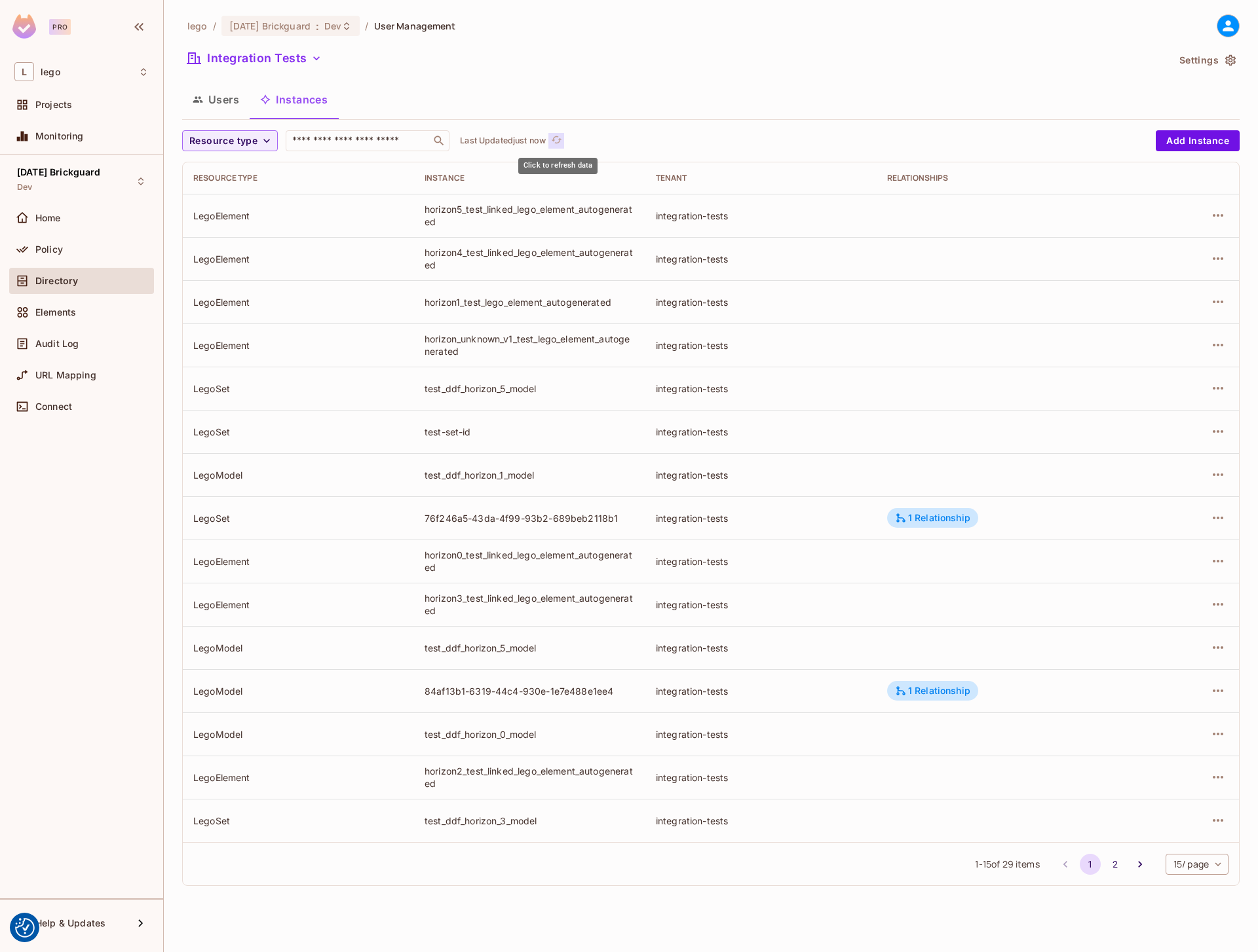
click at [560, 136] on icon "refresh" at bounding box center [556, 140] width 11 height 11
click at [226, 103] on button "Users" at bounding box center [216, 99] width 67 height 33
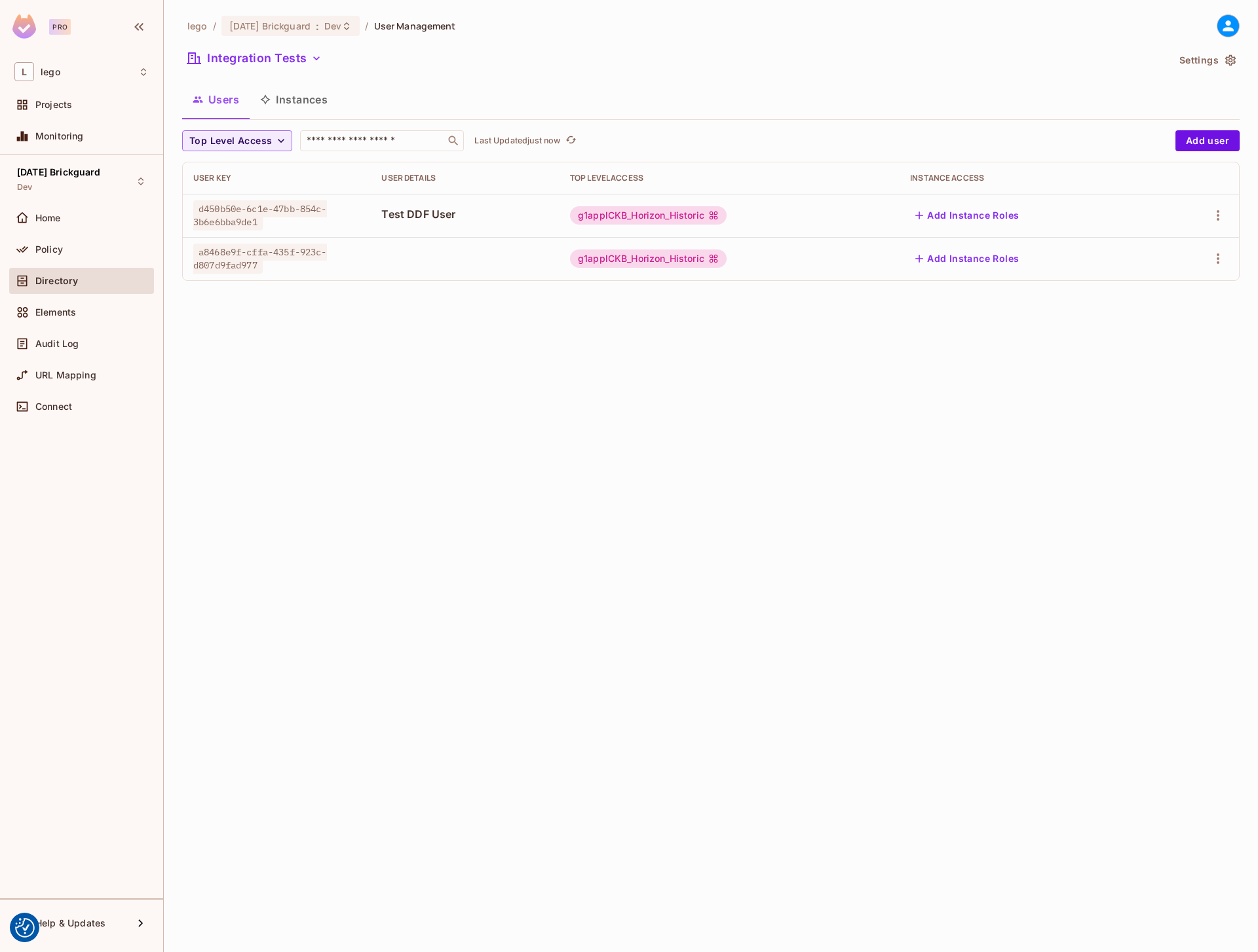
click at [285, 103] on button "Instances" at bounding box center [294, 99] width 88 height 33
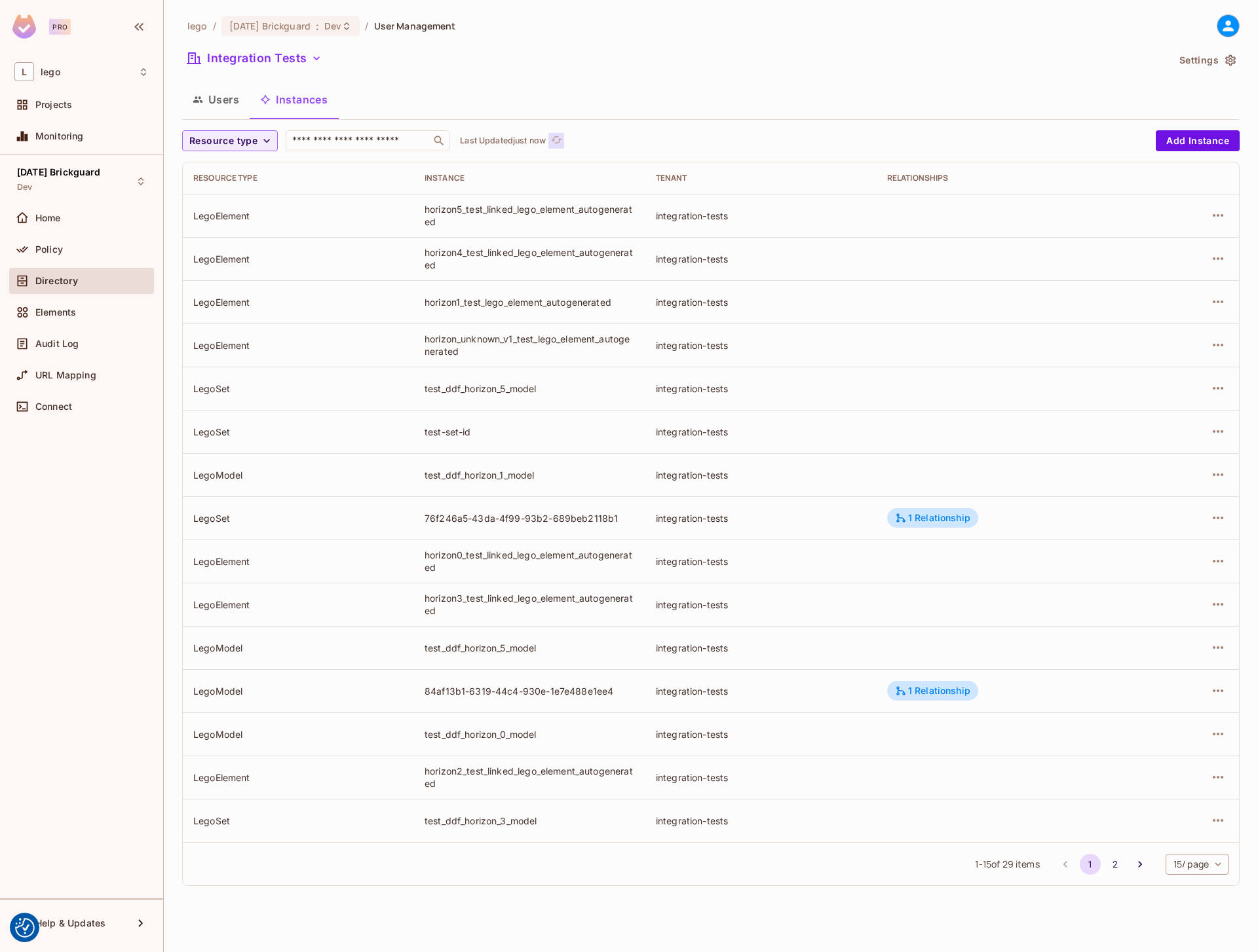
click at [554, 135] on icon "refresh" at bounding box center [556, 140] width 11 height 11
click at [548, 135] on span "Click to refresh data" at bounding box center [554, 141] width 19 height 16
click at [561, 136] on icon "refresh" at bounding box center [556, 140] width 11 height 11
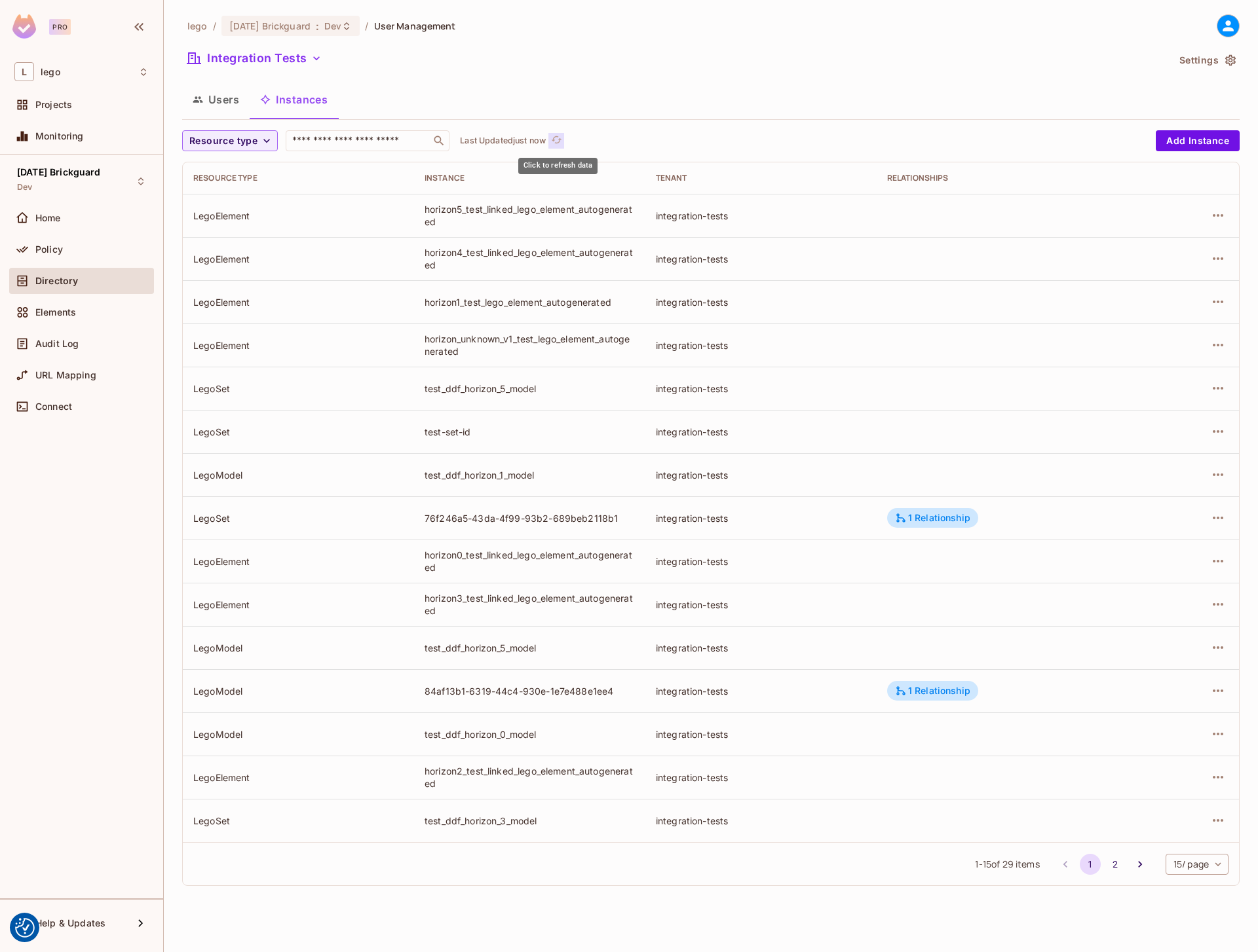
click at [561, 136] on icon "refresh" at bounding box center [556, 140] width 11 height 11
click at [561, 136] on div "Resource type ​ Updating..." at bounding box center [666, 141] width 967 height 21
click at [561, 136] on icon "refresh" at bounding box center [556, 140] width 11 height 11
click at [561, 136] on div "Resource type ​ Updating..." at bounding box center [666, 141] width 967 height 21
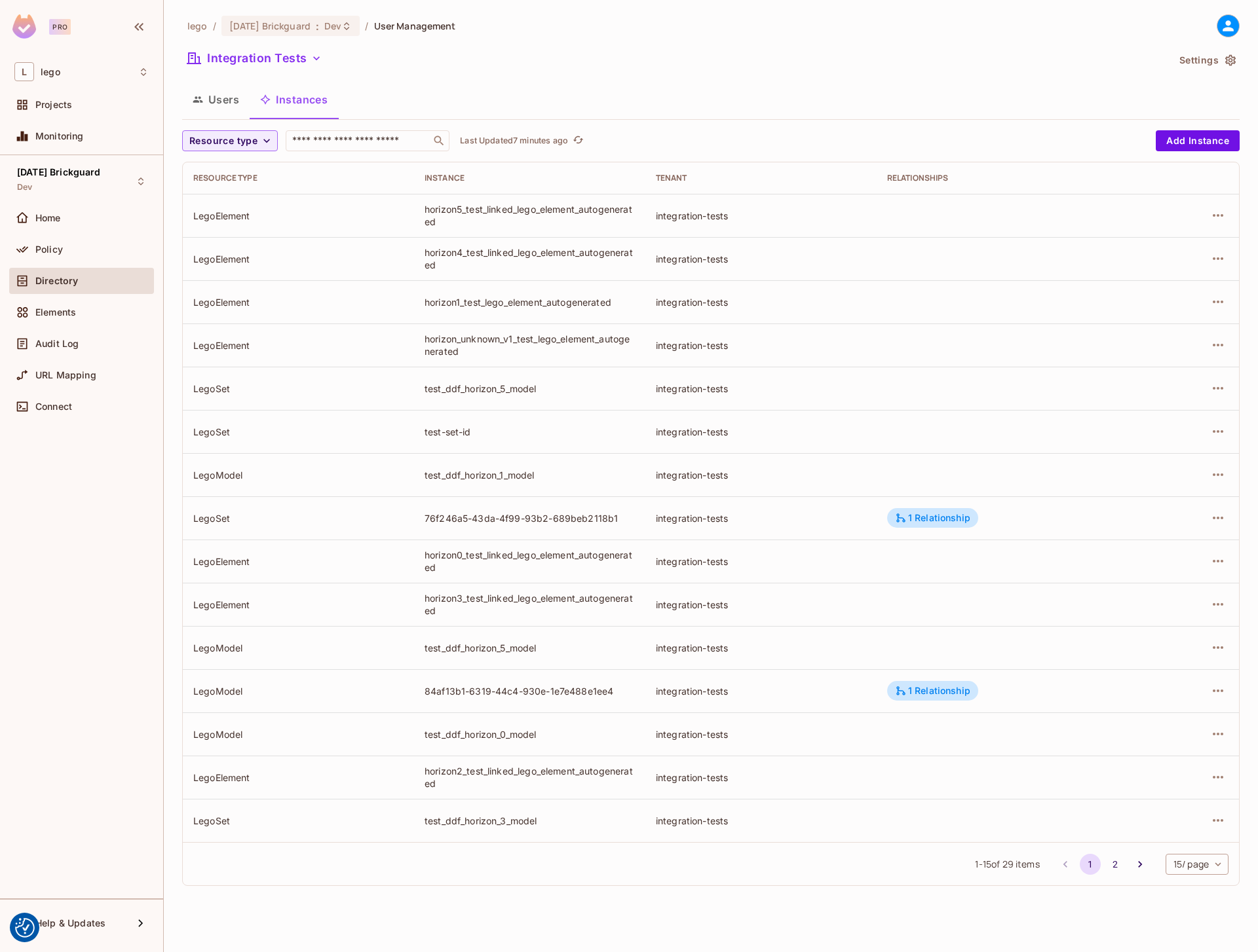
click at [211, 109] on button "Users" at bounding box center [216, 99] width 67 height 33
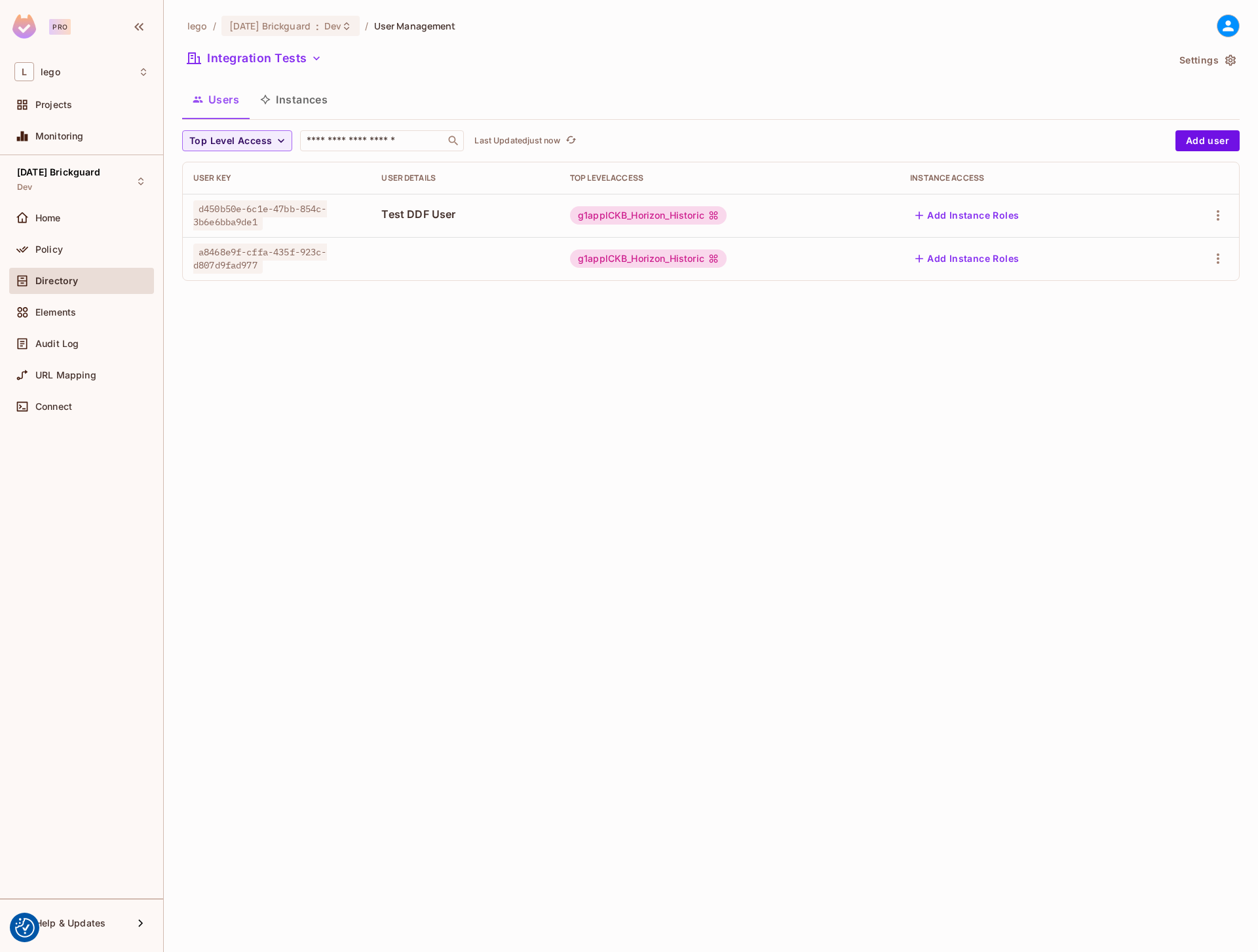
click at [298, 98] on button "Instances" at bounding box center [294, 99] width 88 height 33
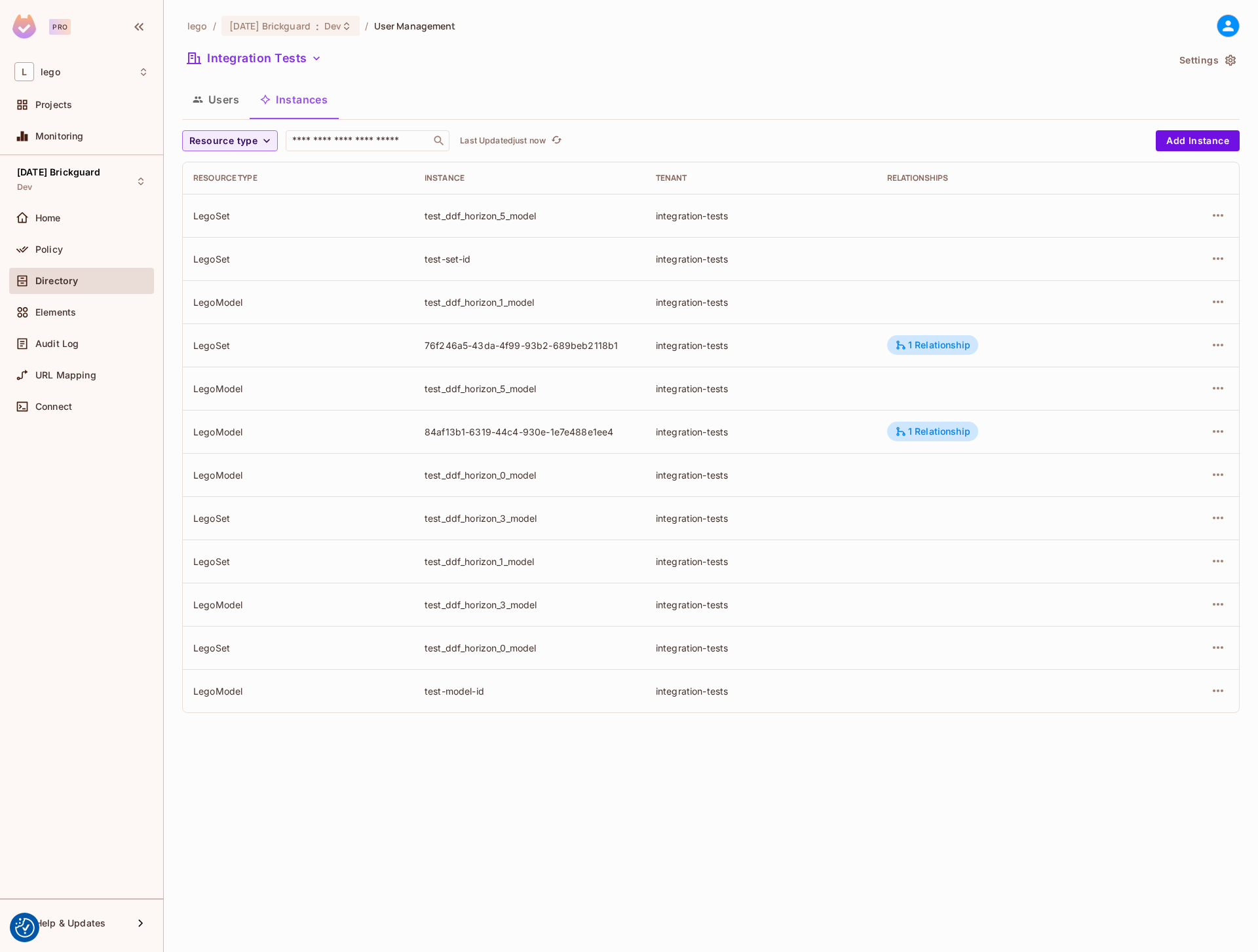
click at [217, 100] on button "Users" at bounding box center [216, 99] width 67 height 33
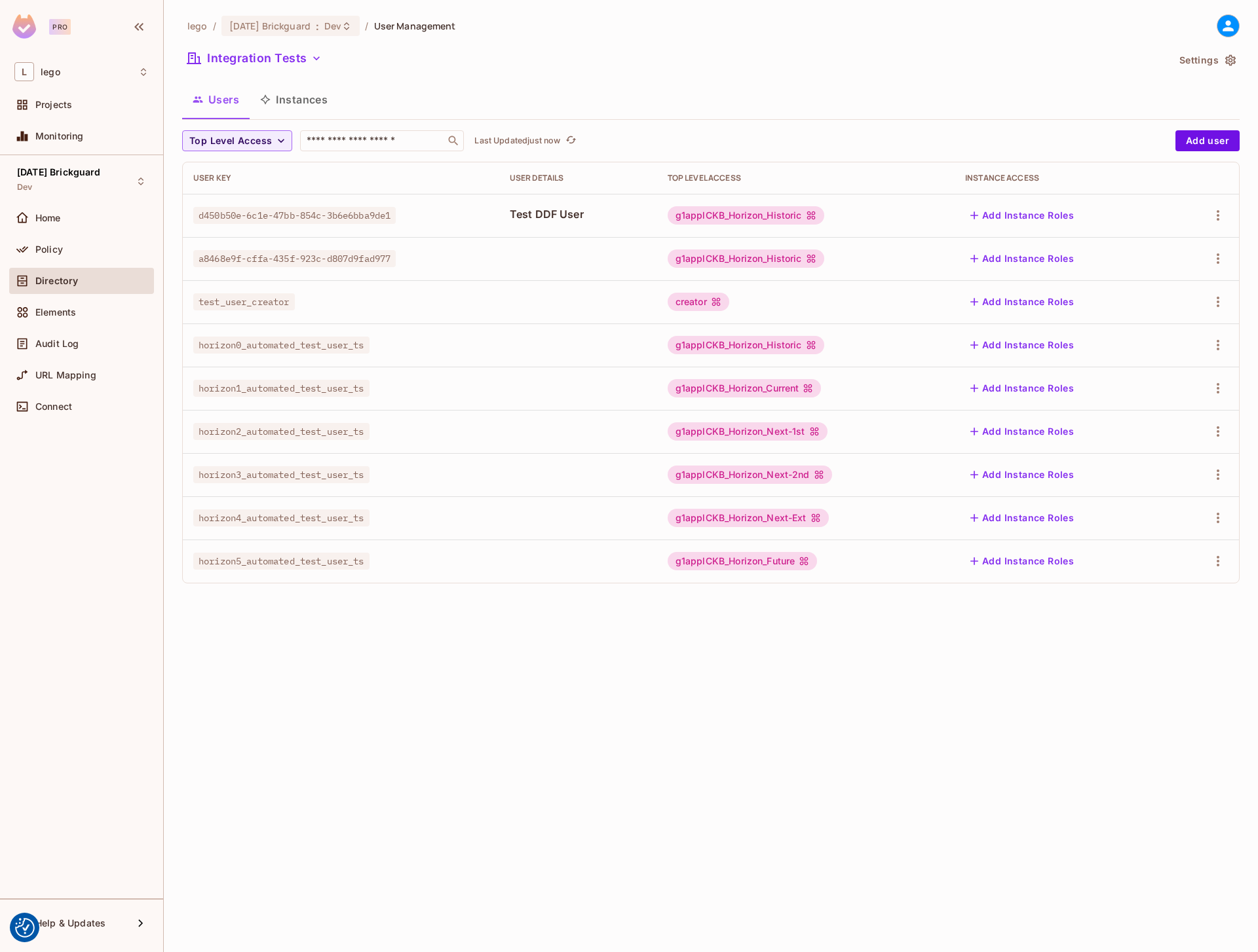
click at [301, 91] on button "Instances" at bounding box center [294, 99] width 88 height 33
